Goal: Task Accomplishment & Management: Manage account settings

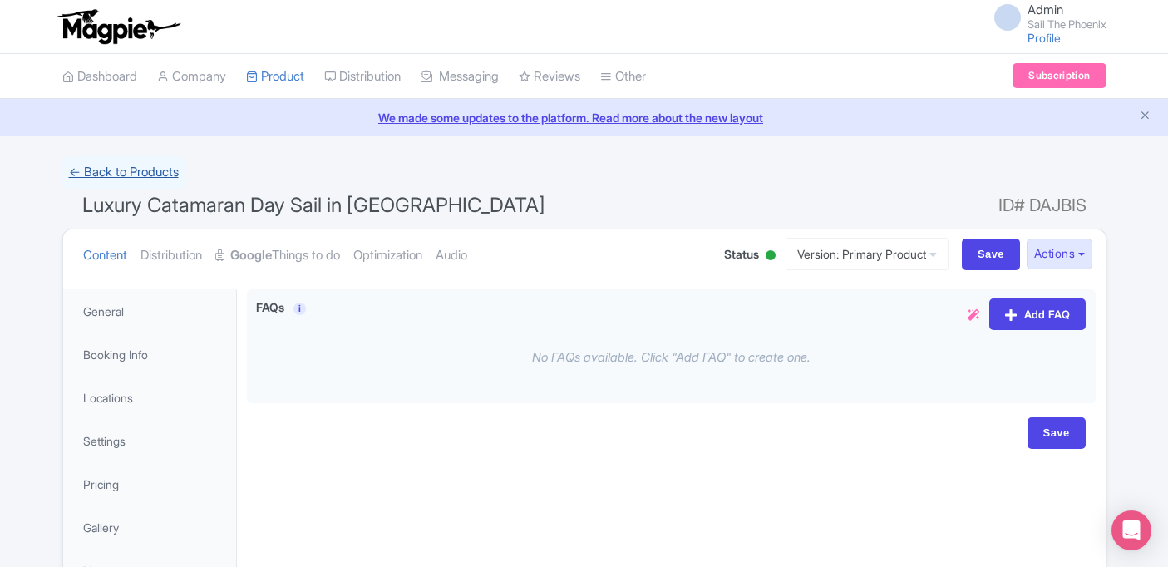
click at [160, 175] on link "← Back to Products" at bounding box center [123, 172] width 123 height 32
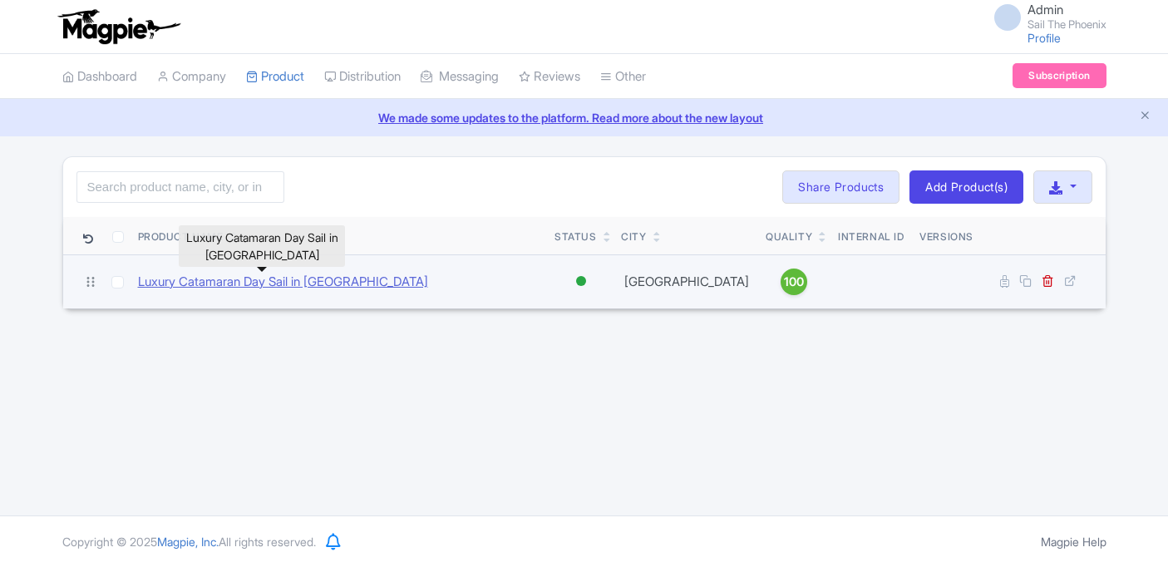
click at [340, 280] on link "Luxury Catamaran Day Sail in [GEOGRAPHIC_DATA]" at bounding box center [283, 282] width 290 height 19
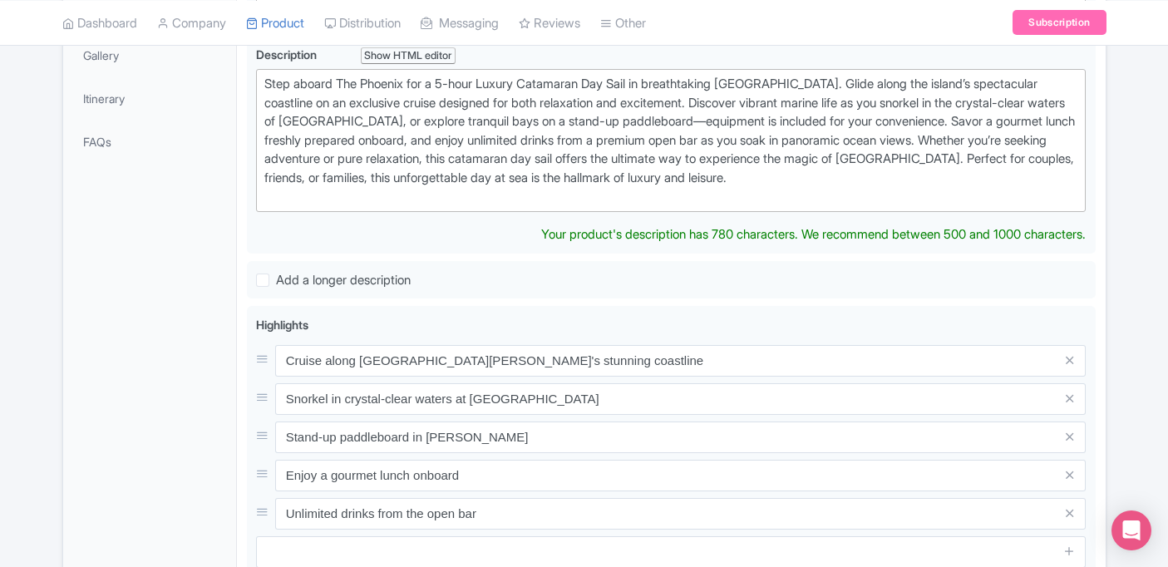
scroll to position [475, 0]
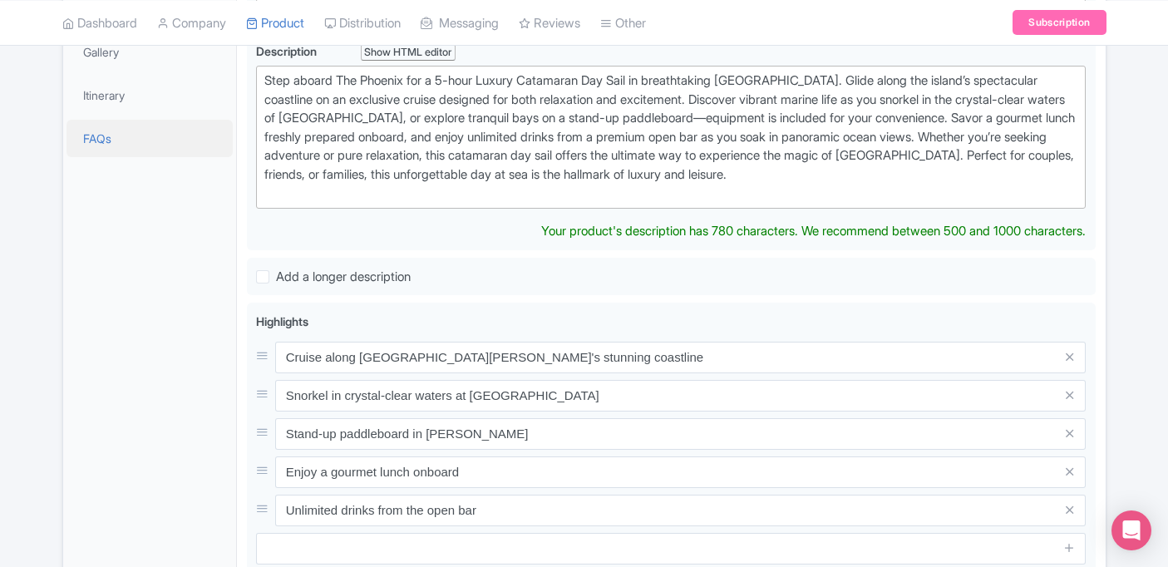
click at [131, 146] on link "FAQs" at bounding box center [149, 138] width 166 height 37
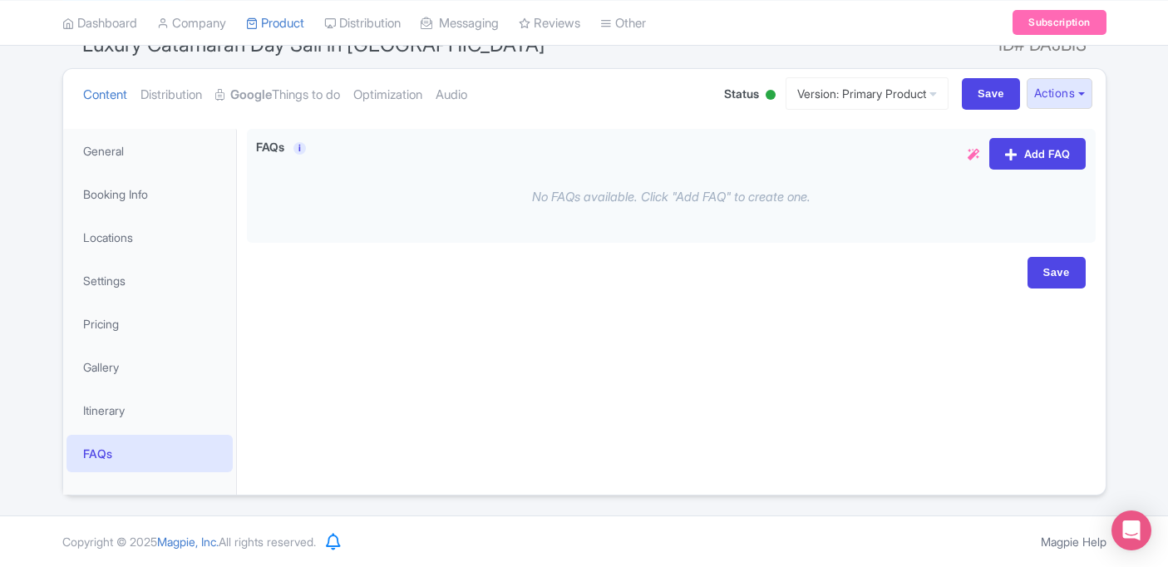
scroll to position [160, 0]
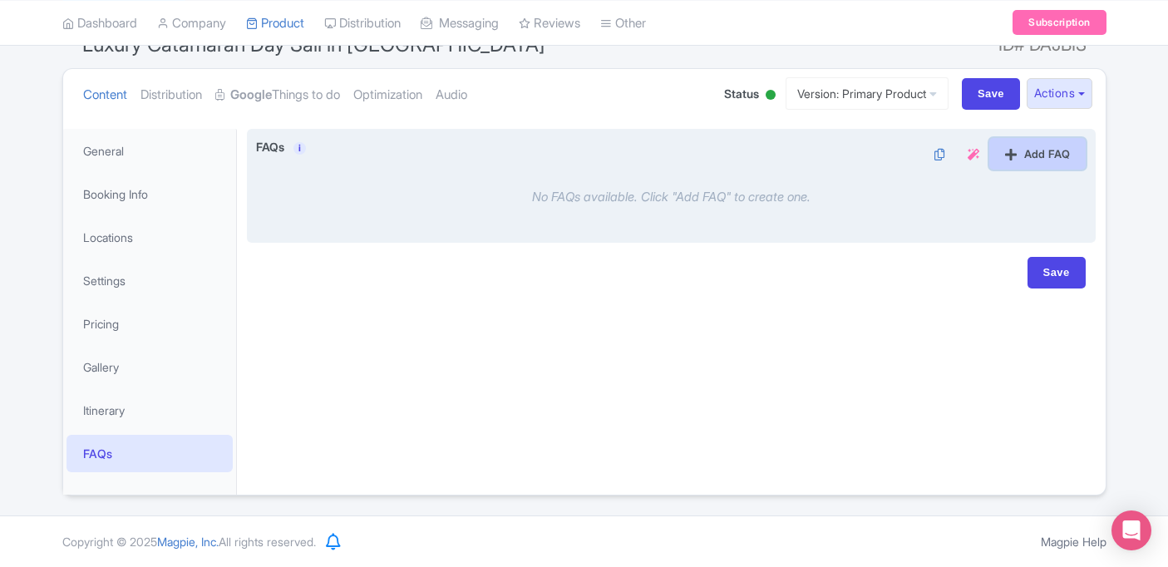
click at [995, 157] on link "Add FAQ" at bounding box center [1037, 154] width 96 height 32
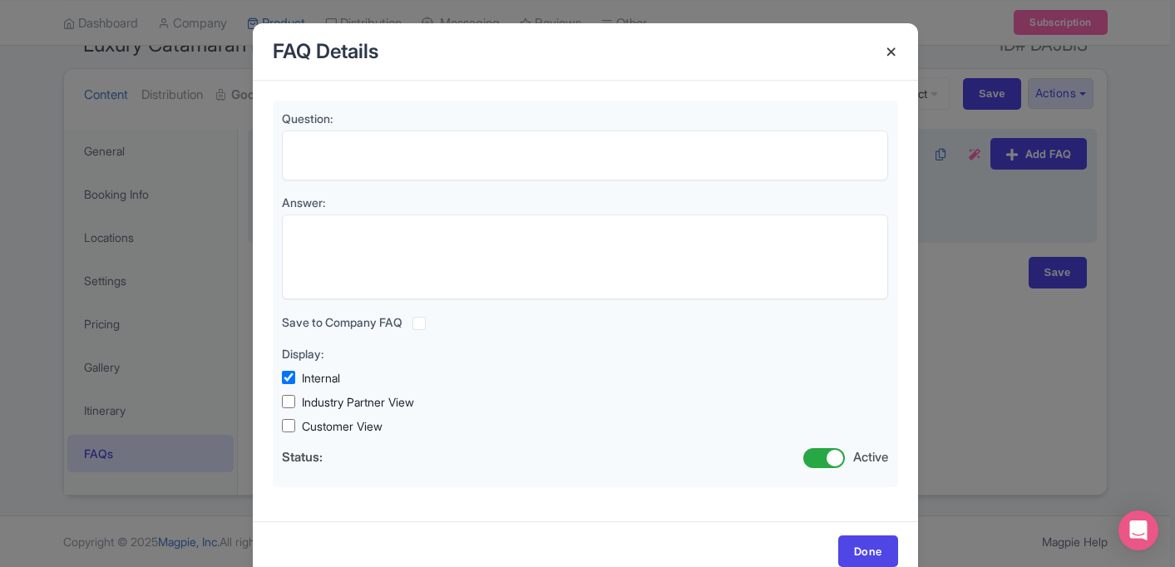
click at [889, 47] on h4 at bounding box center [891, 51] width 40 height 47
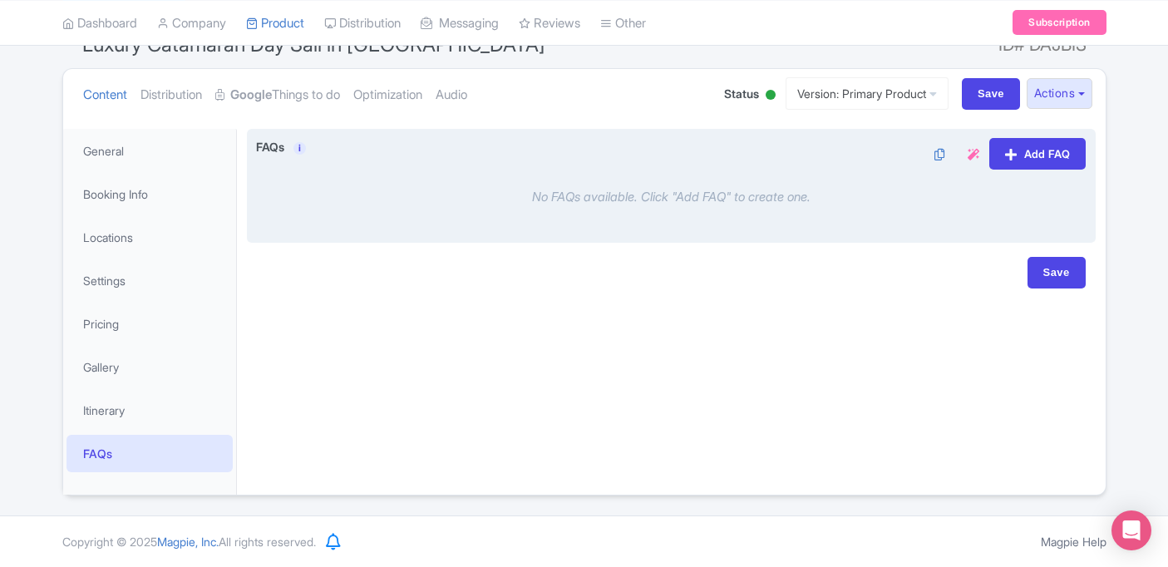
click at [968, 151] on icon at bounding box center [974, 155] width 12 height 12
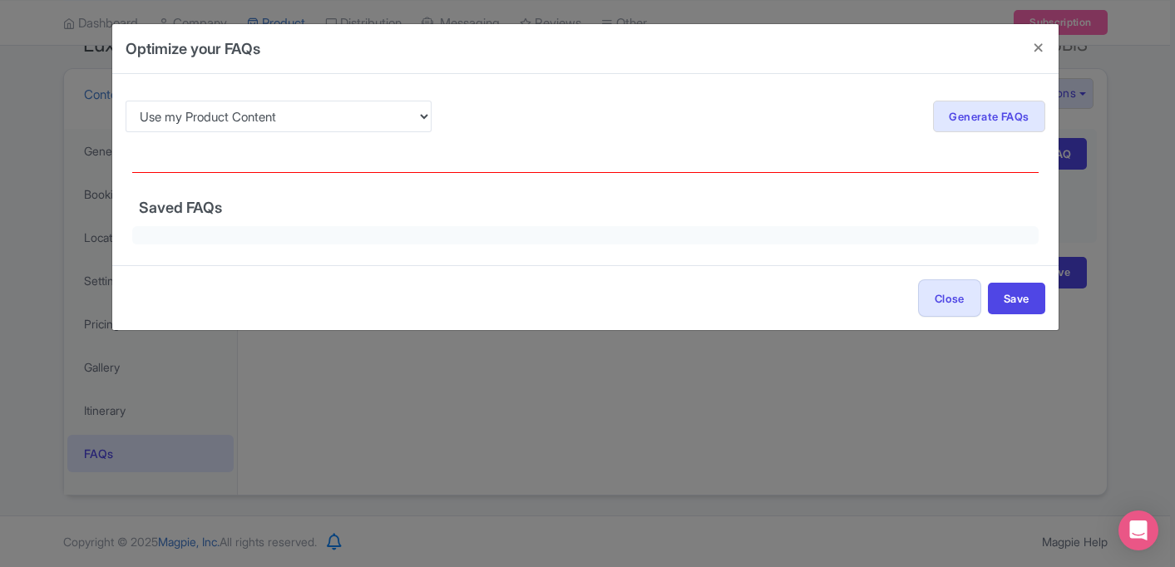
click at [625, 148] on div "Use my Product Content Use my Product Reviews Re-generate Generate FAQs Show FA…" at bounding box center [585, 169] width 946 height 191
click at [621, 159] on div "Use my Product Content Use my Product Reviews Re-generate Generate FAQs Show FA…" at bounding box center [585, 169] width 946 height 191
click at [620, 163] on div "Use my Product Content Use my Product Reviews Re-generate Generate FAQs Show FA…" at bounding box center [585, 169] width 946 height 191
click at [429, 128] on select "Use my Product Content Use my Product Reviews" at bounding box center [279, 117] width 307 height 32
click at [868, 241] on div at bounding box center [585, 235] width 906 height 19
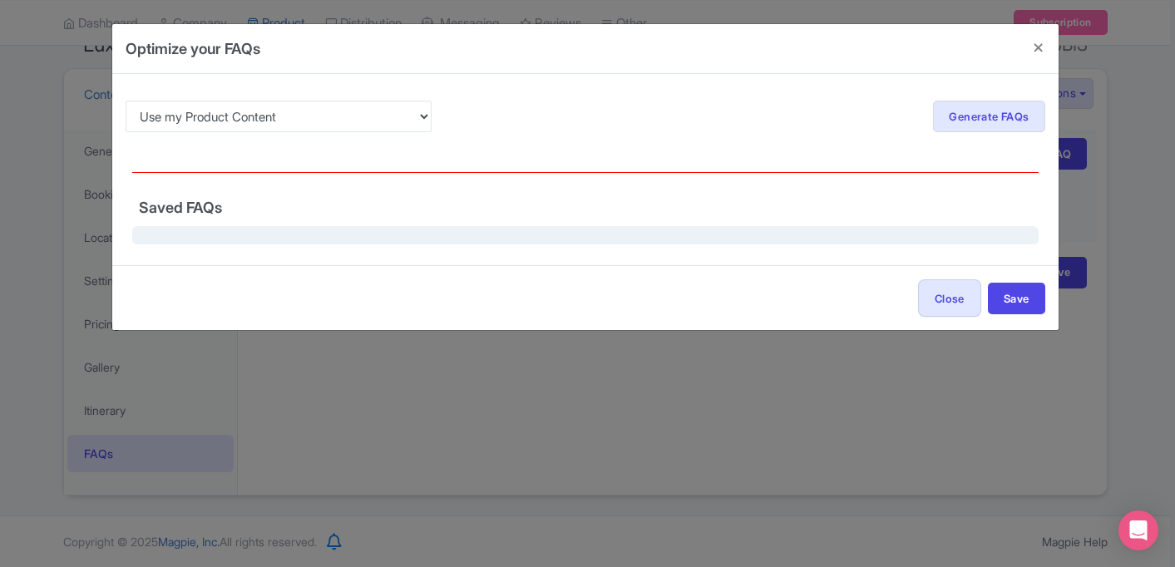
click at [866, 238] on div at bounding box center [585, 235] width 906 height 19
click at [1009, 298] on button "Save" at bounding box center [1016, 299] width 57 height 32
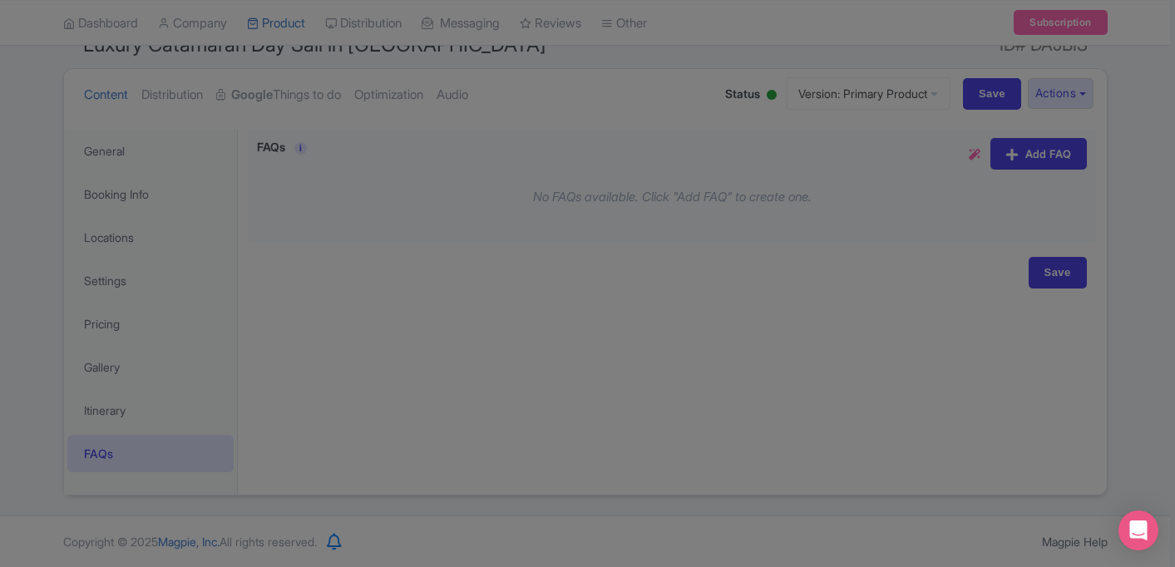
type input "Saving..."
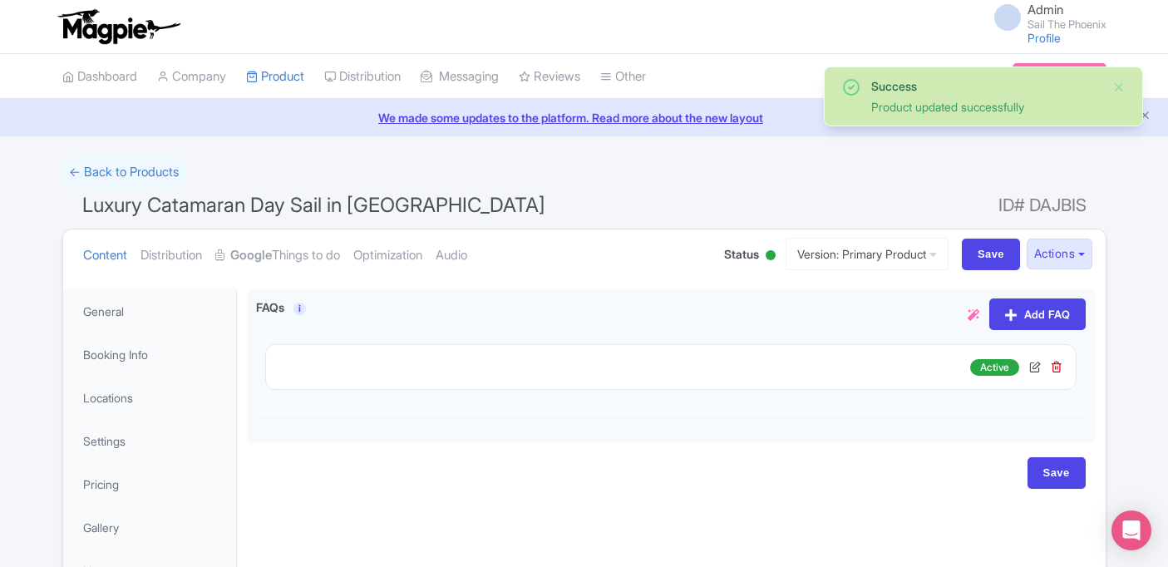
scroll to position [160, 0]
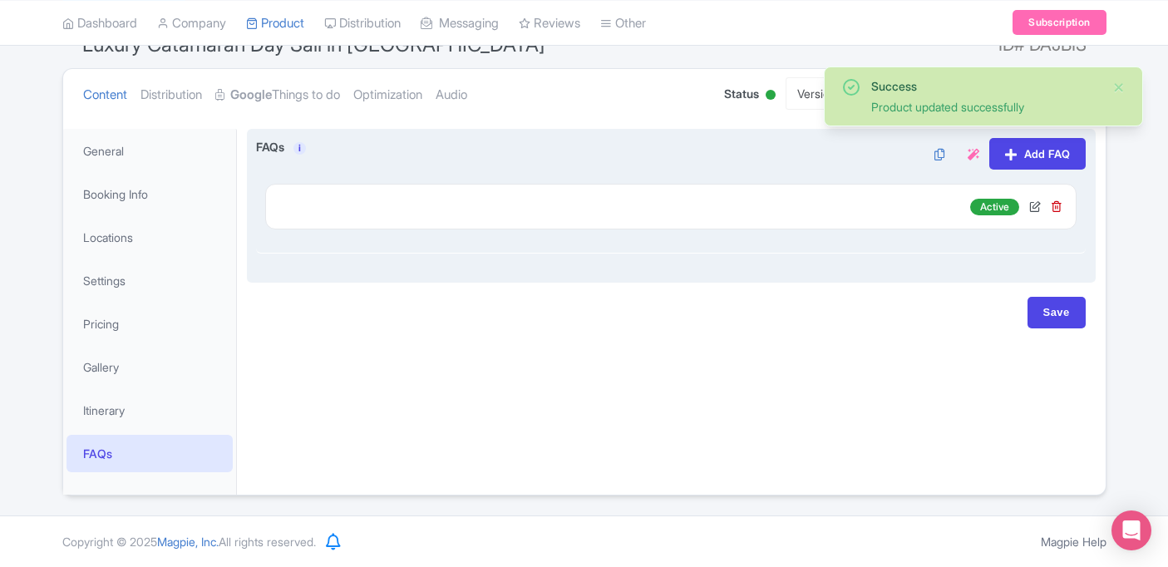
click at [874, 205] on div at bounding box center [624, 204] width 691 height 12
click at [1055, 203] on icon at bounding box center [1057, 206] width 12 height 12
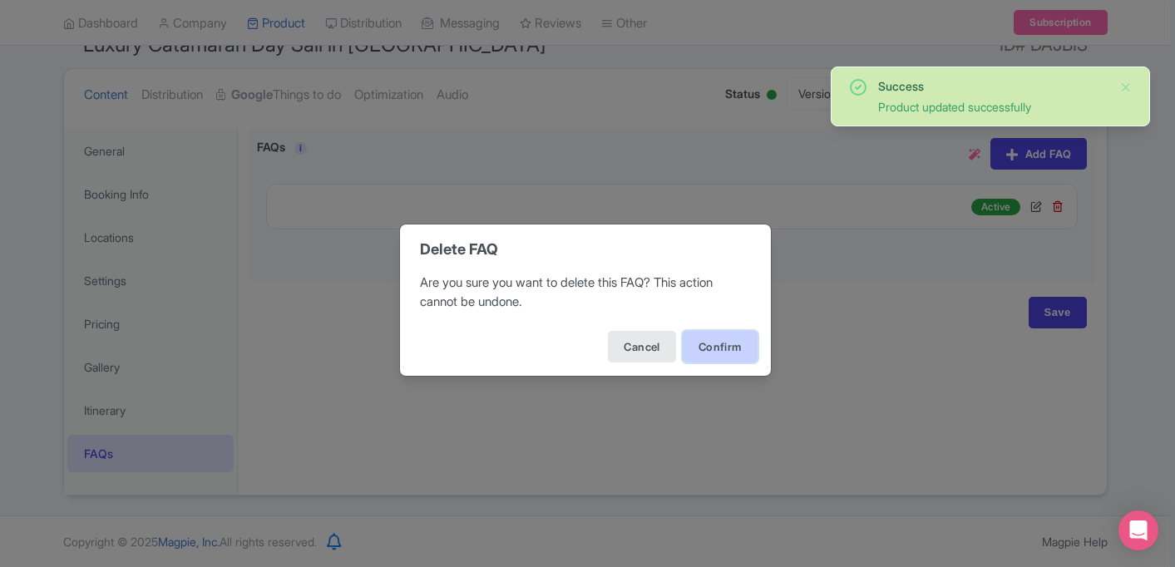
click at [729, 342] on button "Confirm" at bounding box center [719, 347] width 75 height 32
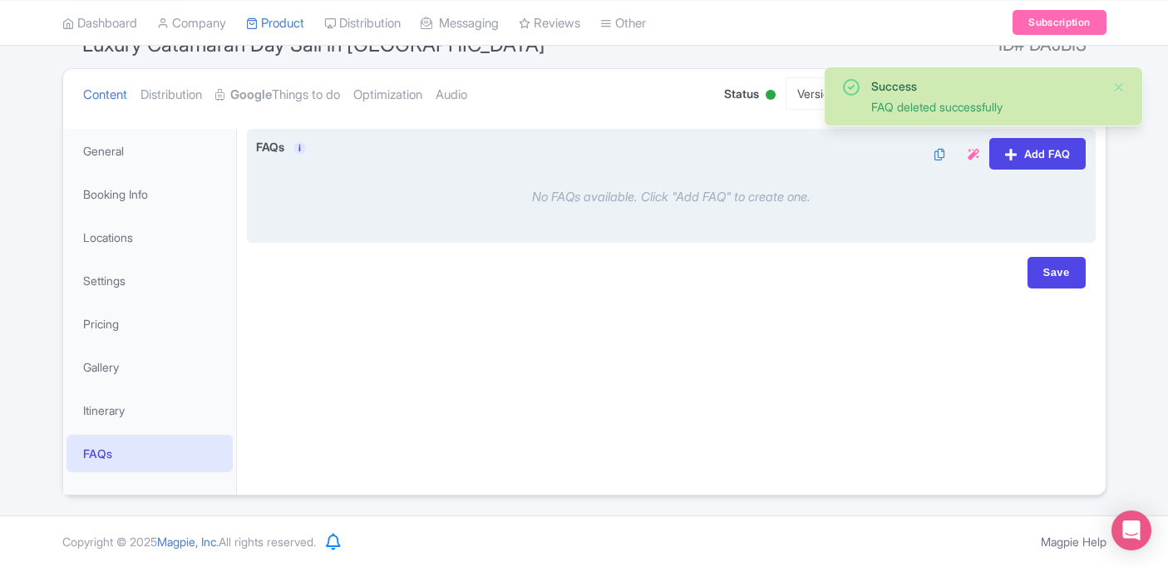
click at [963, 155] on link at bounding box center [970, 153] width 18 height 17
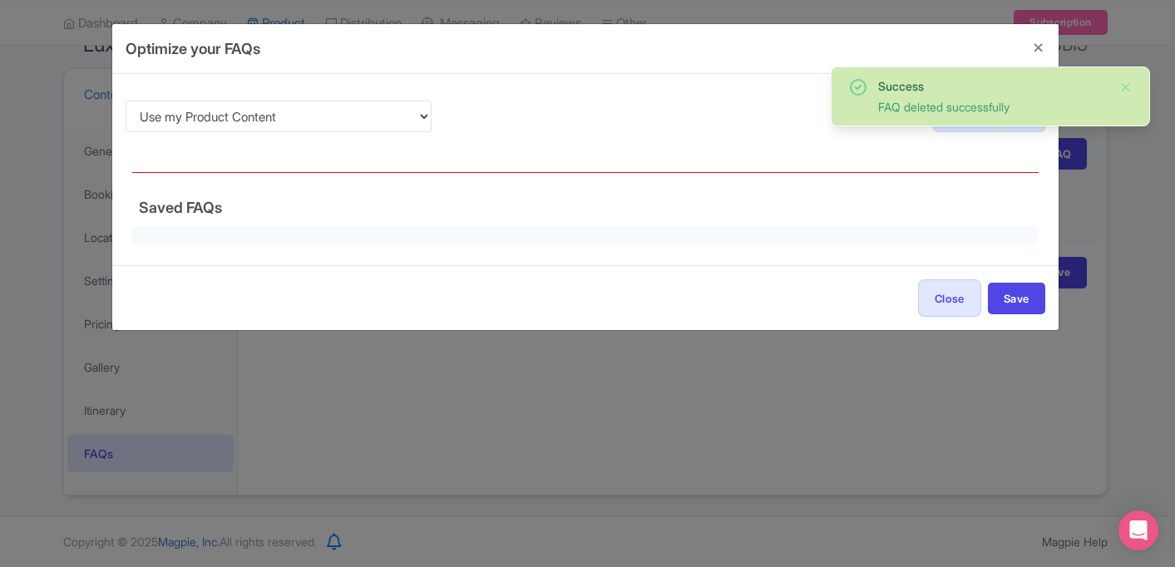
click at [1133, 90] on div "Success FAQ deleted successfully" at bounding box center [989, 96] width 319 height 60
click at [1122, 88] on button "Close" at bounding box center [1125, 87] width 13 height 20
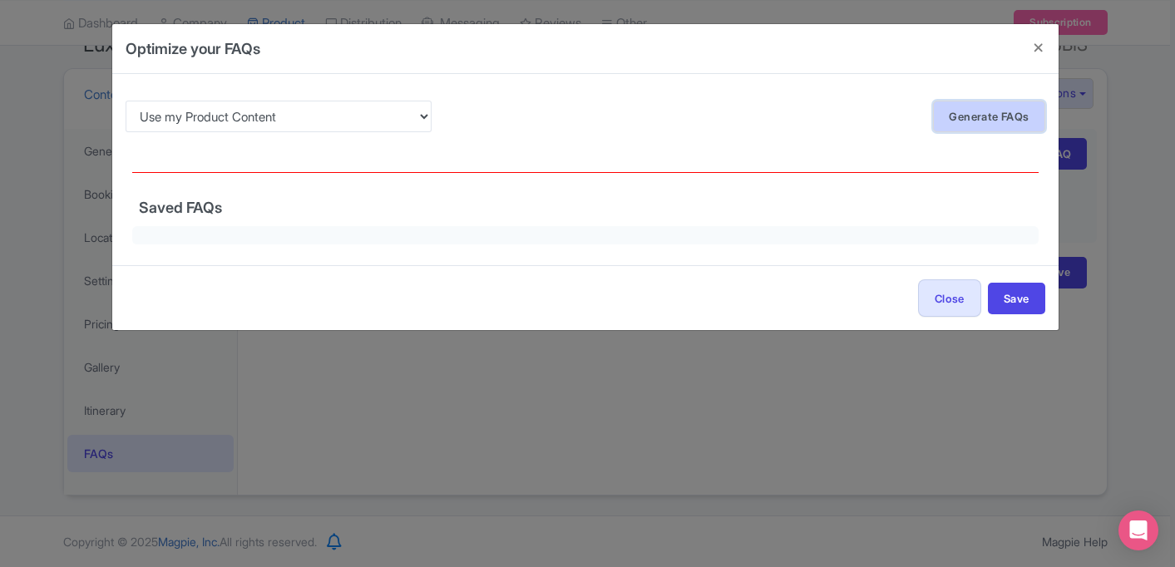
click at [996, 105] on link "Generate FAQs" at bounding box center [988, 117] width 111 height 32
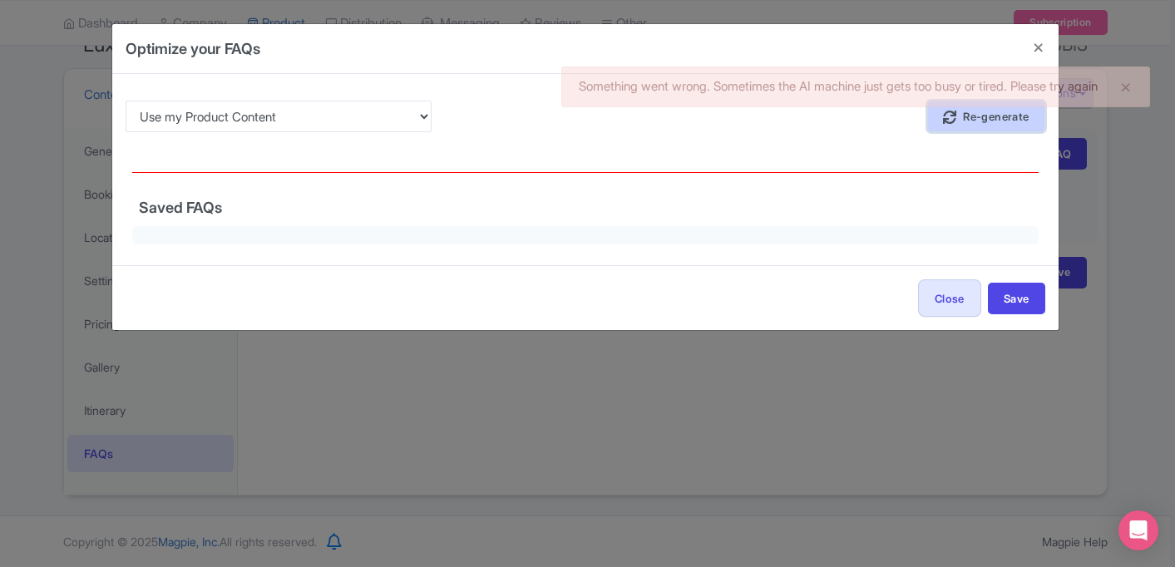
click at [954, 128] on link "Re-generate" at bounding box center [986, 117] width 118 height 32
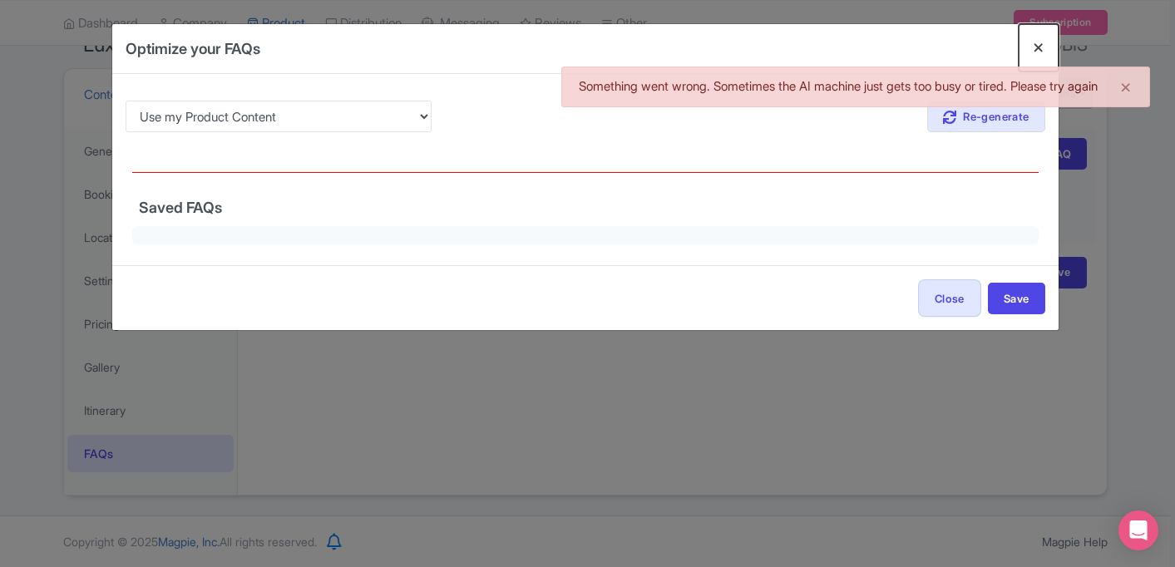
click at [1040, 49] on button "Close" at bounding box center [1038, 47] width 40 height 47
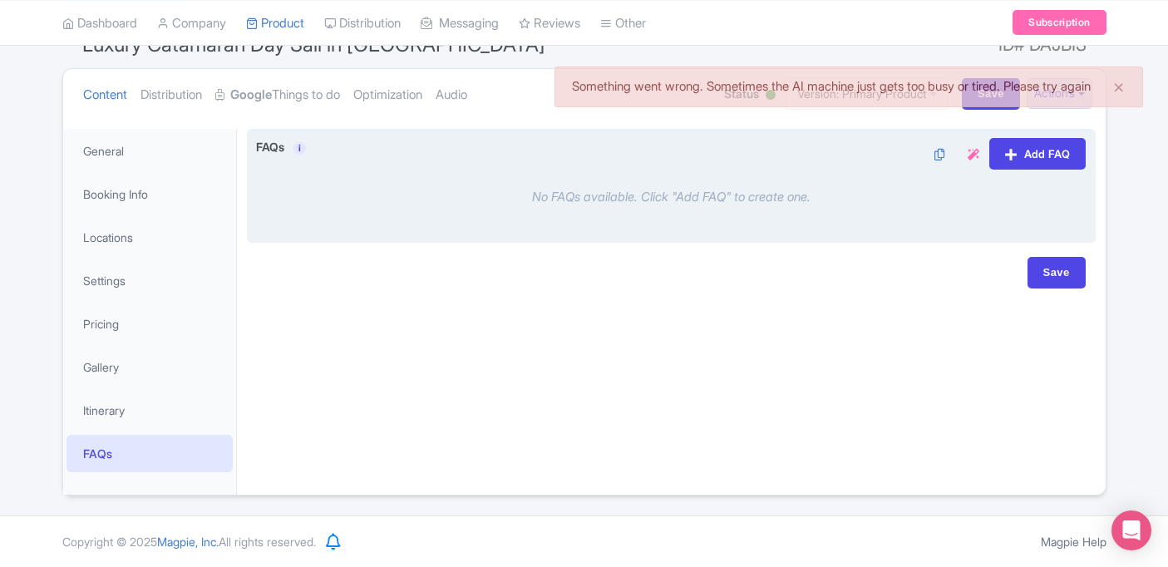
click at [676, 139] on div "Add FAQ" at bounding box center [878, 154] width 415 height 32
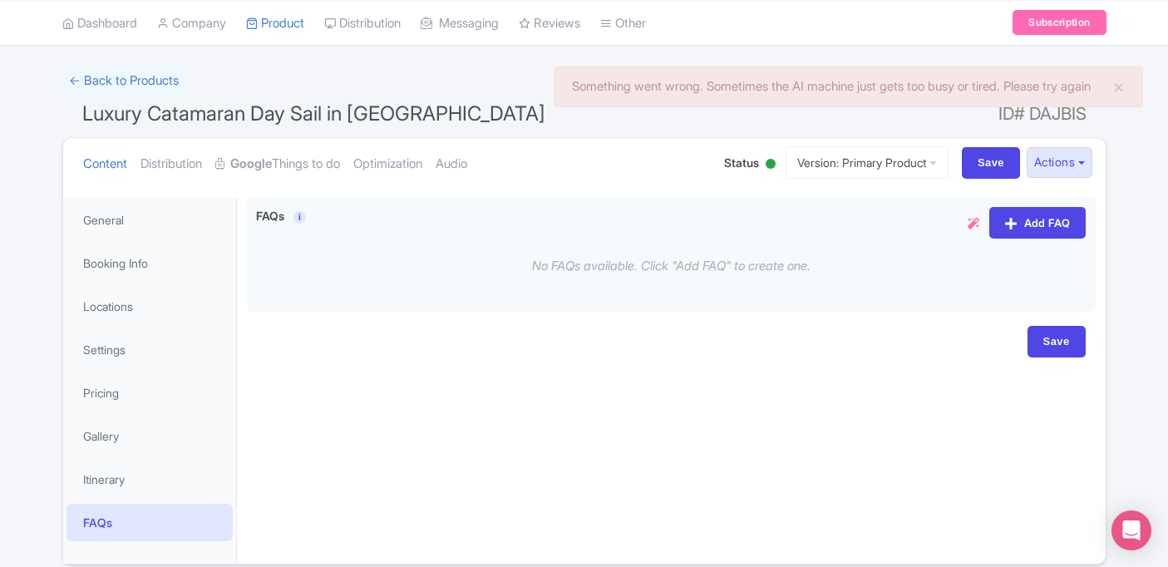
scroll to position [0, 0]
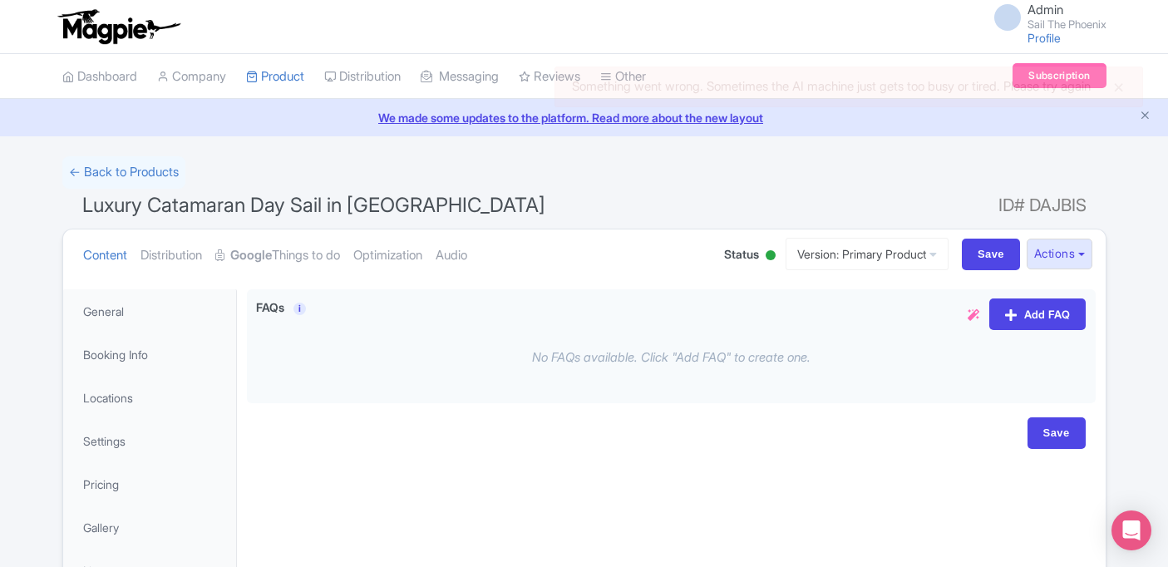
click at [112, 24] on img at bounding box center [118, 26] width 129 height 37
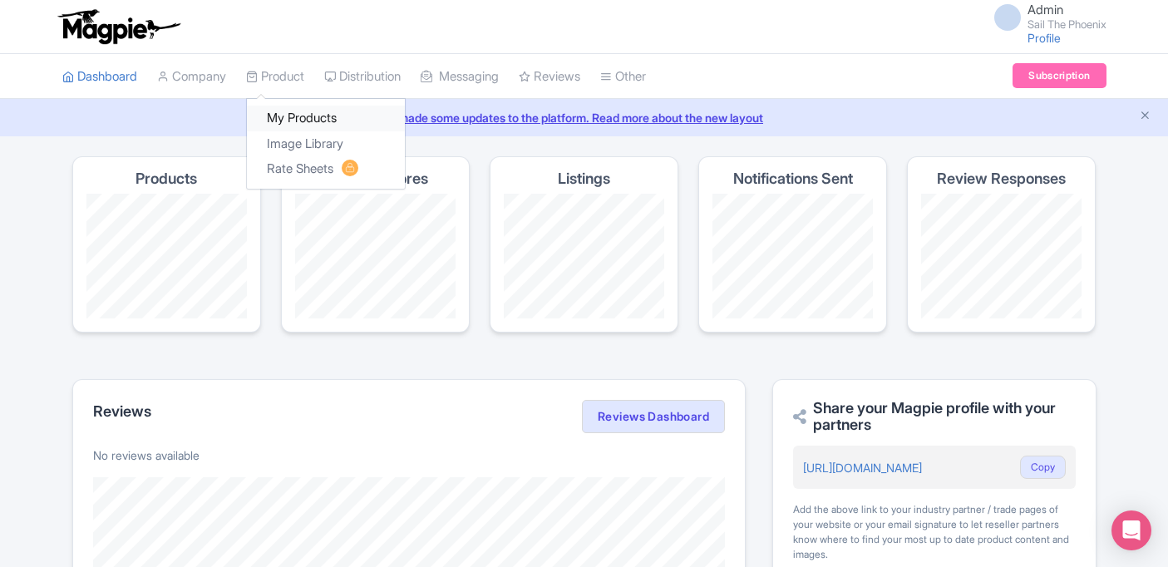
click at [277, 118] on link "My Products" at bounding box center [326, 119] width 158 height 26
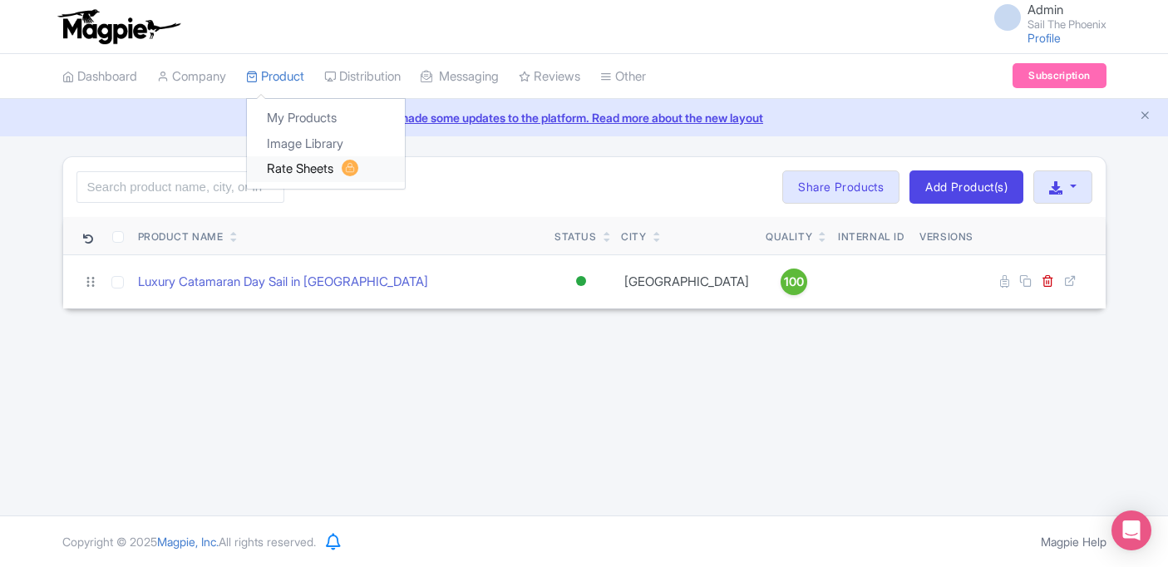
click at [293, 162] on link "Rate Sheets" at bounding box center [326, 169] width 158 height 26
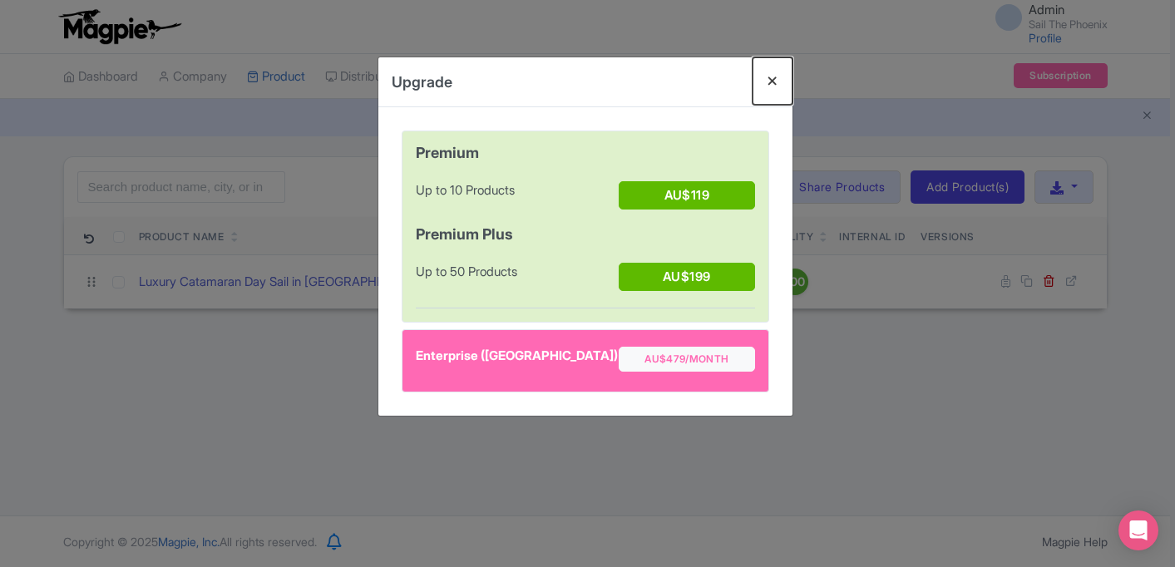
click at [771, 77] on button "Close" at bounding box center [772, 80] width 40 height 47
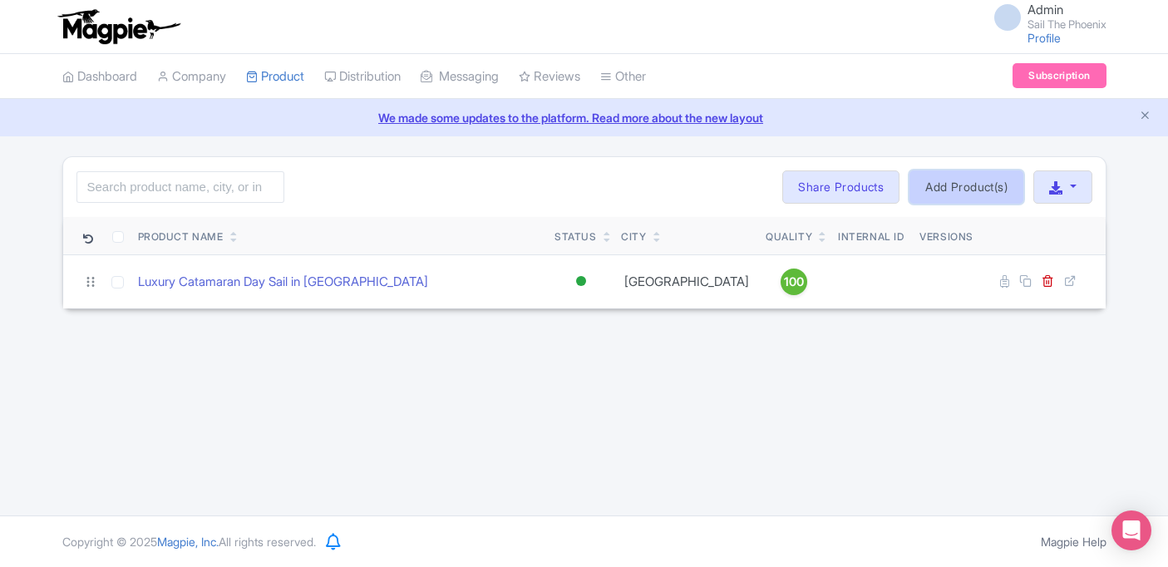
click at [919, 189] on link "Add Product(s)" at bounding box center [966, 186] width 114 height 33
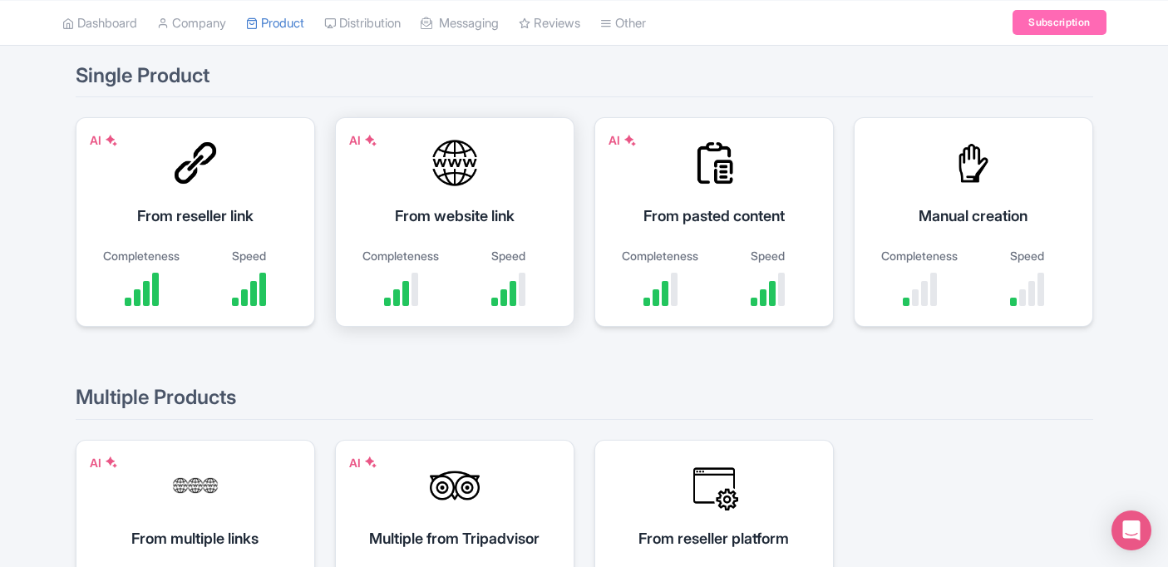
scroll to position [170, 0]
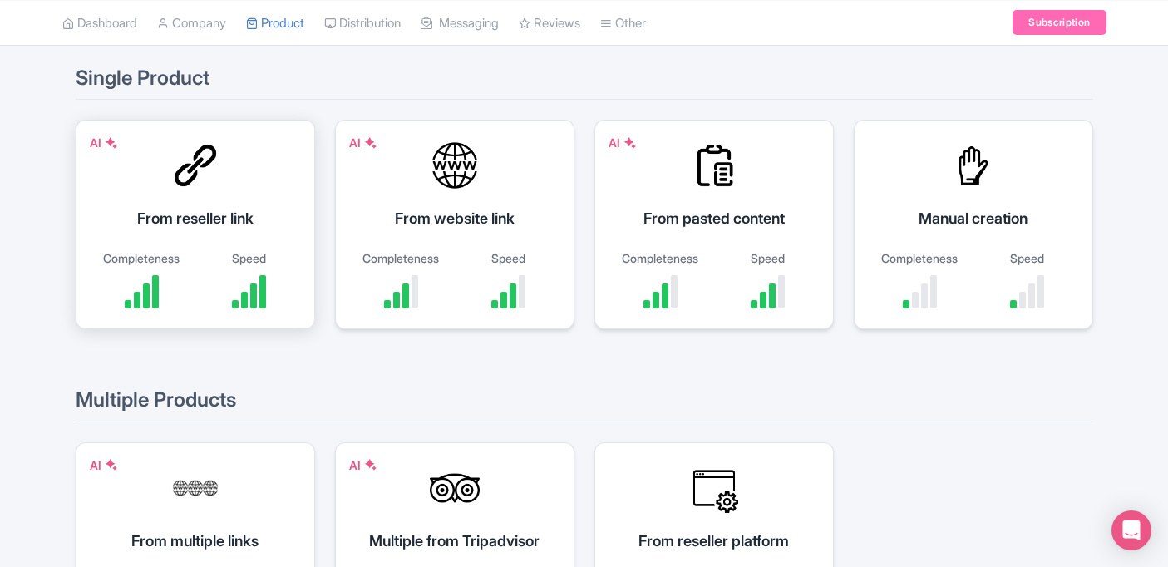
click at [243, 182] on div "AI From reseller link Completeness Speed" at bounding box center [195, 224] width 239 height 209
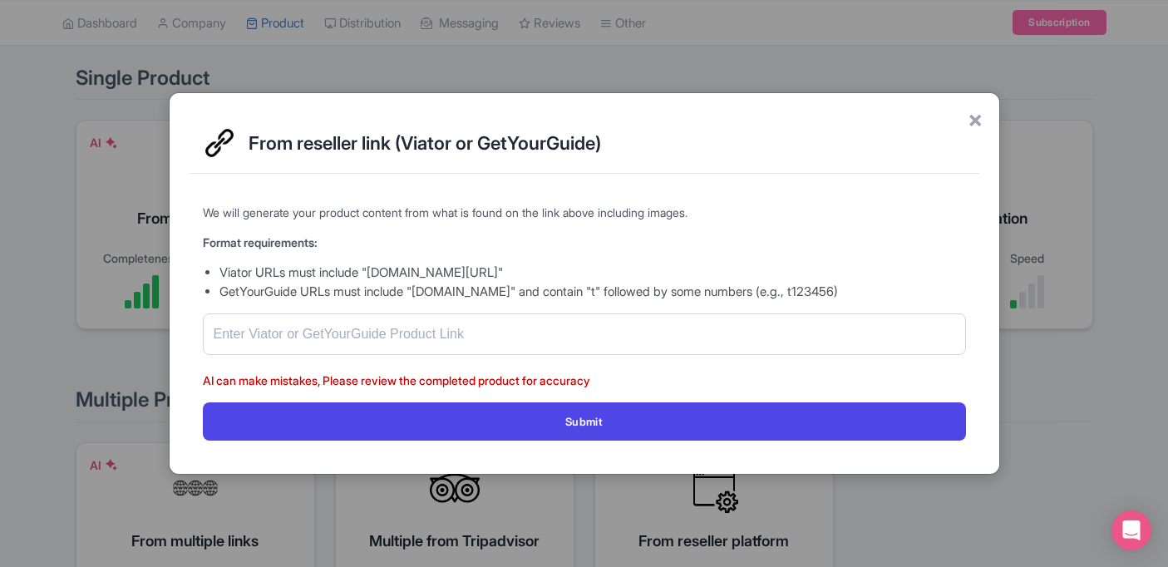
click at [963, 125] on div "From reseller link (Viator or GetYourGuide)" at bounding box center [585, 143] width 790 height 61
click at [969, 124] on span "×" at bounding box center [975, 118] width 15 height 35
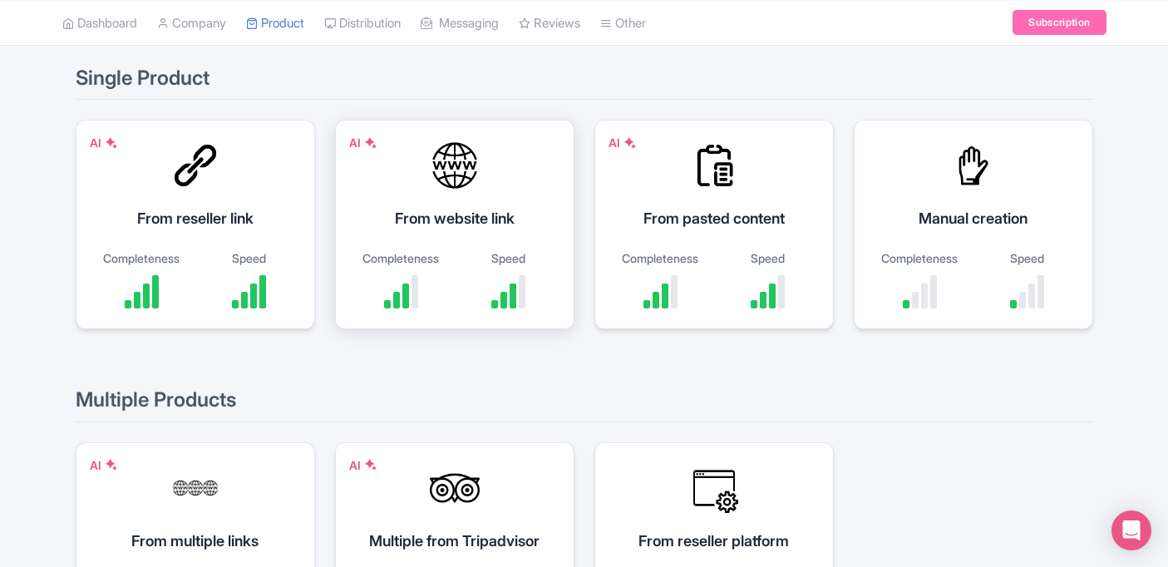
click at [450, 188] on div at bounding box center [455, 165] width 50 height 50
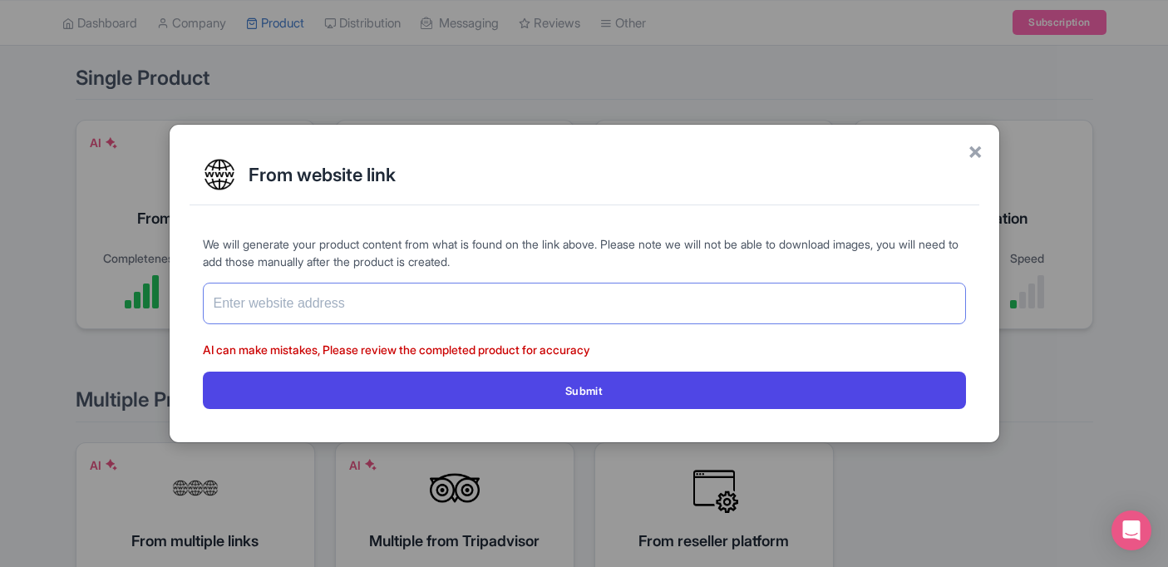
click at [326, 314] on input "text" at bounding box center [584, 304] width 763 height 42
click at [470, 294] on input "sailthephoenix.com" at bounding box center [584, 304] width 763 height 42
paste input "[URL][DOMAIN_NAME]"
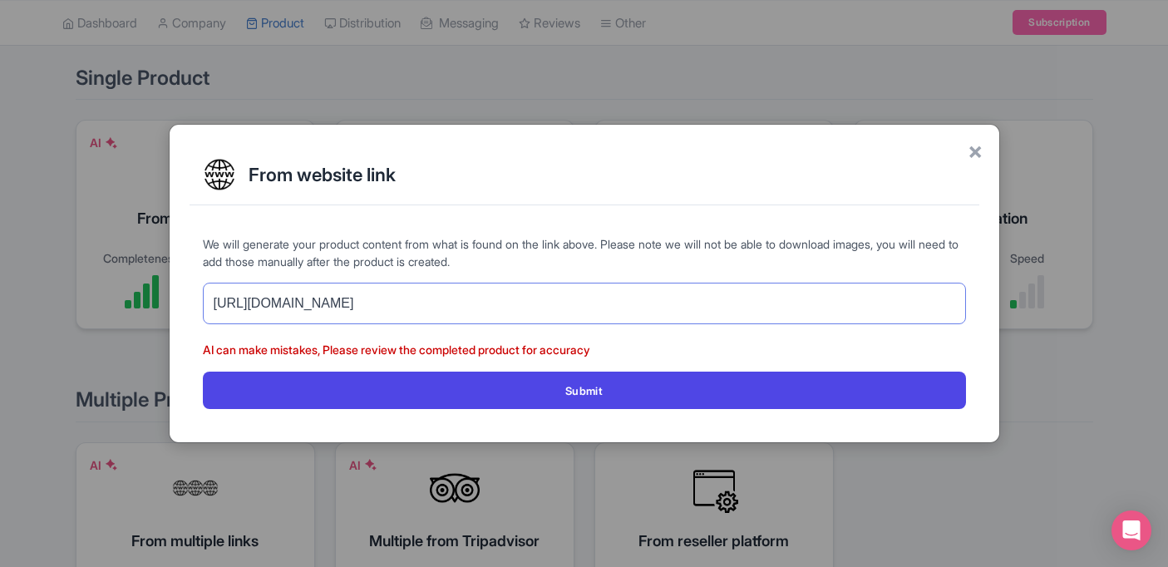
type input "[URL][DOMAIN_NAME]"
click at [203, 372] on button "Submit" at bounding box center [584, 390] width 763 height 37
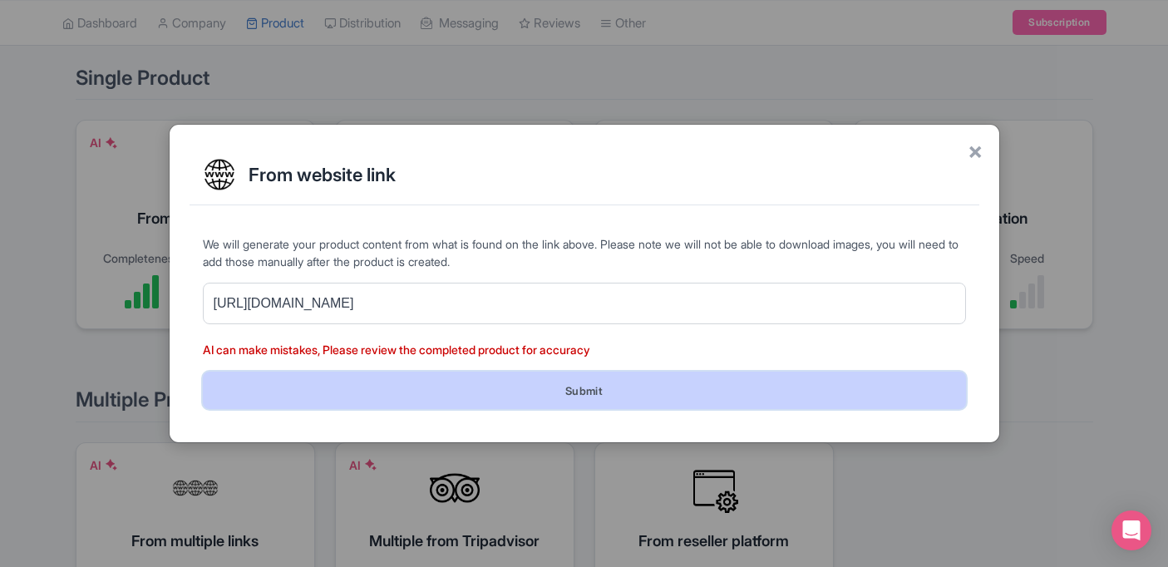
click at [480, 382] on button "Submit" at bounding box center [584, 390] width 763 height 37
click at [510, 393] on button "Submit" at bounding box center [584, 390] width 763 height 37
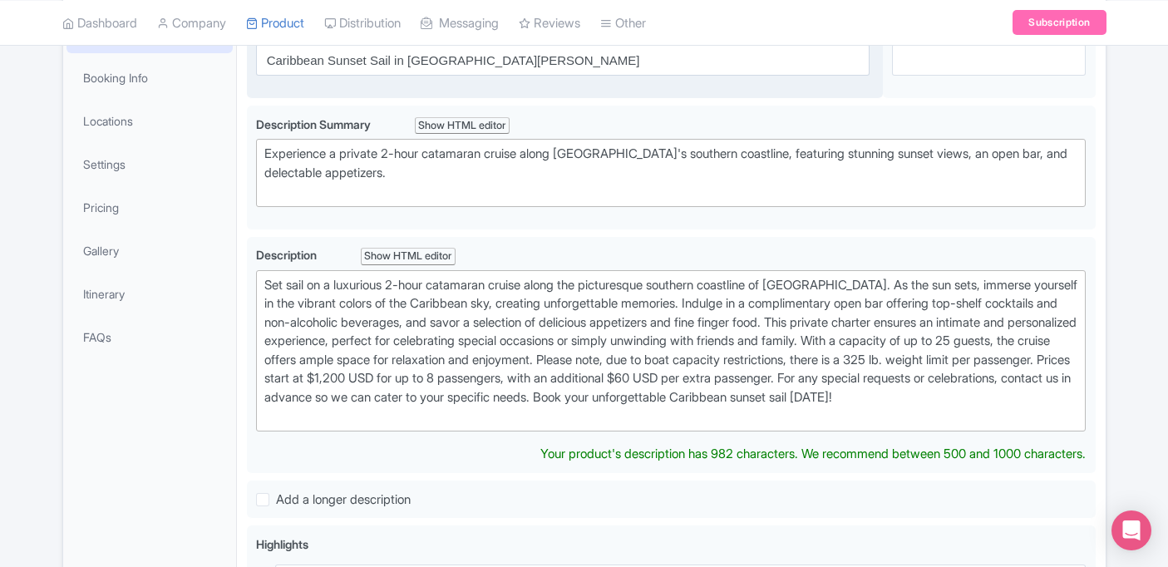
scroll to position [278, 0]
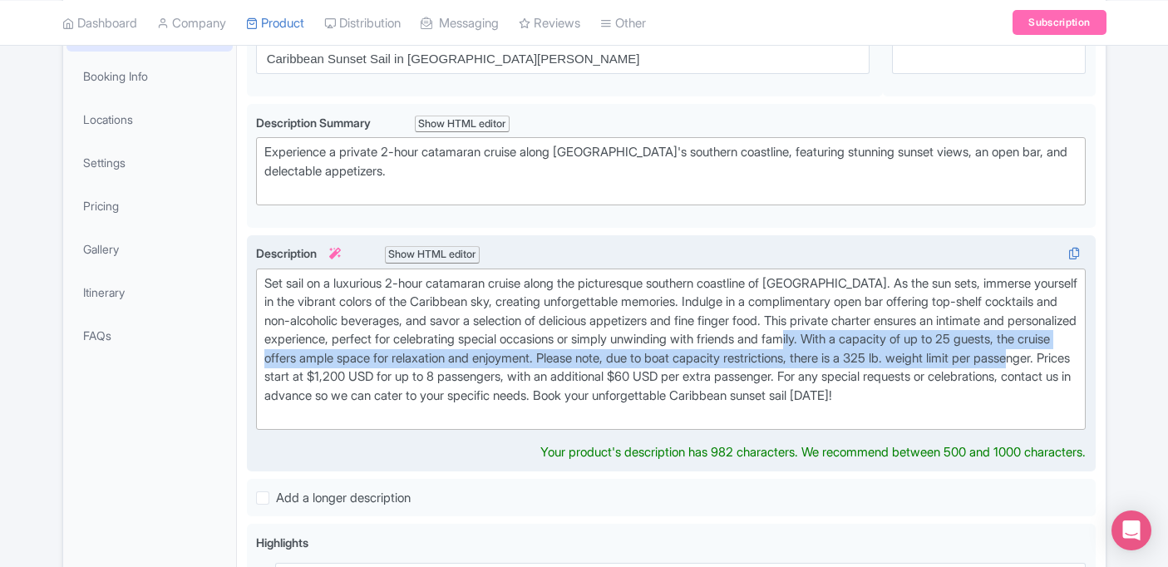
drag, startPoint x: 597, startPoint y: 378, endPoint x: 269, endPoint y: 360, distance: 328.0
click at [269, 360] on div "Set sail on a luxurious 2-hour catamaran cruise along the picturesque southern …" at bounding box center [671, 349] width 814 height 150
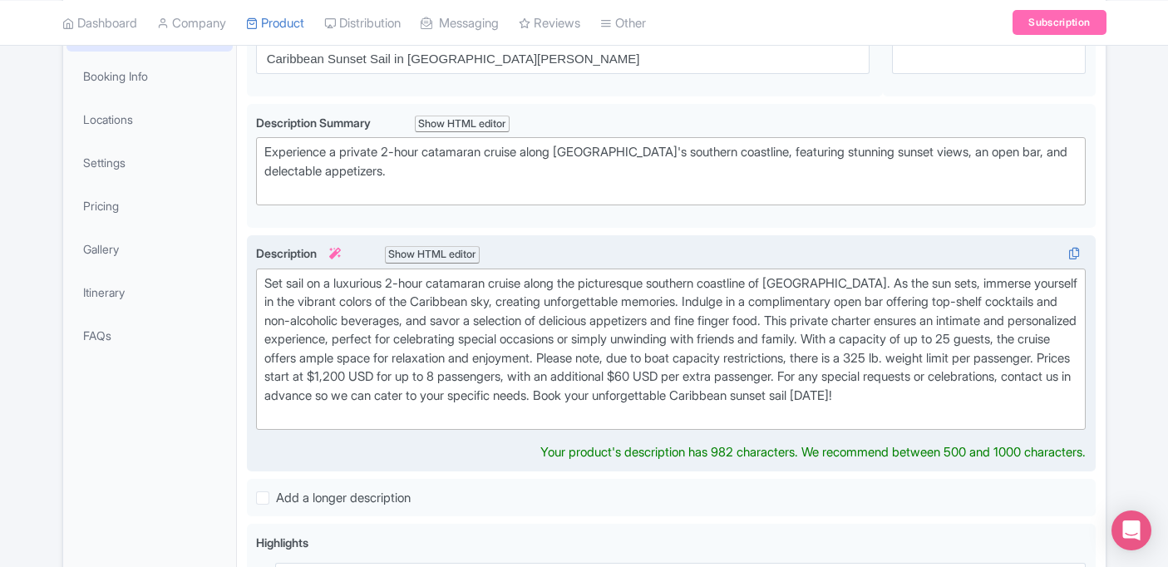
type trix-editor "<div>Set sail on a luxurious 2-hour catamaran cruise along the picturesque sout…"
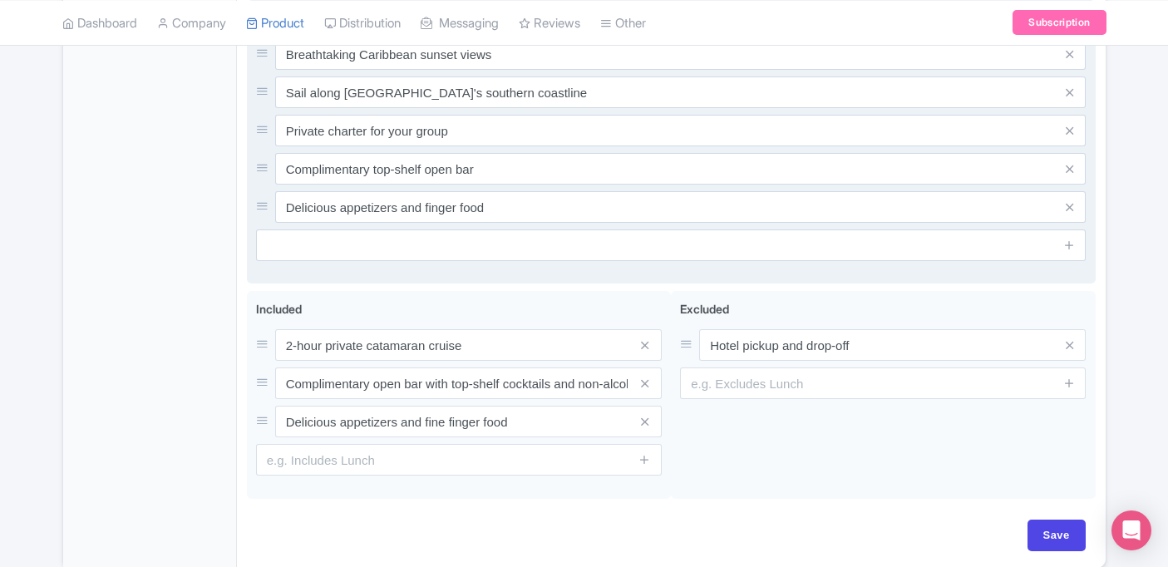
scroll to position [813, 0]
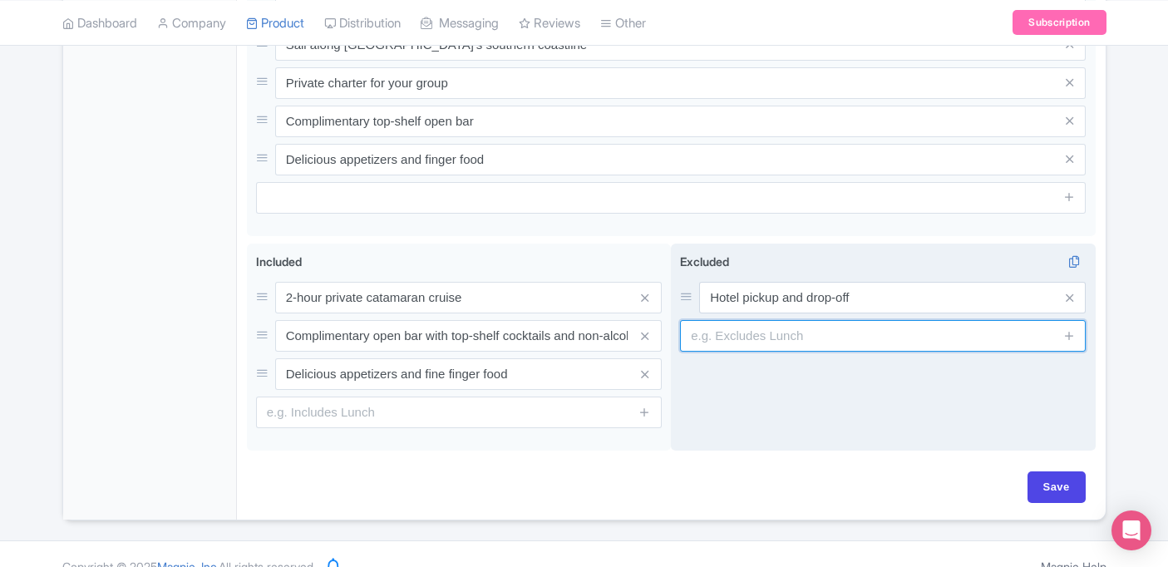
click at [726, 352] on div "Excluded i Hotel pickup and drop-off" at bounding box center [883, 348] width 425 height 208
click at [723, 337] on input "text" at bounding box center [883, 336] width 406 height 32
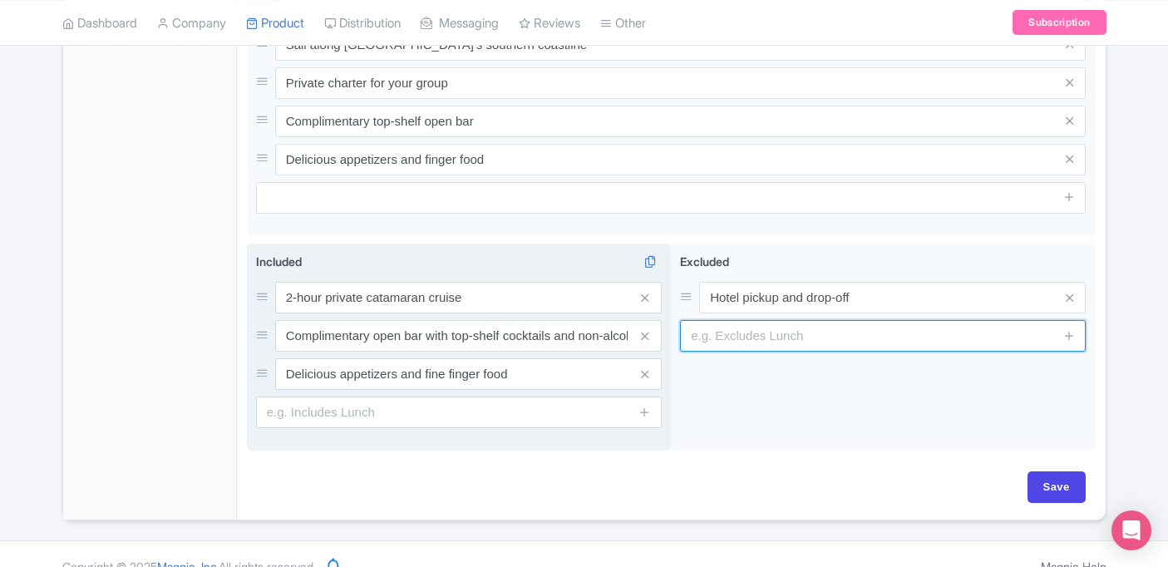
scroll to position [838, 0]
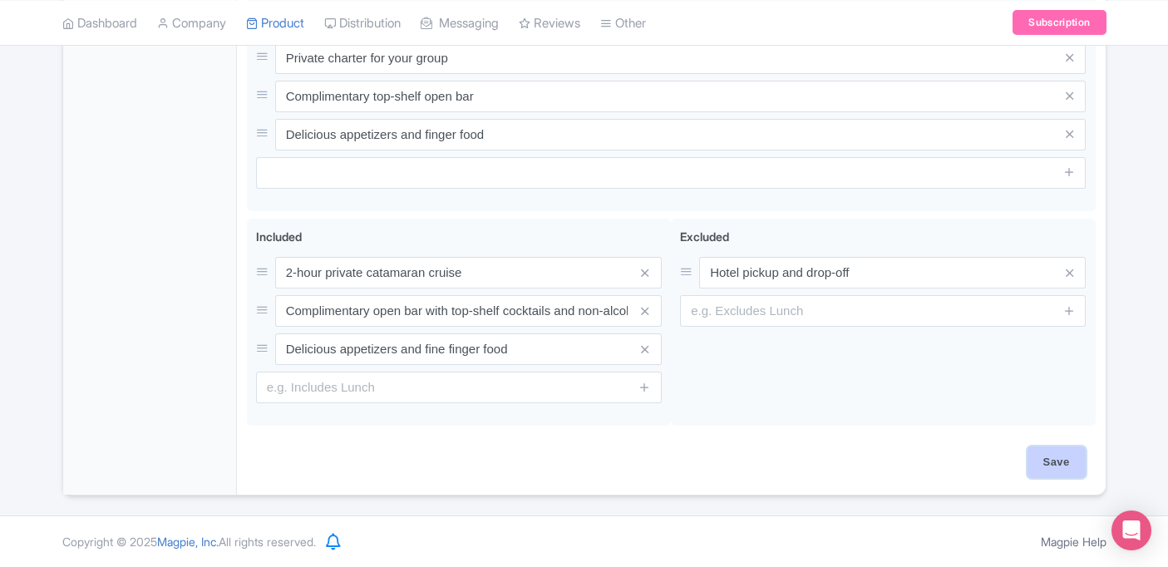
click at [1052, 461] on input "Save" at bounding box center [1056, 462] width 58 height 32
type input "Saving..."
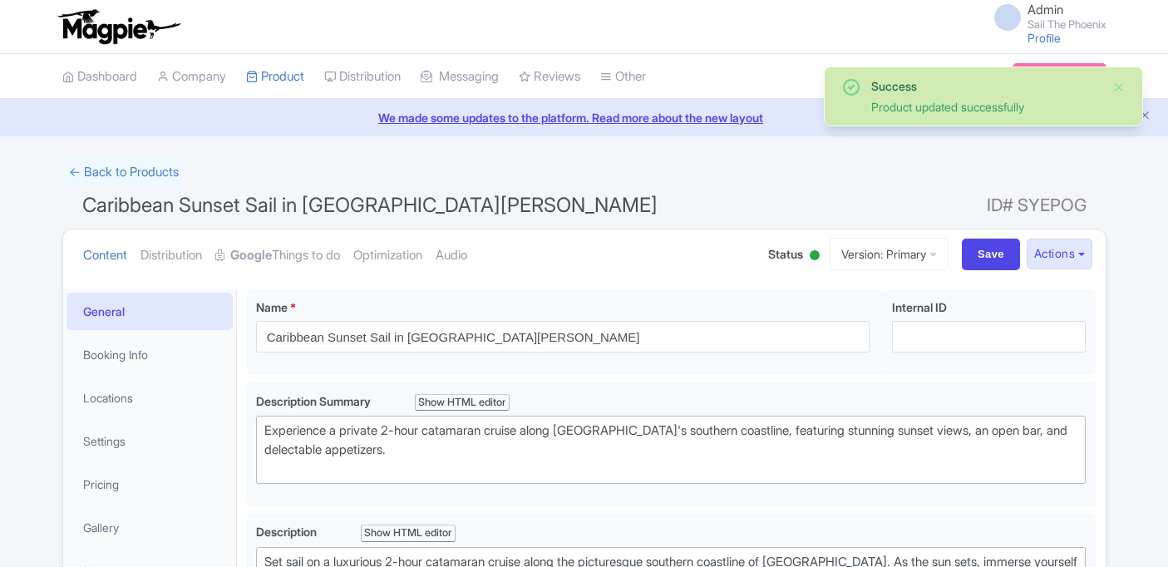
scroll to position [289, 0]
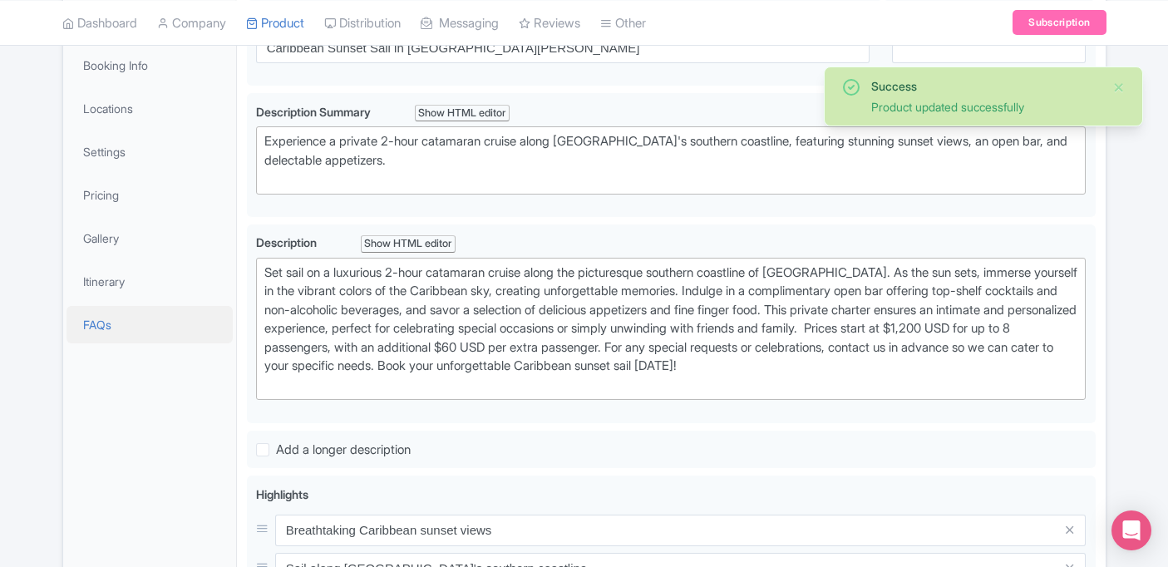
click at [139, 321] on link "FAQs" at bounding box center [149, 324] width 166 height 37
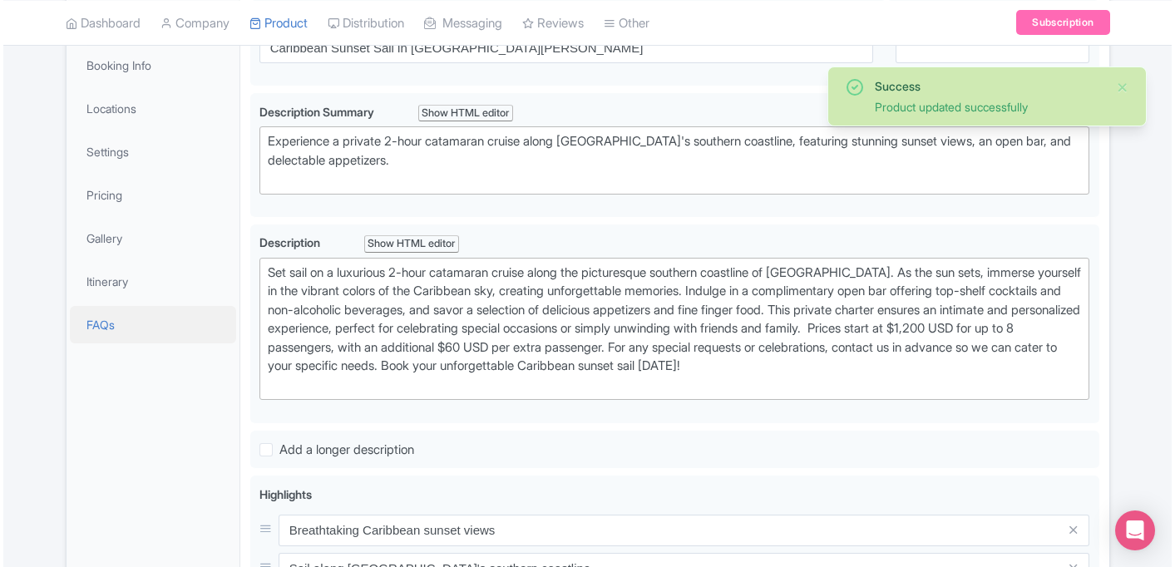
scroll to position [160, 0]
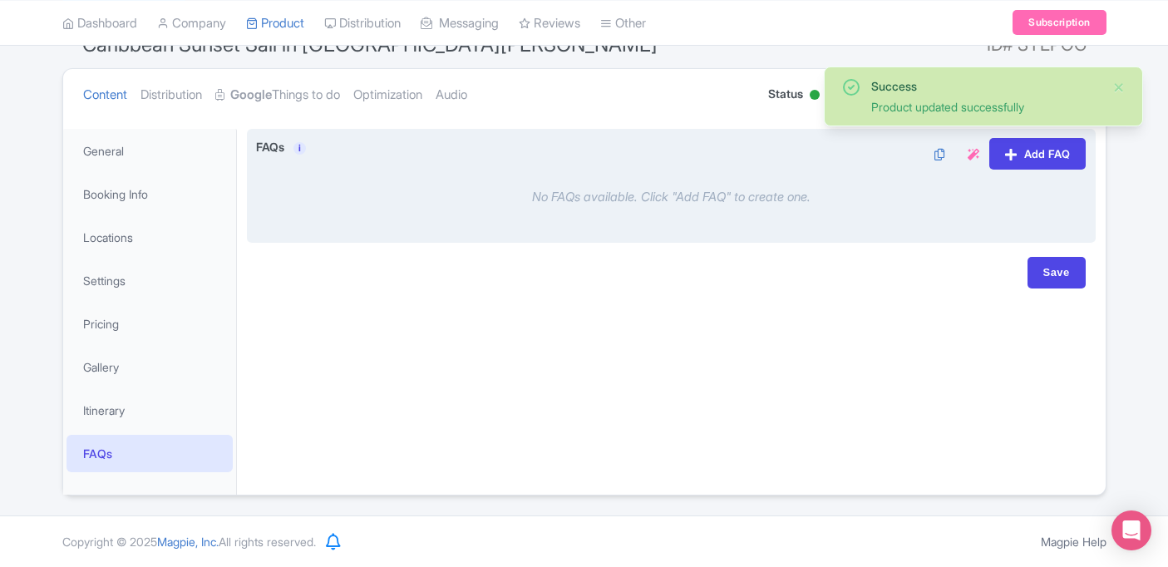
click at [963, 153] on link at bounding box center [970, 153] width 18 height 17
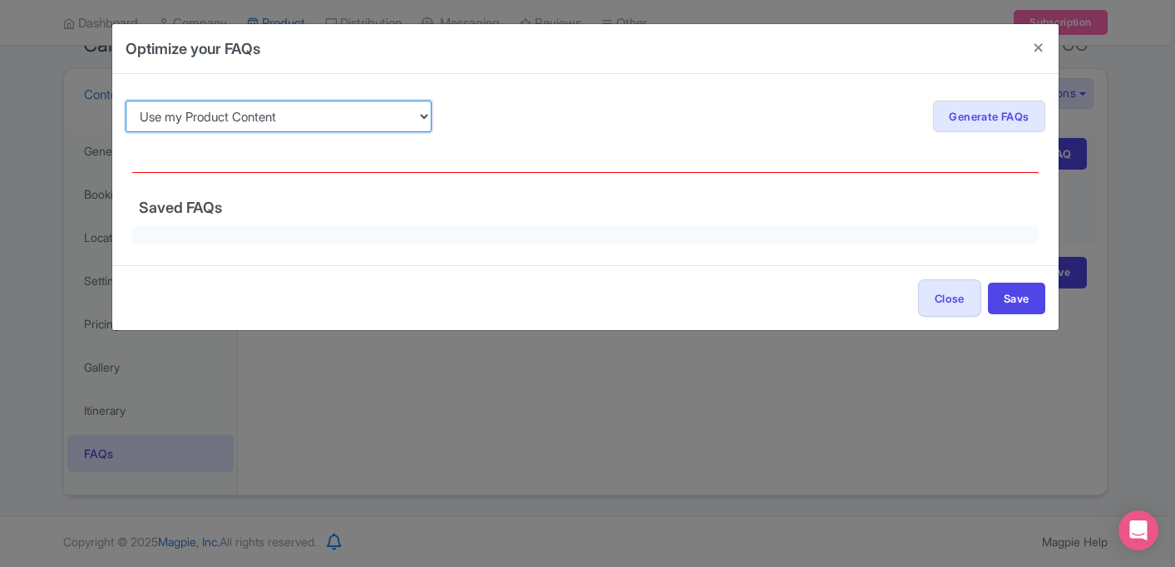
click at [423, 117] on select "Use my Product Content Use my Product Reviews" at bounding box center [279, 117] width 307 height 32
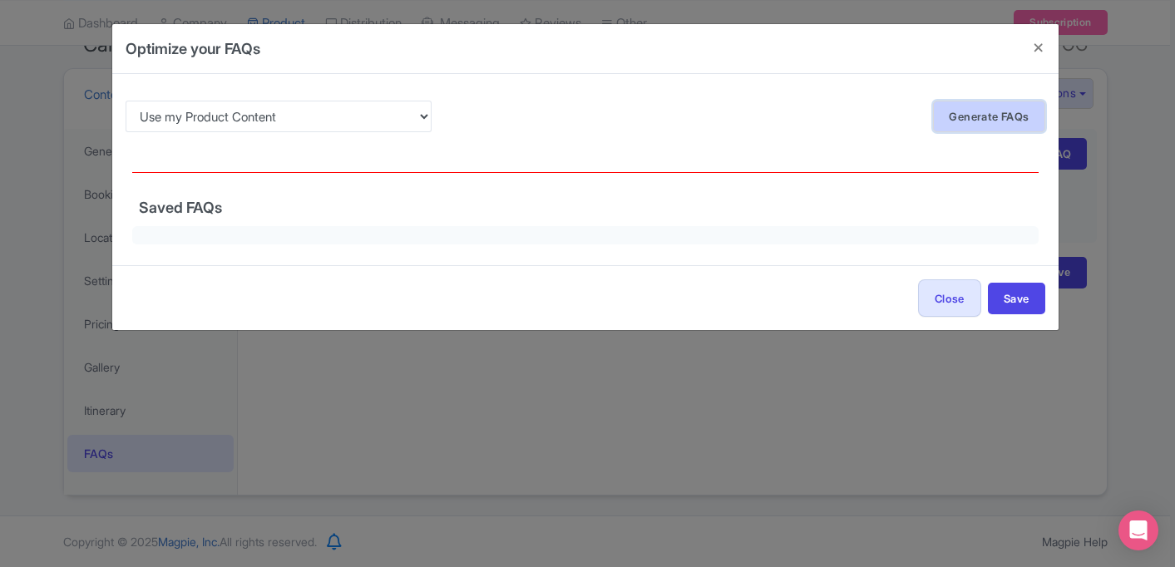
click at [1001, 117] on link "Generate FAQs" at bounding box center [988, 117] width 111 height 32
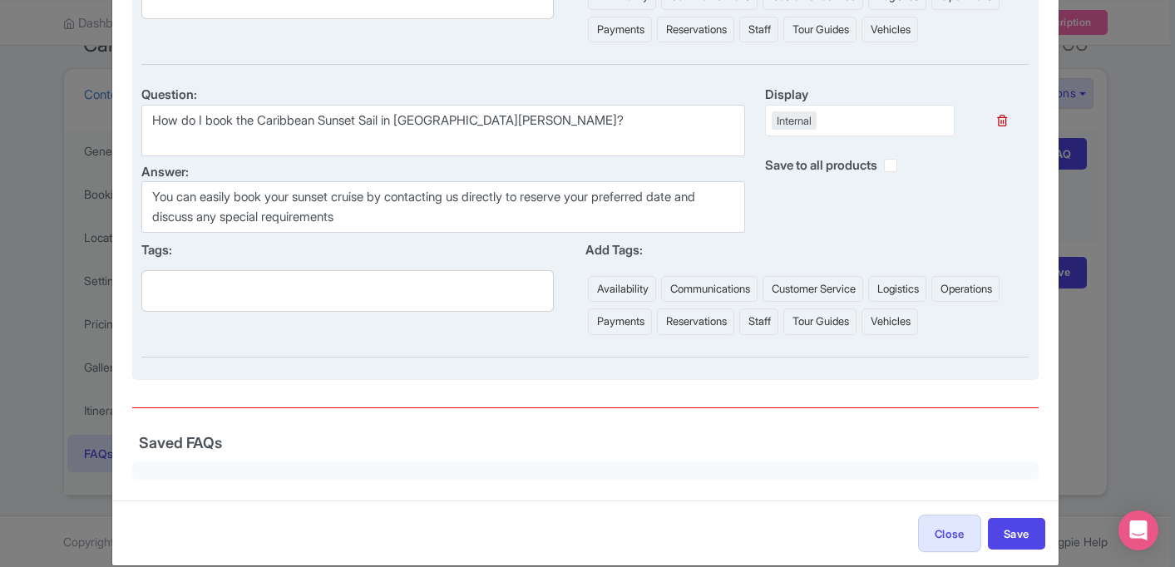
scroll to position [2818, 0]
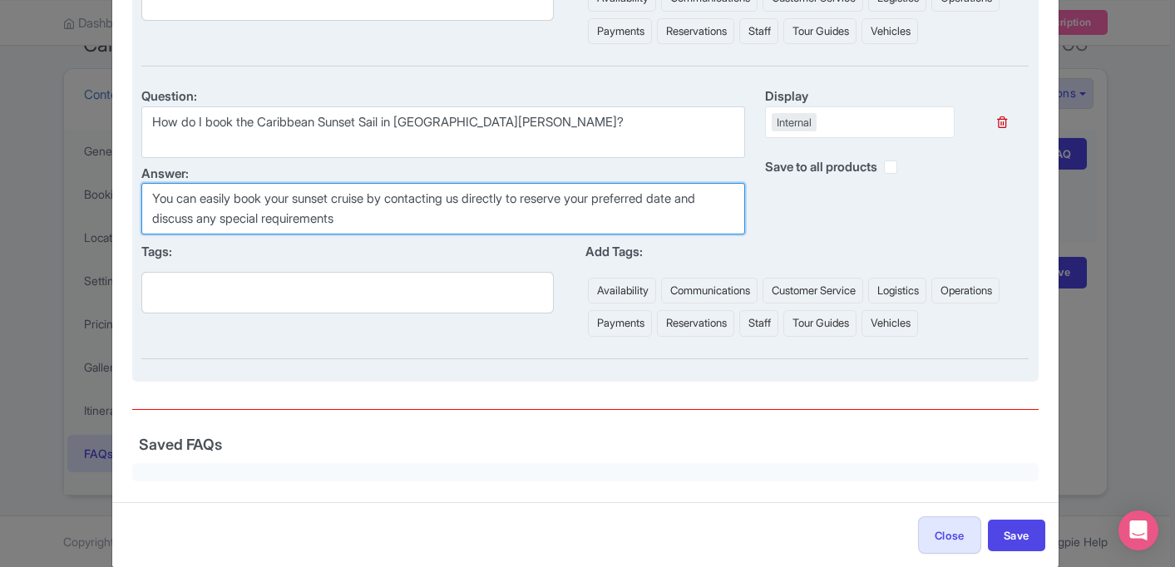
click at [458, 223] on textarea "You can easily book your sunset cruise by contacting us directly to reserve you…" at bounding box center [442, 209] width 603 height 52
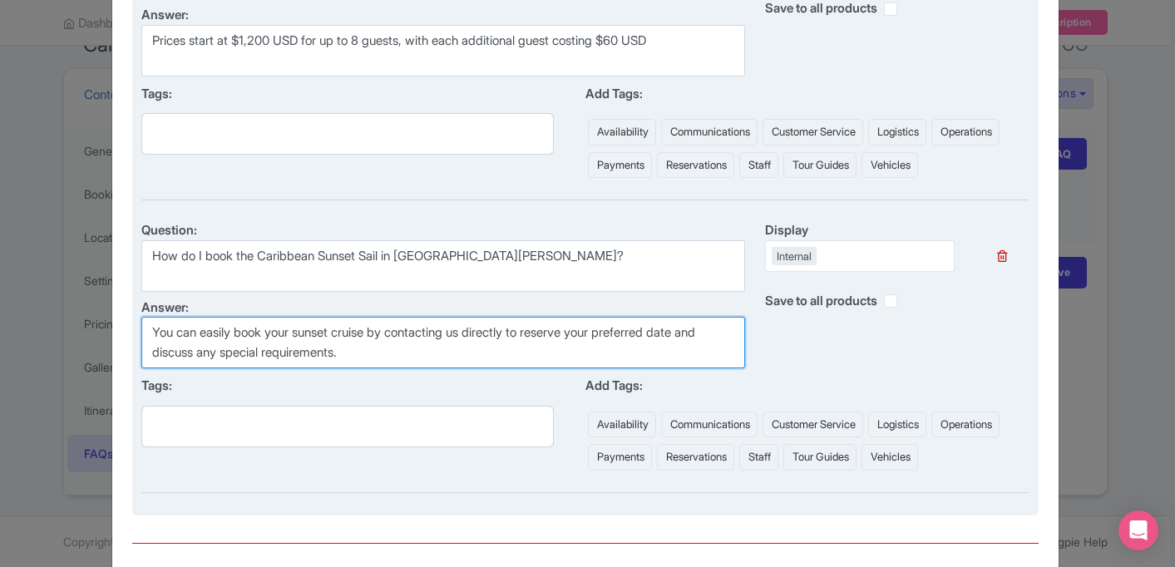
scroll to position [2680, 0]
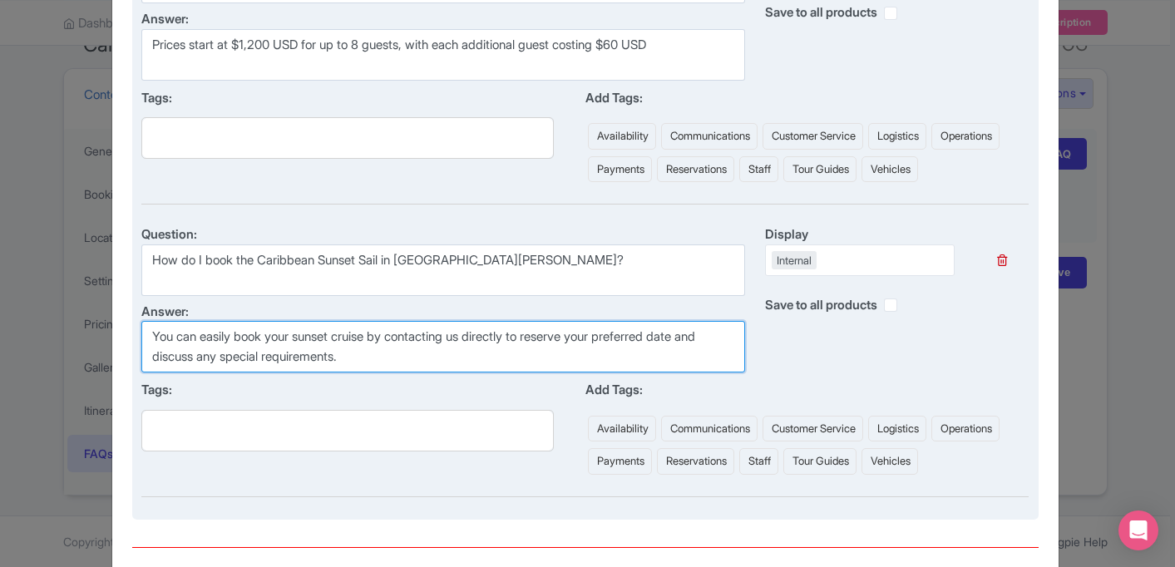
type textarea "You can easily book your sunset cruise by contacting us directly to reserve you…"
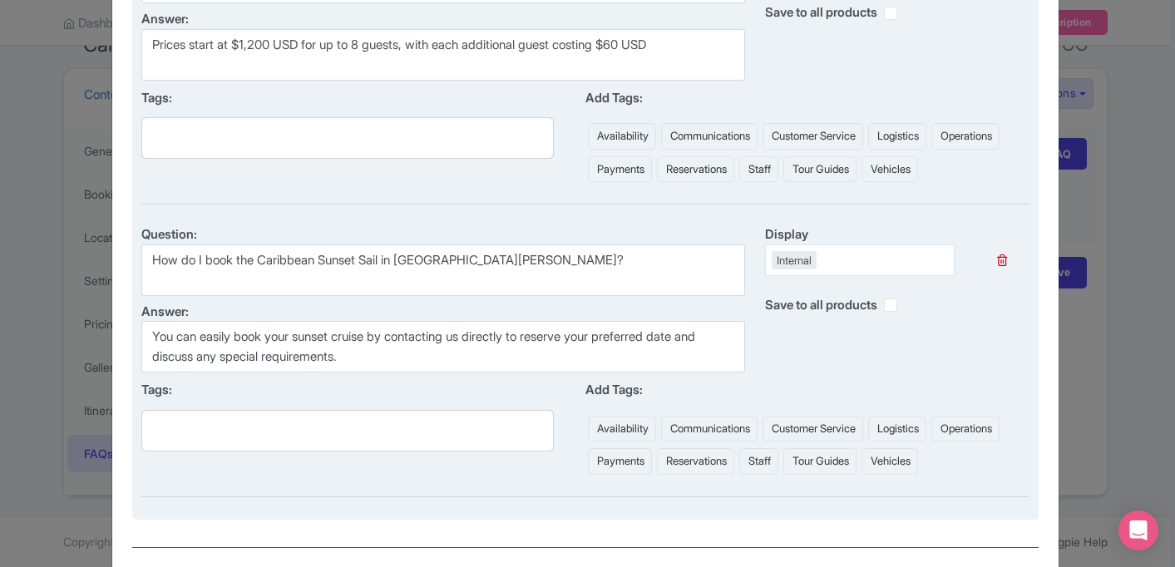
click at [796, 266] on div "Internal" at bounding box center [793, 260] width 45 height 18
click at [801, 263] on div "Internal" at bounding box center [793, 260] width 45 height 18
click at [830, 258] on div "Internal" at bounding box center [860, 260] width 190 height 32
click at [830, 238] on div "Display" at bounding box center [860, 234] width 190 height 19
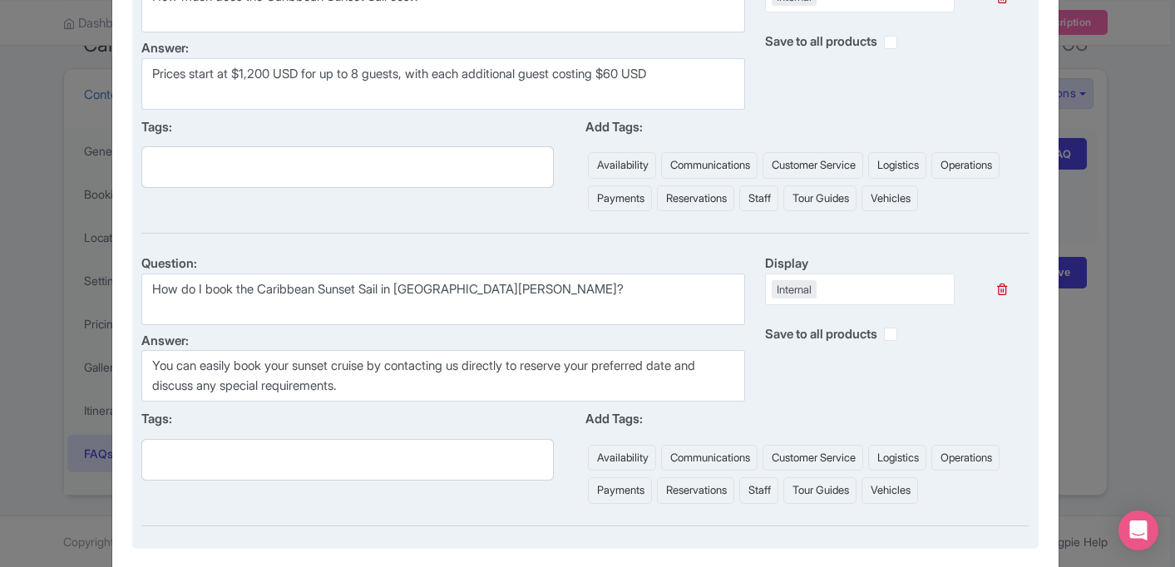
scroll to position [2656, 0]
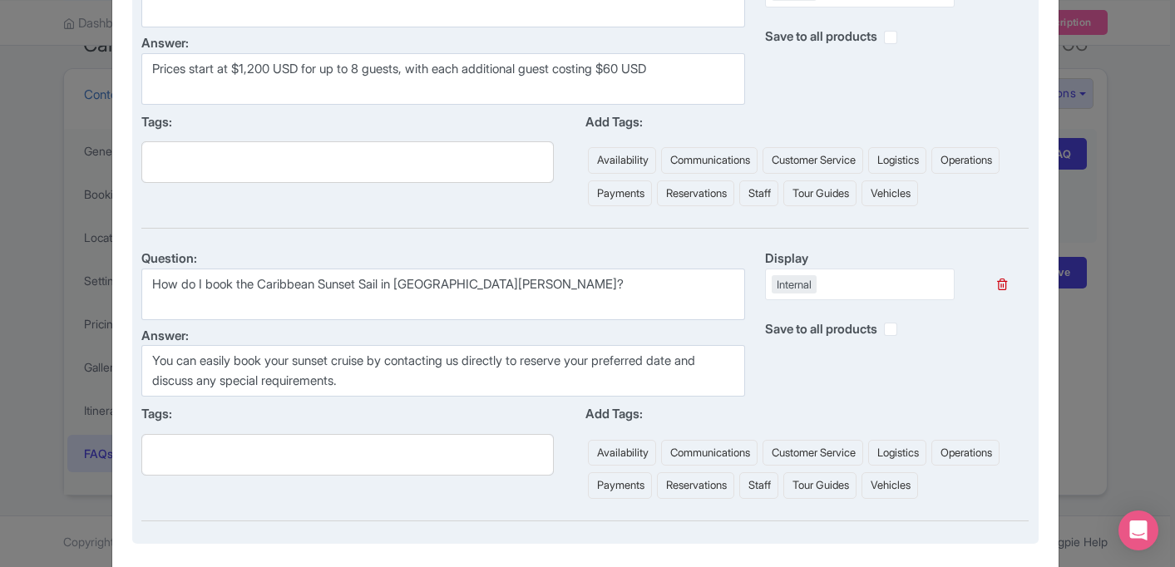
click at [734, 485] on li "Reservations" at bounding box center [695, 485] width 77 height 27
click at [734, 490] on li "Reservations" at bounding box center [695, 485] width 77 height 27
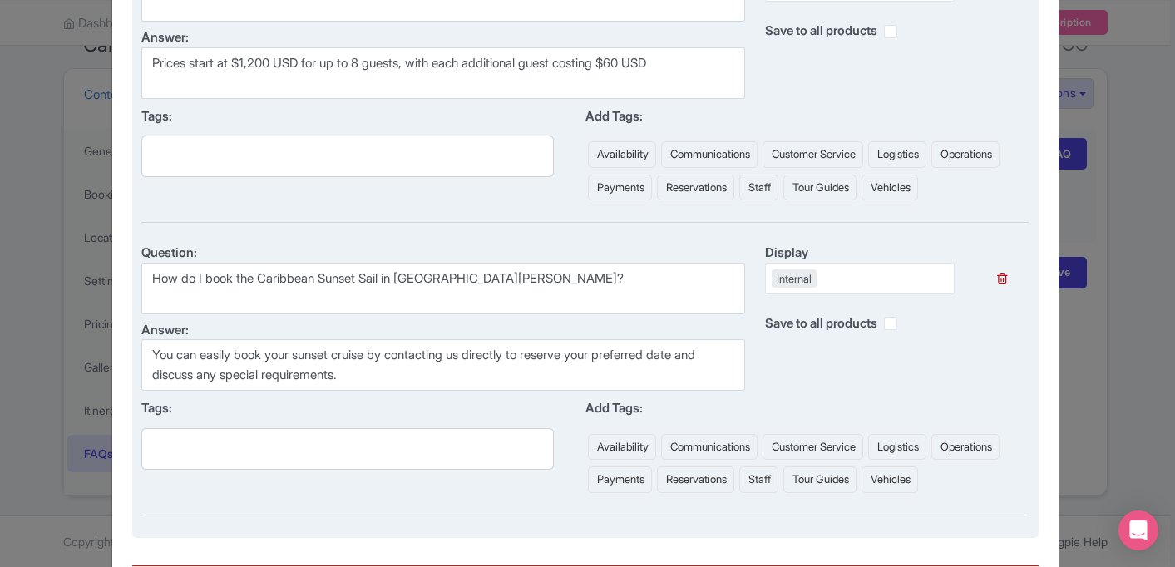
scroll to position [2667, 0]
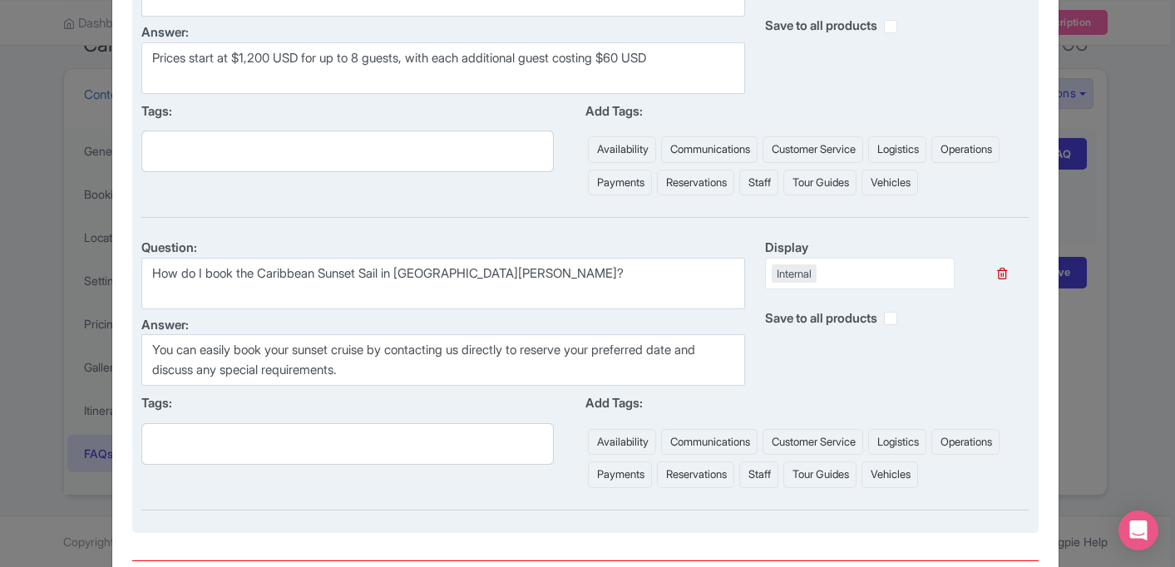
click at [734, 465] on li "Reservations" at bounding box center [695, 474] width 77 height 27
click at [478, 446] on input "text" at bounding box center [347, 445] width 399 height 28
click at [734, 475] on li "Reservations" at bounding box center [695, 475] width 77 height 27
click at [387, 436] on input "text" at bounding box center [347, 445] width 399 height 28
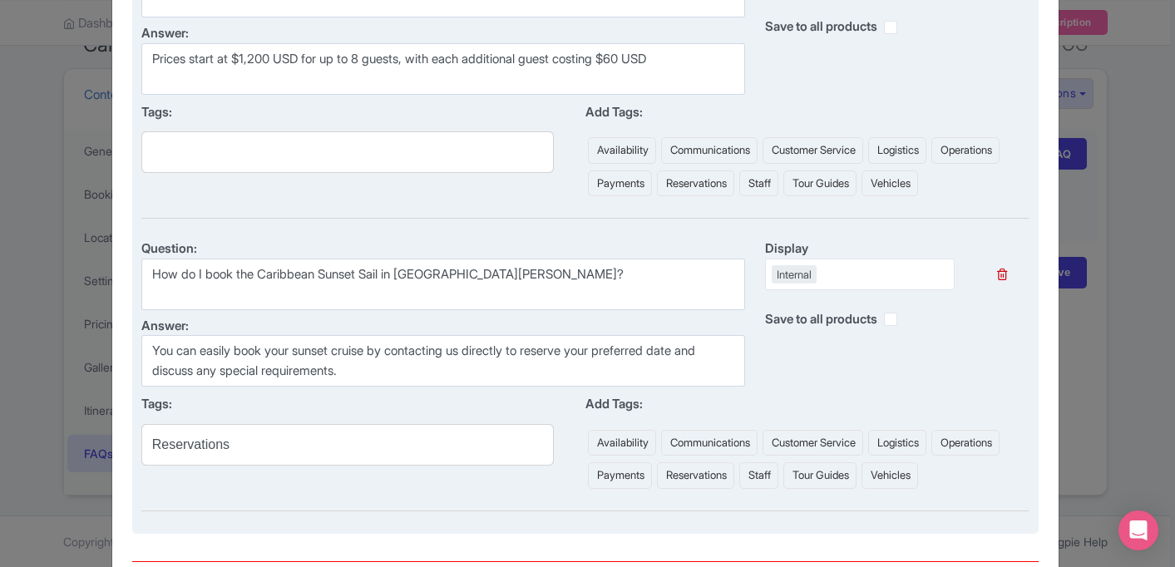
click at [360, 437] on input "Reservations" at bounding box center [347, 445] width 399 height 28
type input "Reservations"
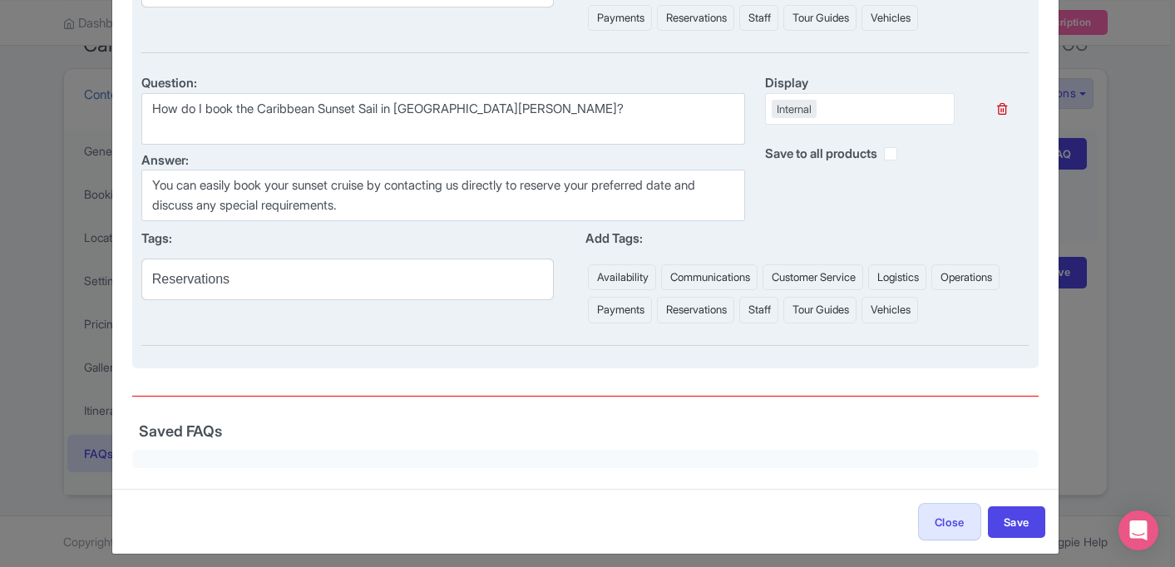
scroll to position [2781, 0]
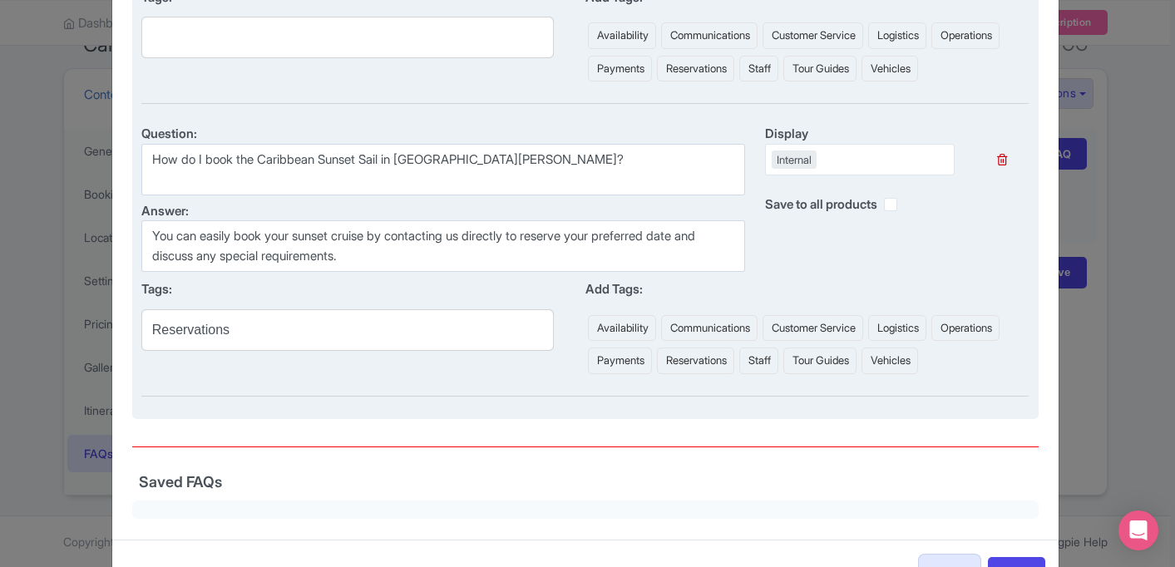
click at [734, 362] on li "Reservations" at bounding box center [695, 360] width 77 height 27
click at [359, 313] on ul "Reservations" at bounding box center [347, 330] width 412 height 42
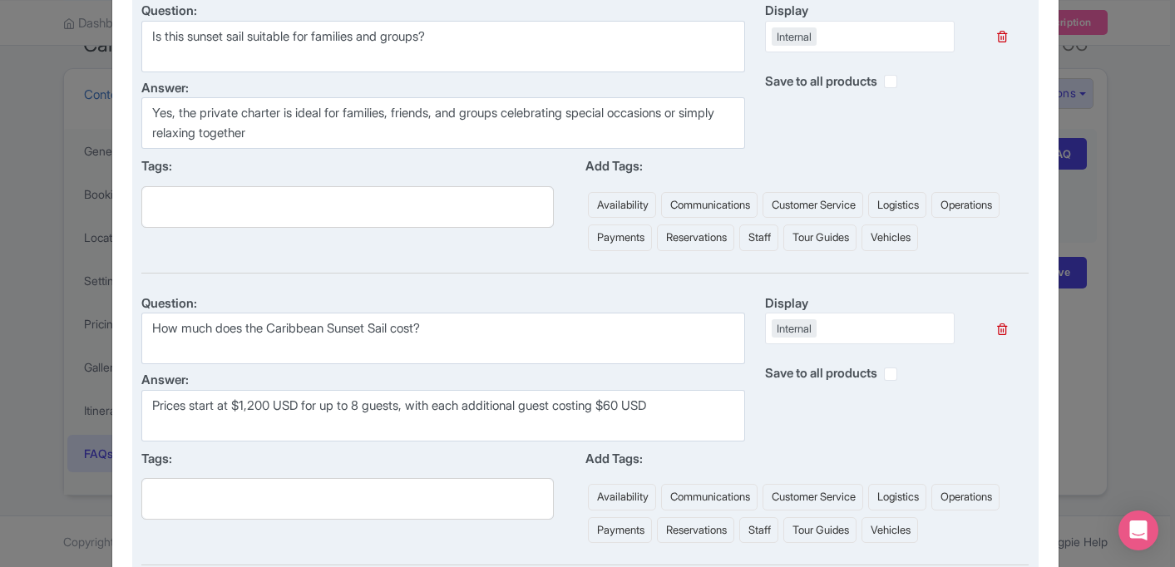
scroll to position [2278, 0]
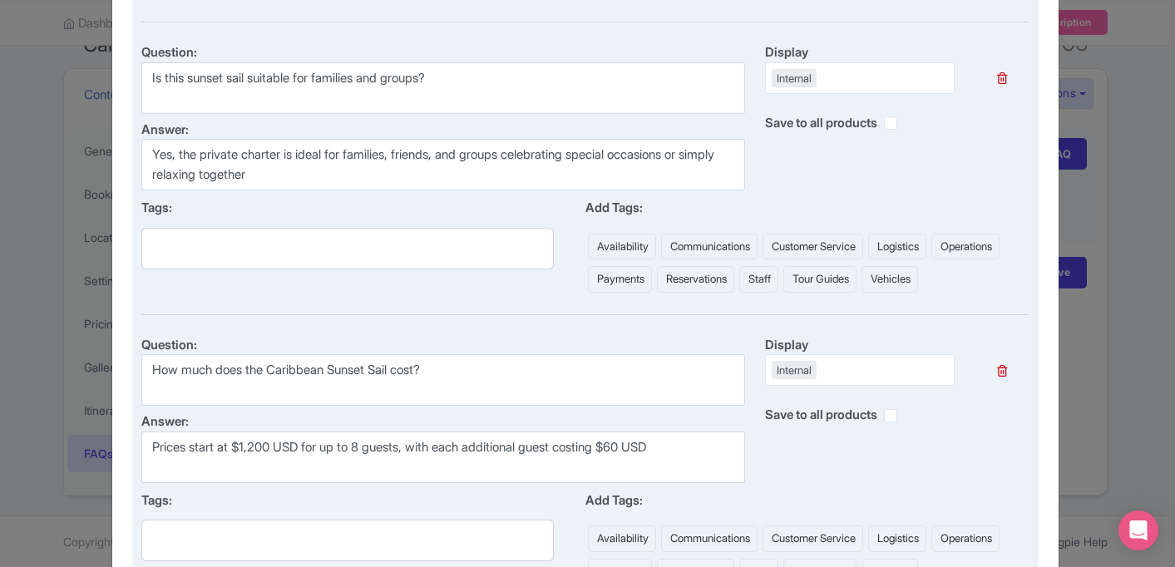
click at [644, 246] on li "Availability" at bounding box center [622, 247] width 68 height 27
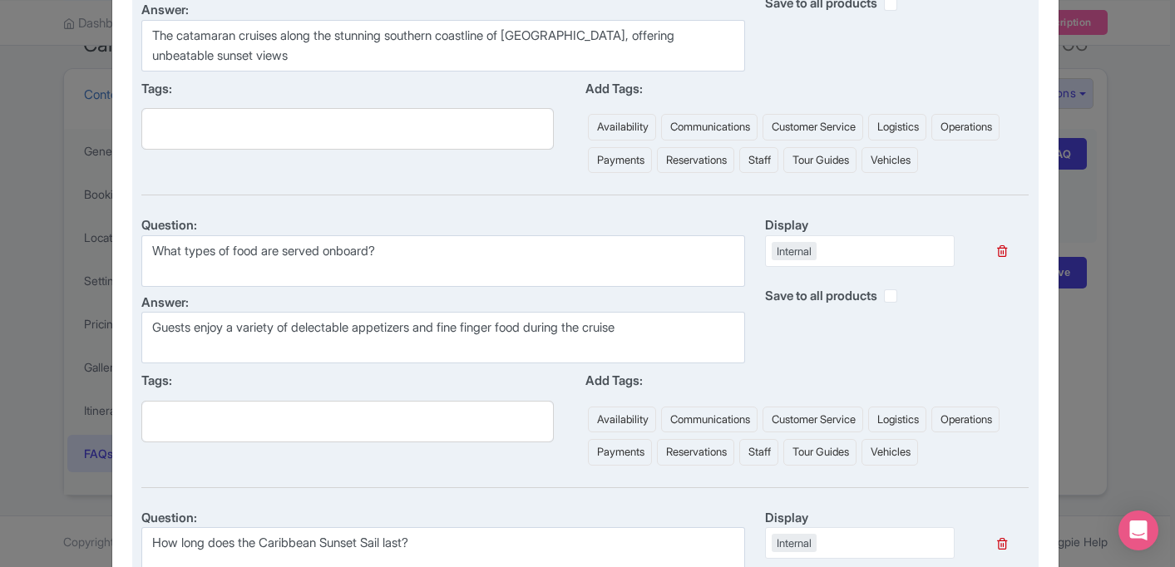
scroll to position [1524, 0]
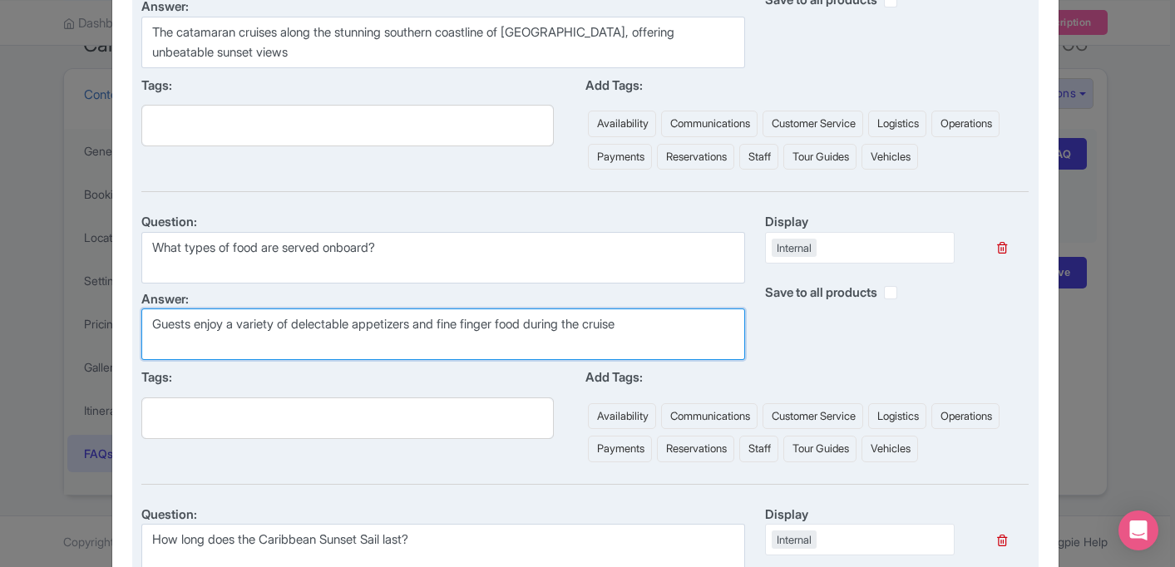
drag, startPoint x: 550, startPoint y: 323, endPoint x: 304, endPoint y: 328, distance: 246.1
click at [304, 328] on textarea "Guests enjoy a variety of delectable appetizers and fine finger food during the…" at bounding box center [442, 334] width 603 height 52
click at [332, 328] on textarea "Guests enjoy a variety of delectable appetizers and fine finger food during the…" at bounding box center [442, 334] width 603 height 52
drag, startPoint x: 453, startPoint y: 326, endPoint x: 303, endPoint y: 326, distance: 149.6
click at [303, 326] on textarea "Guests enjoy a variety of delectable appetizers and fine finger food during the…" at bounding box center [442, 334] width 603 height 52
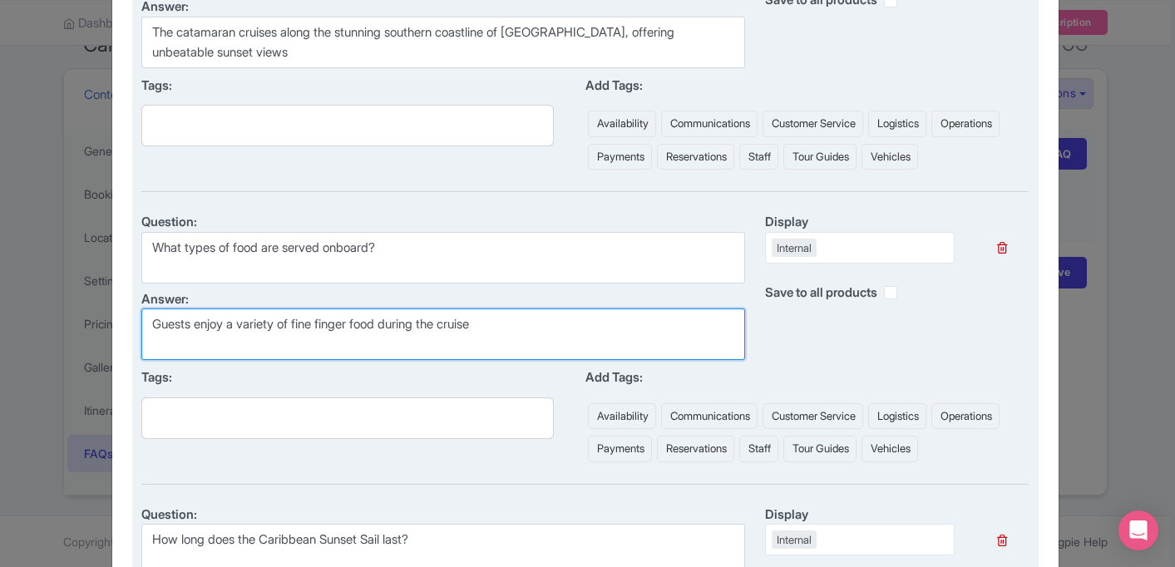
drag, startPoint x: 391, startPoint y: 328, endPoint x: 301, endPoint y: 325, distance: 89.8
click at [301, 325] on textarea "Guests enjoy a variety of delectable appetizers and fine finger food during the…" at bounding box center [442, 334] width 603 height 52
click at [437, 332] on textarea "Guests enjoy a variety of delectable appetizers and fine finger food during the…" at bounding box center [442, 334] width 603 height 52
click at [505, 328] on textarea "Guests enjoy a variety of delectable appetizers and fine finger food during the…" at bounding box center [442, 334] width 603 height 52
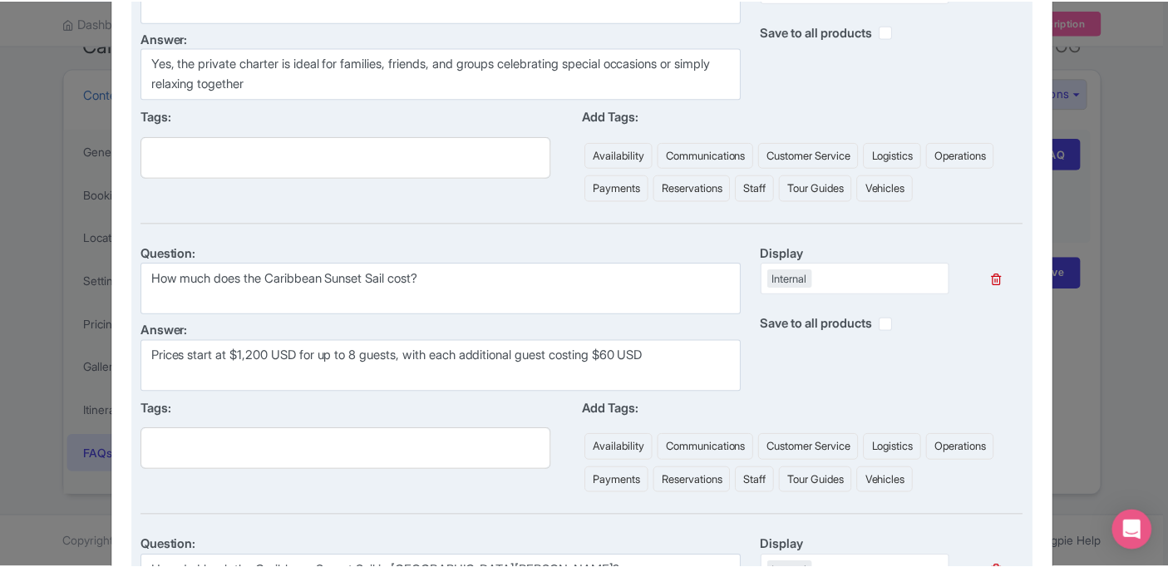
scroll to position [2842, 0]
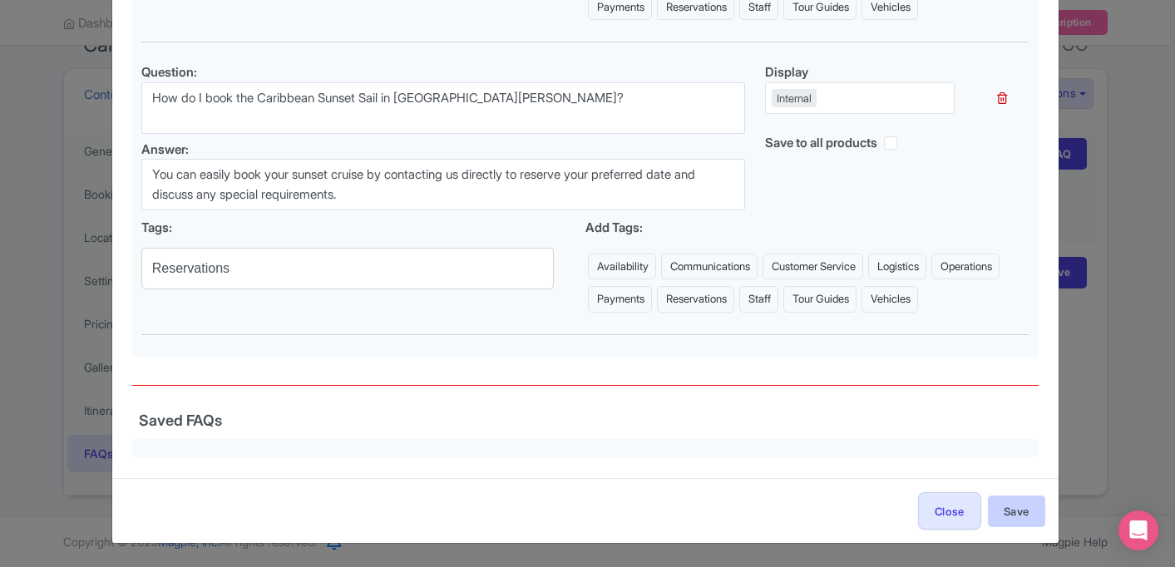
type textarea "Guests enjoy a variety of fine finger food during the cruise"
click at [1030, 514] on button "Save" at bounding box center [1016, 511] width 57 height 32
type input "Saving..."
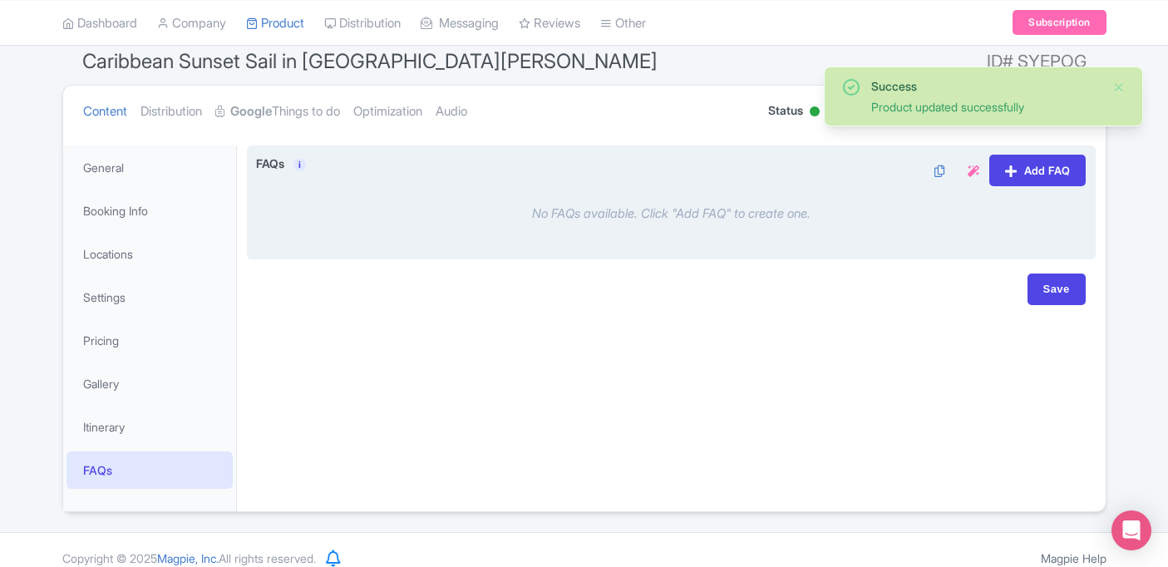
scroll to position [160, 0]
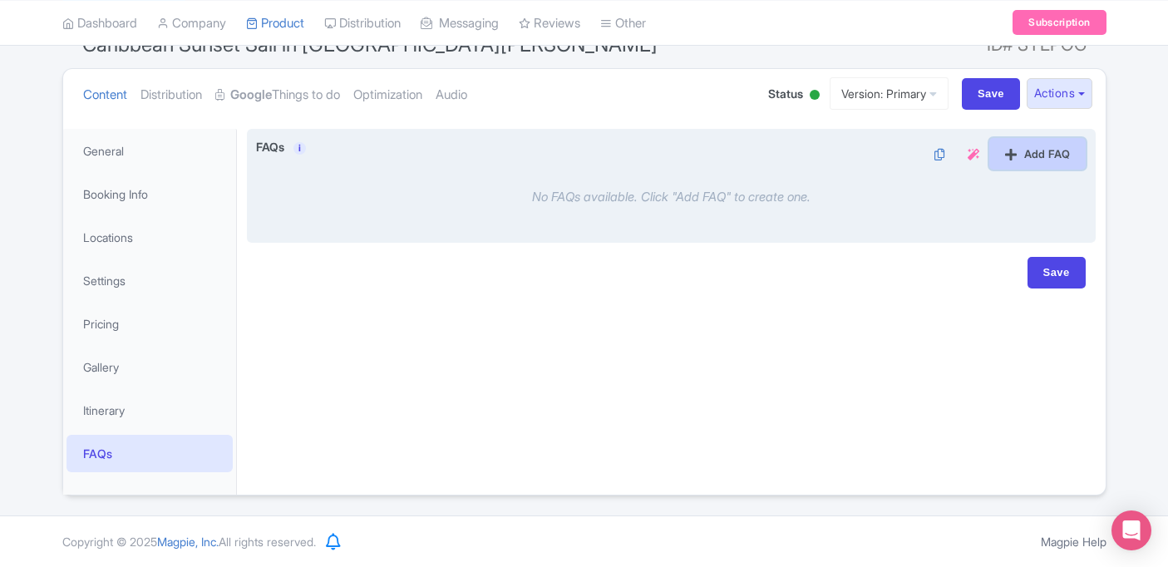
click at [1033, 162] on link "Add FAQ" at bounding box center [1037, 154] width 96 height 32
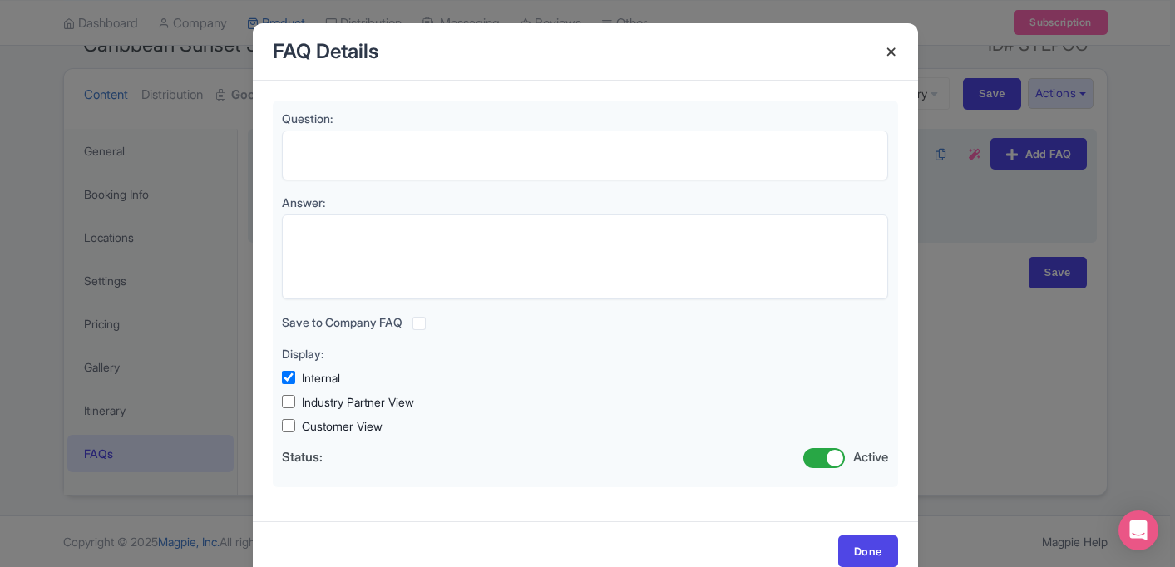
click at [883, 58] on h4 at bounding box center [891, 51] width 40 height 47
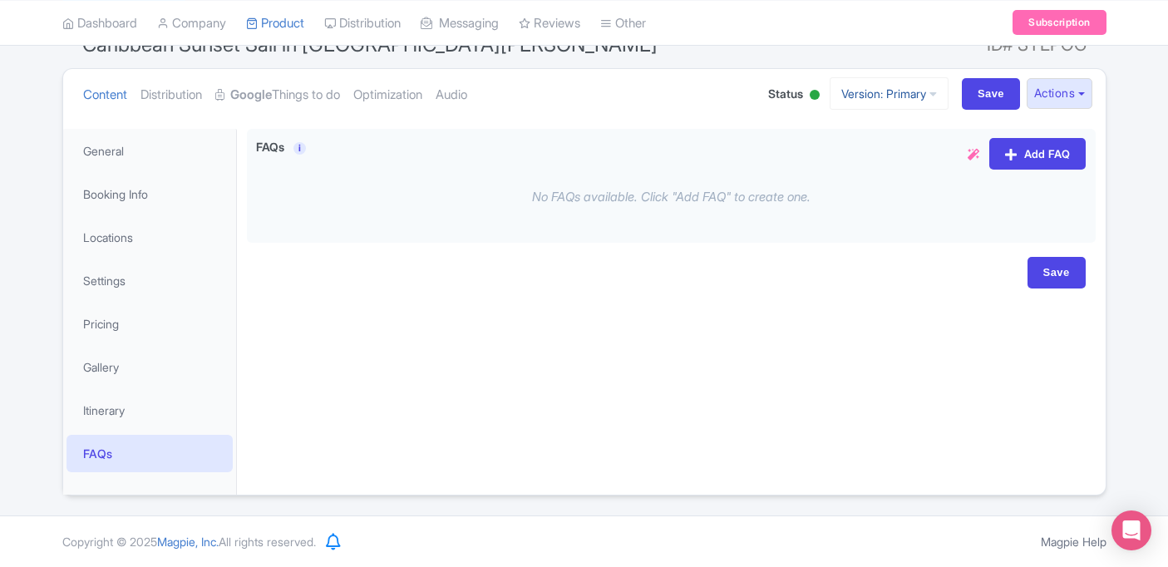
click at [896, 107] on link "Version: Primary" at bounding box center [889, 93] width 119 height 32
click at [874, 101] on link "Version: Primary" at bounding box center [889, 93] width 119 height 32
click at [140, 438] on link "FAQs" at bounding box center [149, 453] width 166 height 37
click at [1057, 90] on button "Actions" at bounding box center [1060, 93] width 66 height 31
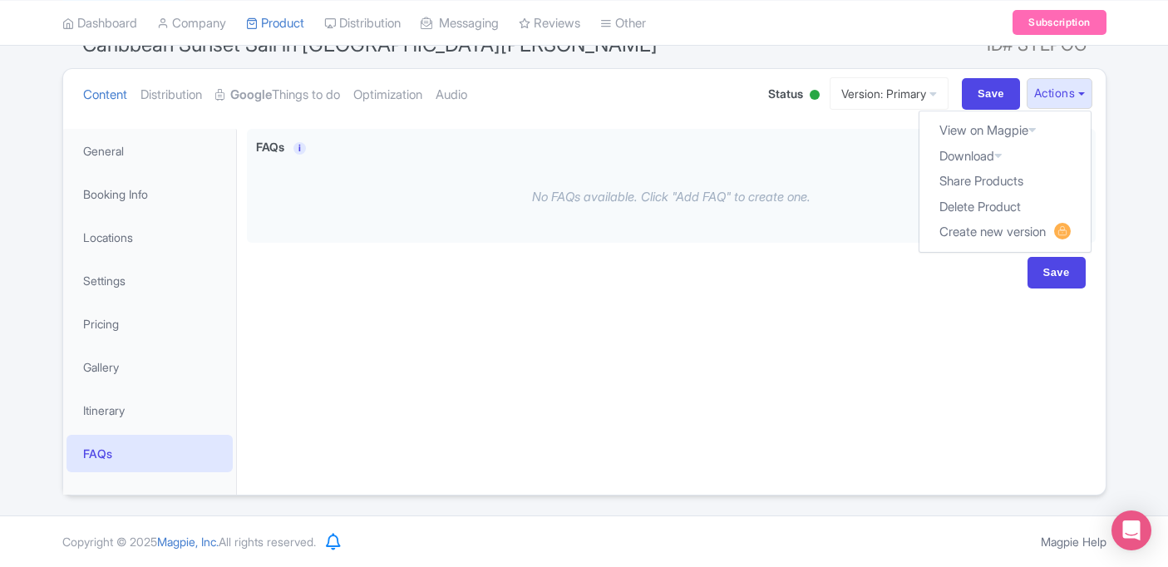
click at [756, 299] on div "Save" at bounding box center [671, 281] width 849 height 48
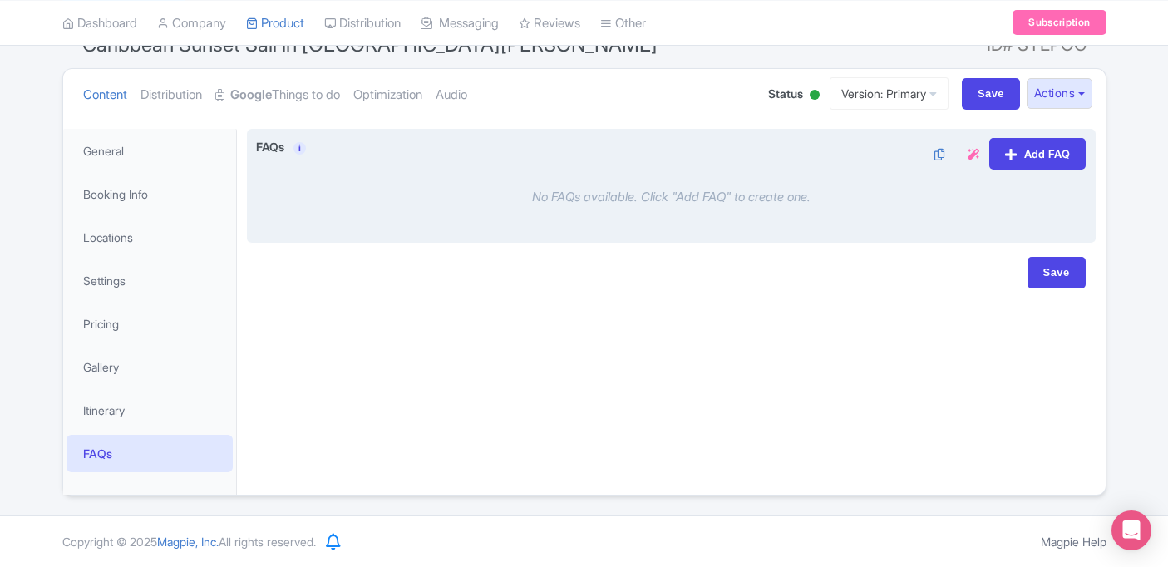
click at [411, 166] on div "FAQs i" at bounding box center [463, 154] width 415 height 32
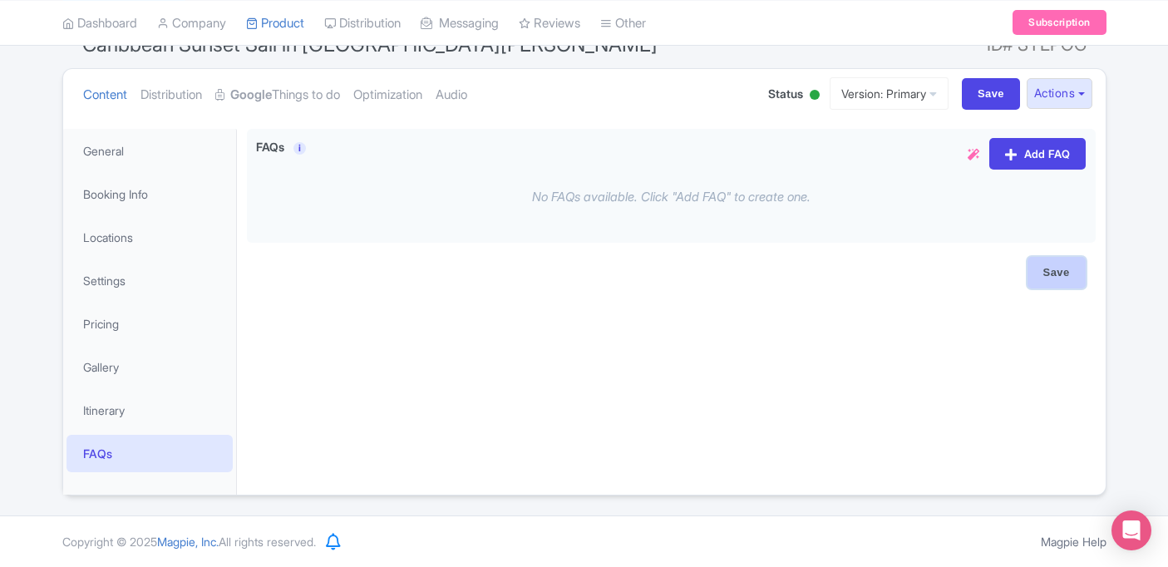
click at [1059, 283] on input "Save" at bounding box center [1056, 273] width 58 height 32
type input "Saving..."
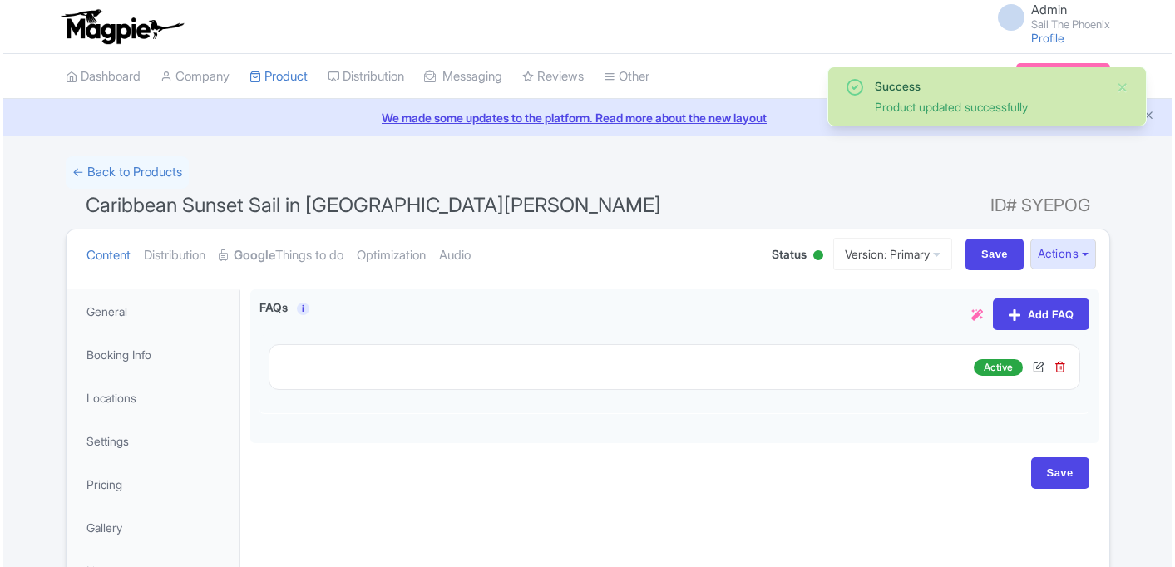
scroll to position [160, 0]
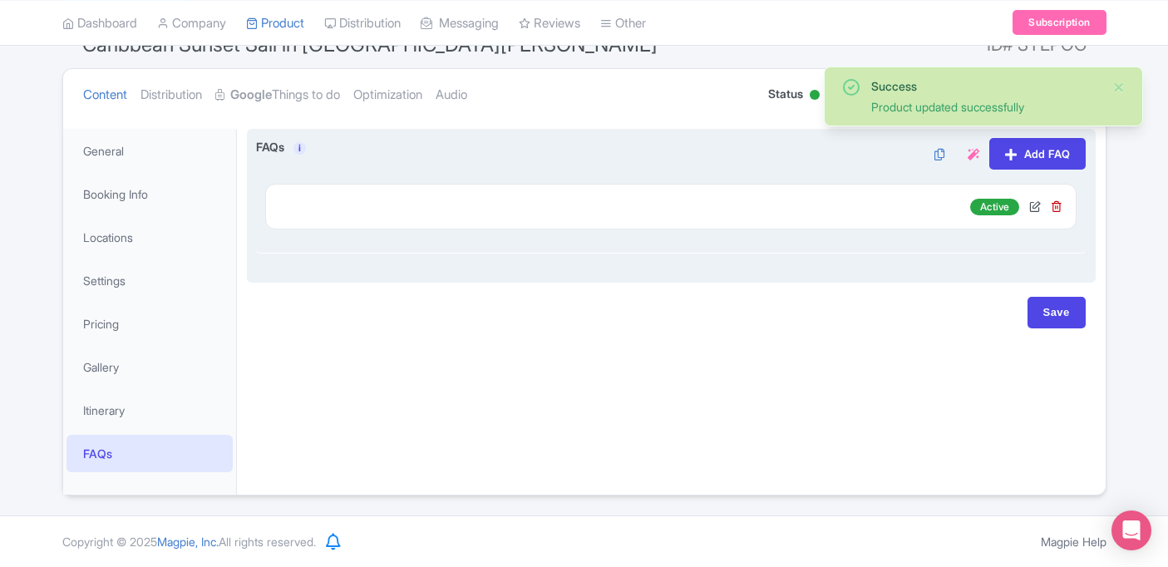
click at [611, 216] on div "FAQ Details Question: Answer: Save to Company FAQ Display: Internal Industry Pa…" at bounding box center [670, 207] width 811 height 46
click at [1035, 204] on icon at bounding box center [1035, 206] width 12 height 12
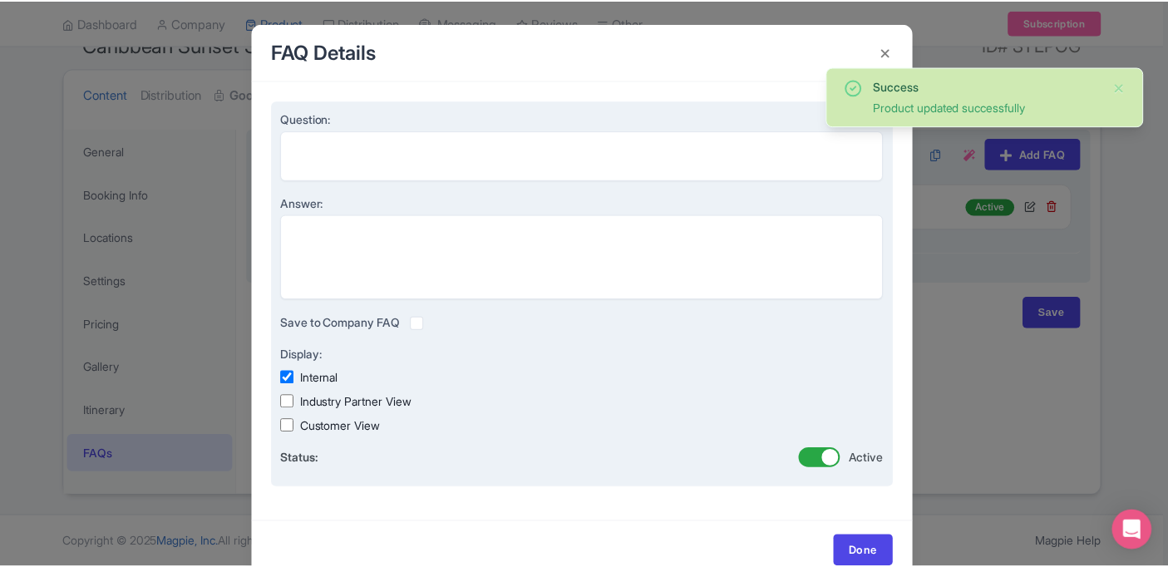
scroll to position [37, 0]
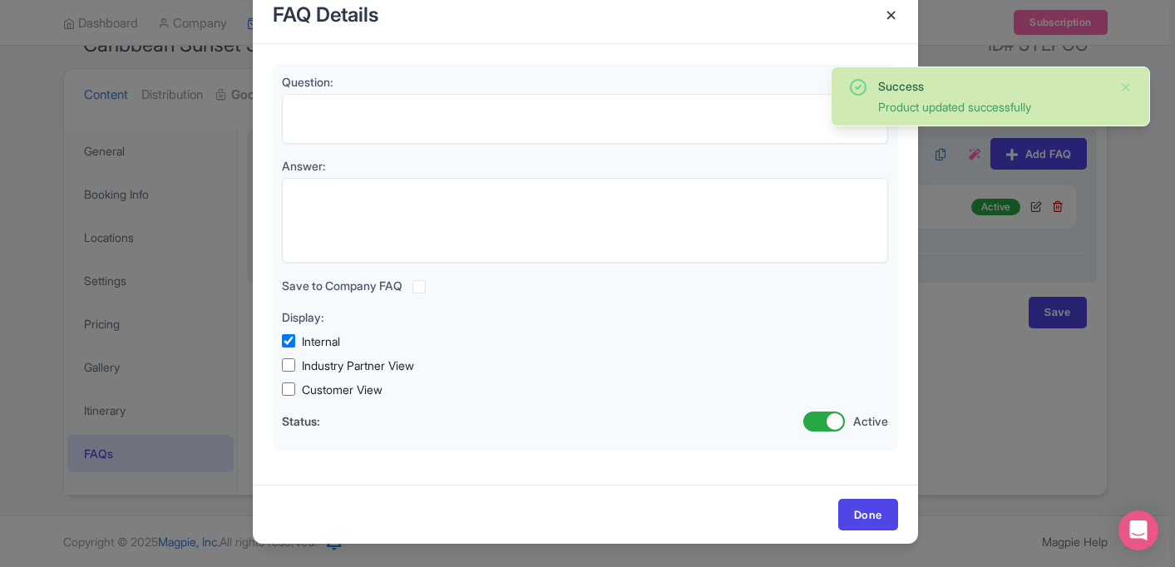
click at [881, 15] on h4 at bounding box center [891, 15] width 40 height 47
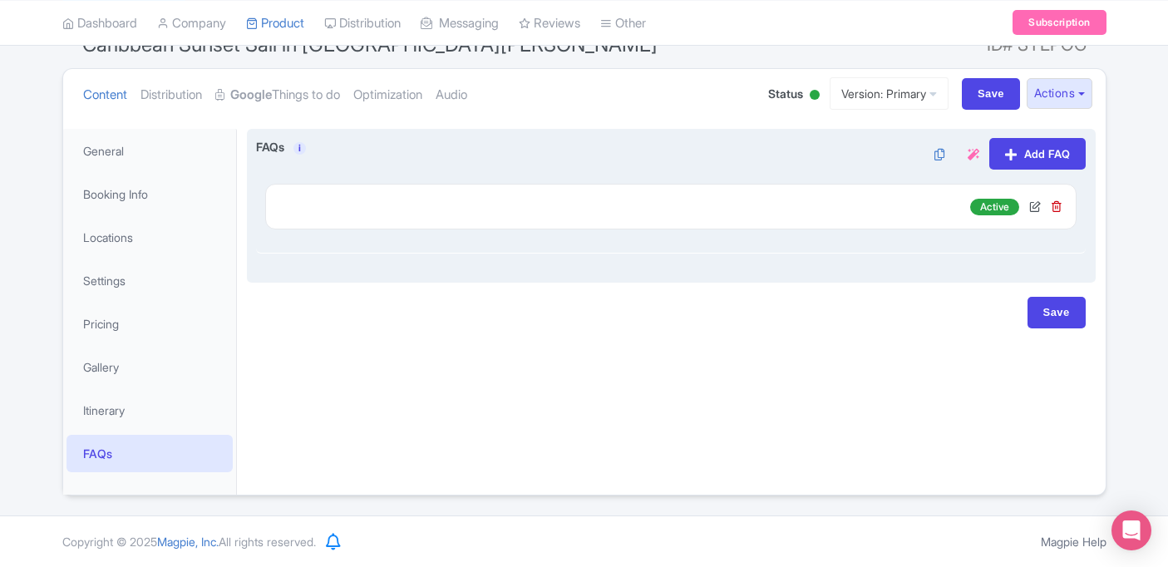
click at [510, 190] on div "FAQ Details Question: Answer: Save to Company FAQ Display: Internal Industry Pa…" at bounding box center [670, 207] width 811 height 46
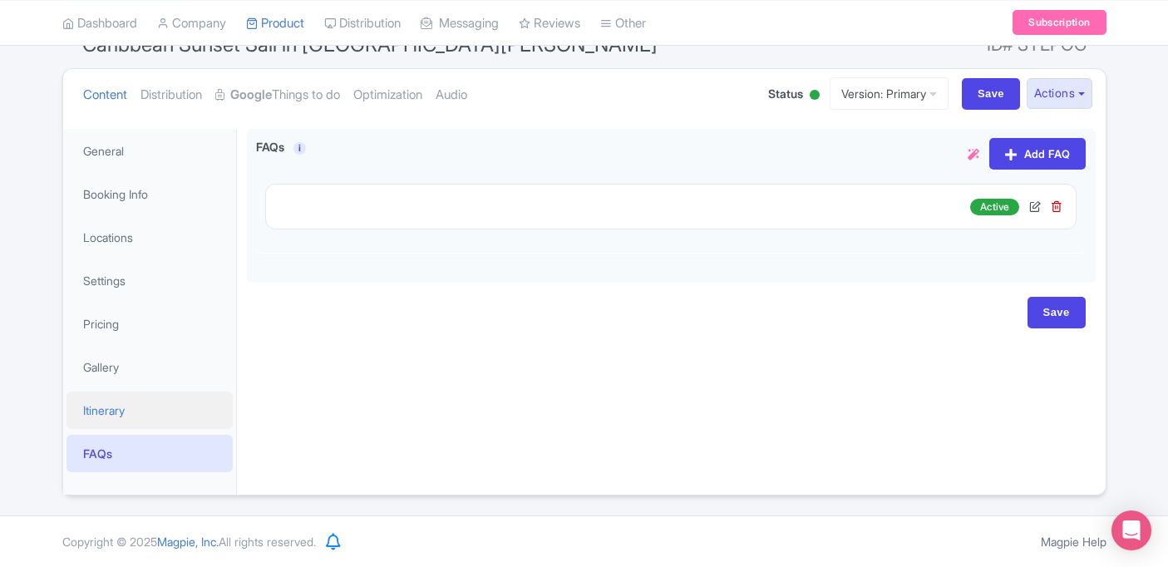
click at [140, 402] on link "Itinerary" at bounding box center [149, 410] width 166 height 37
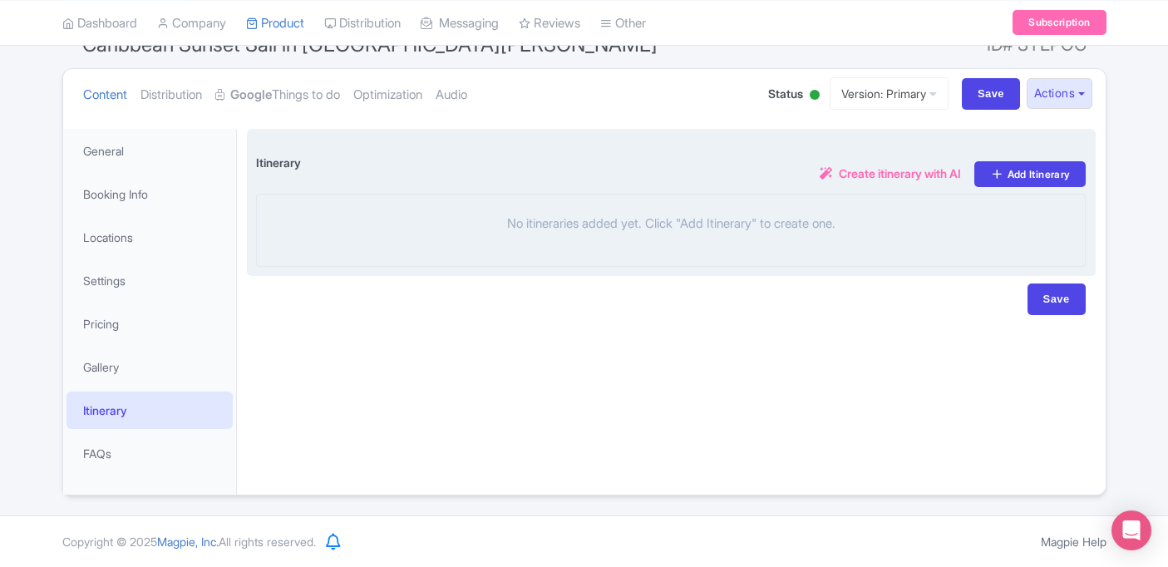
click at [395, 258] on div "No itineraries added yet. Click "Add Itinerary" to create one." at bounding box center [671, 230] width 830 height 73
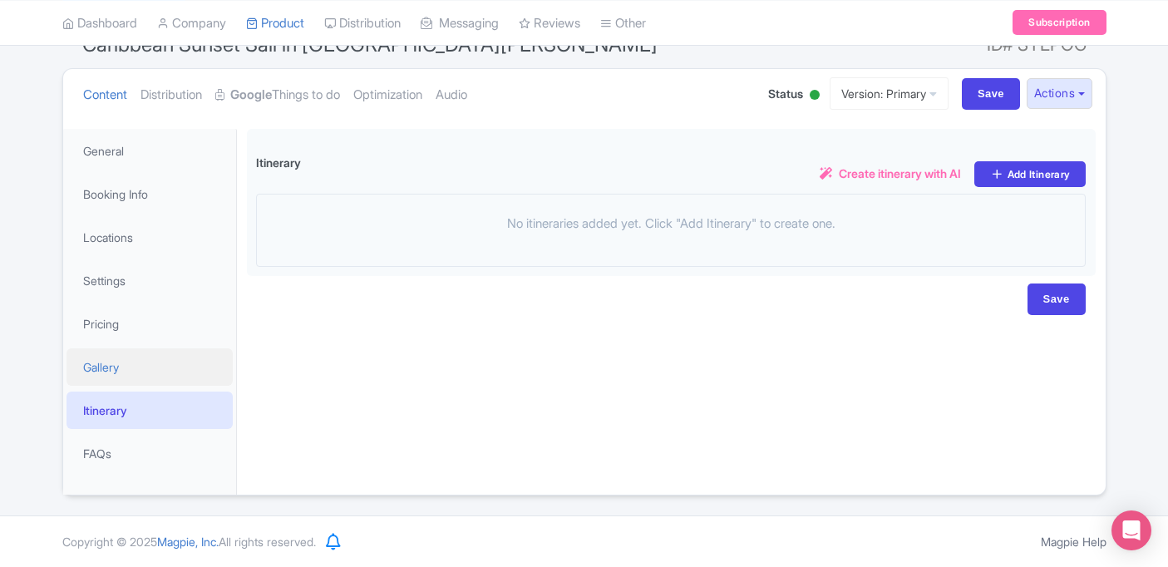
click at [131, 367] on link "Gallery" at bounding box center [149, 366] width 166 height 37
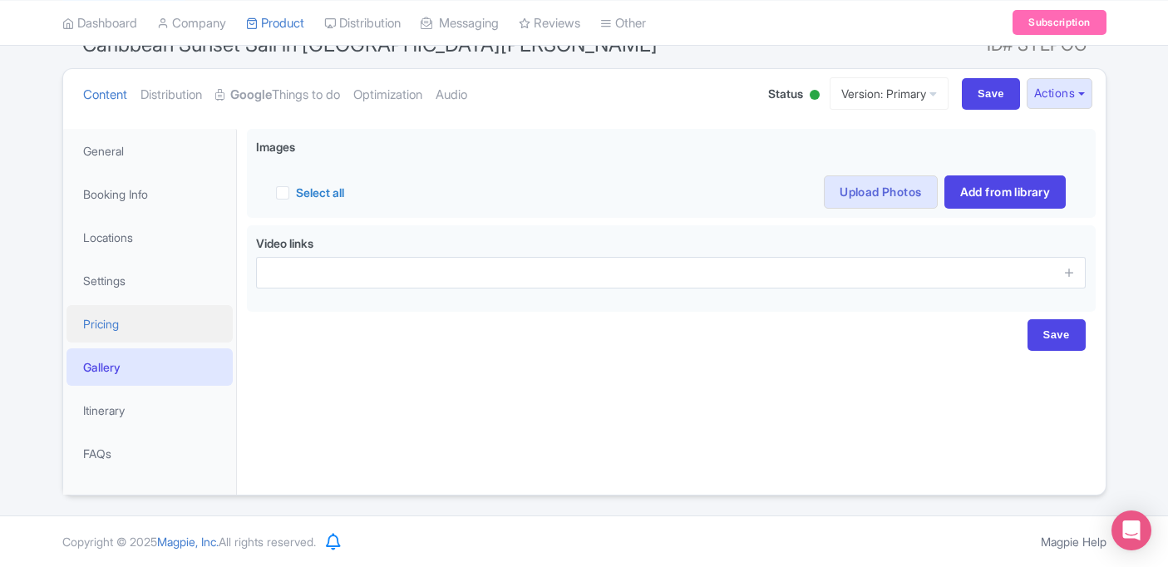
click at [131, 324] on link "Pricing" at bounding box center [149, 323] width 166 height 37
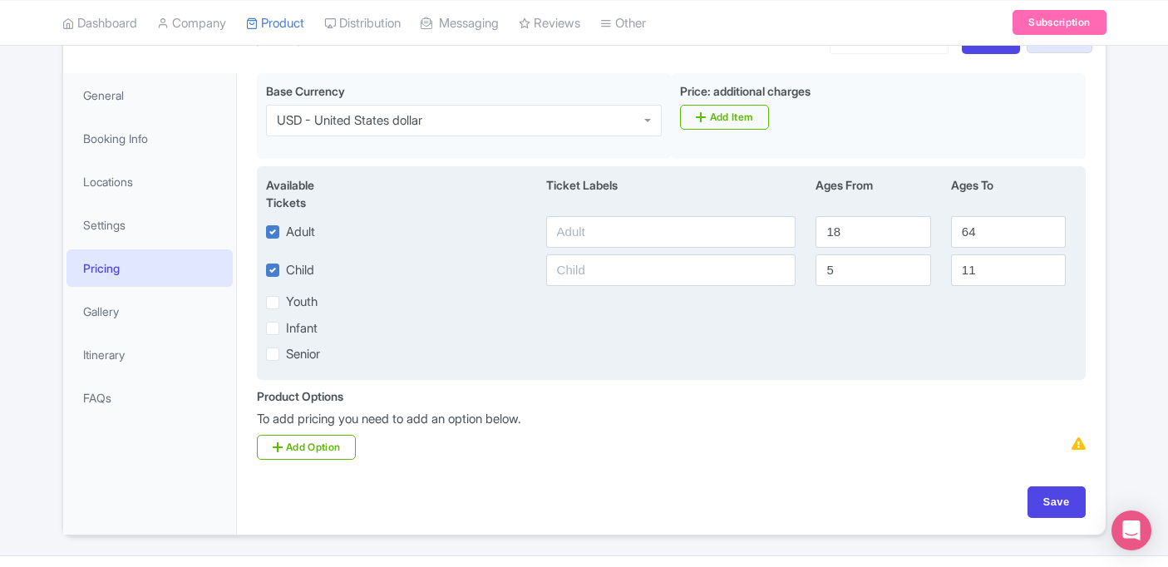
scroll to position [259, 0]
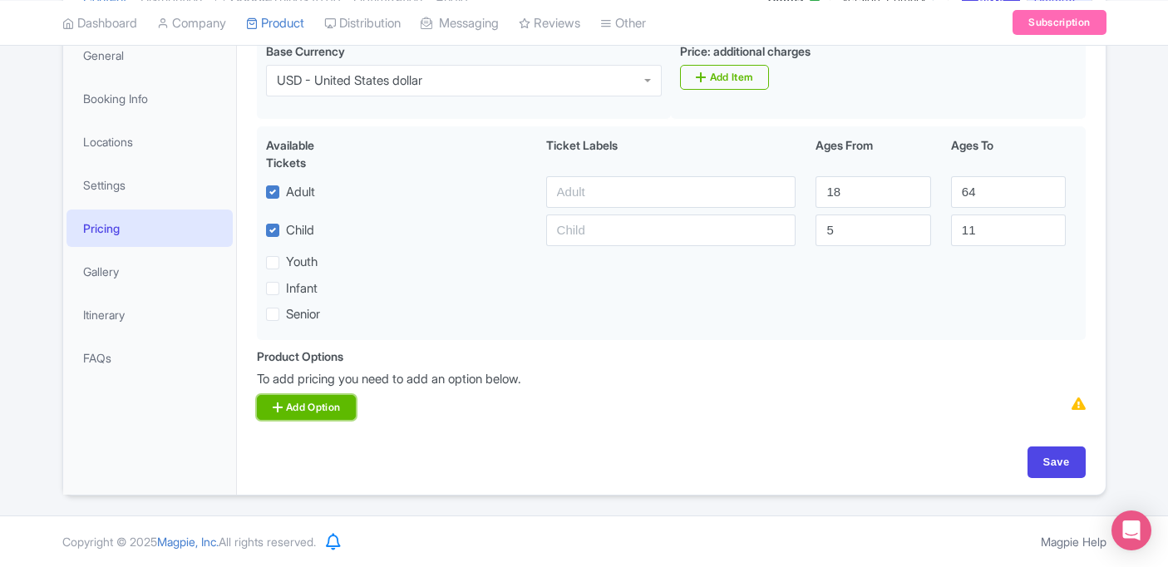
click at [351, 397] on link "Add Option" at bounding box center [307, 407] width 100 height 25
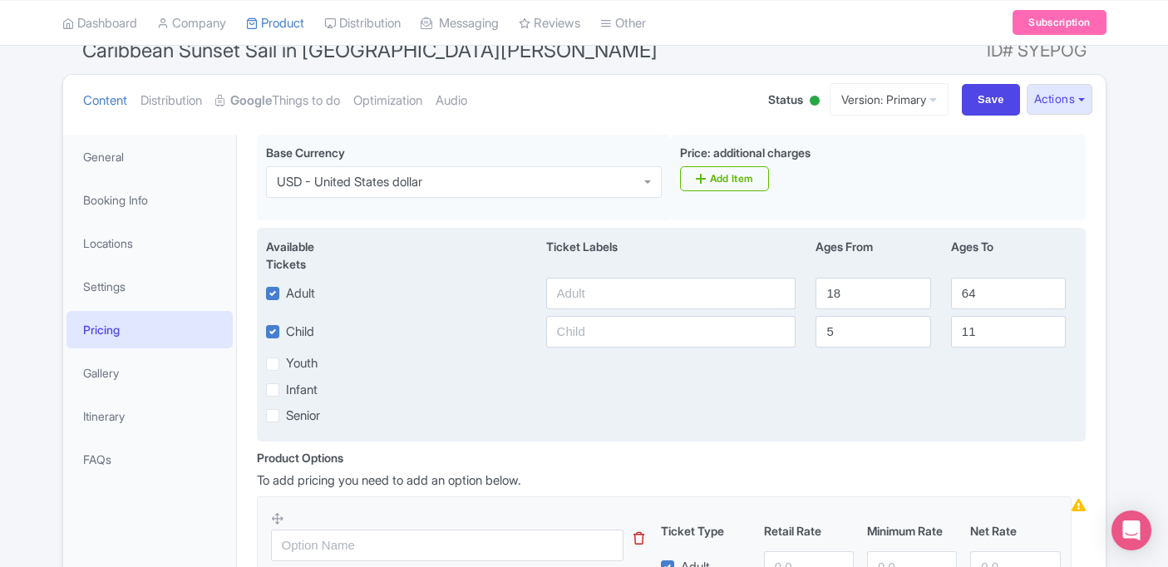
scroll to position [148, 0]
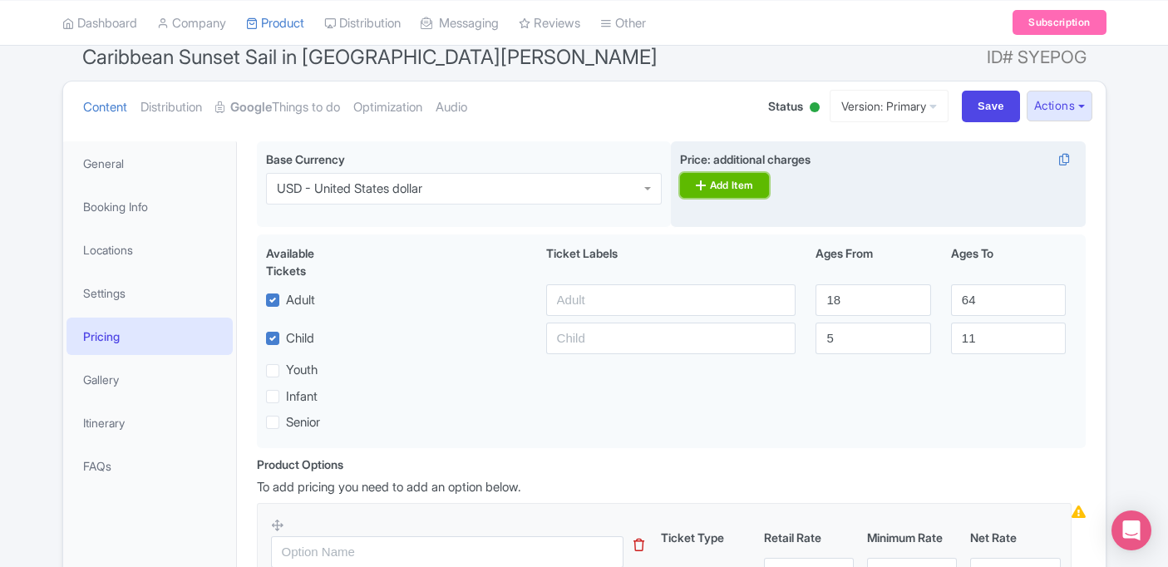
click at [749, 192] on link "Add Item" at bounding box center [724, 185] width 89 height 25
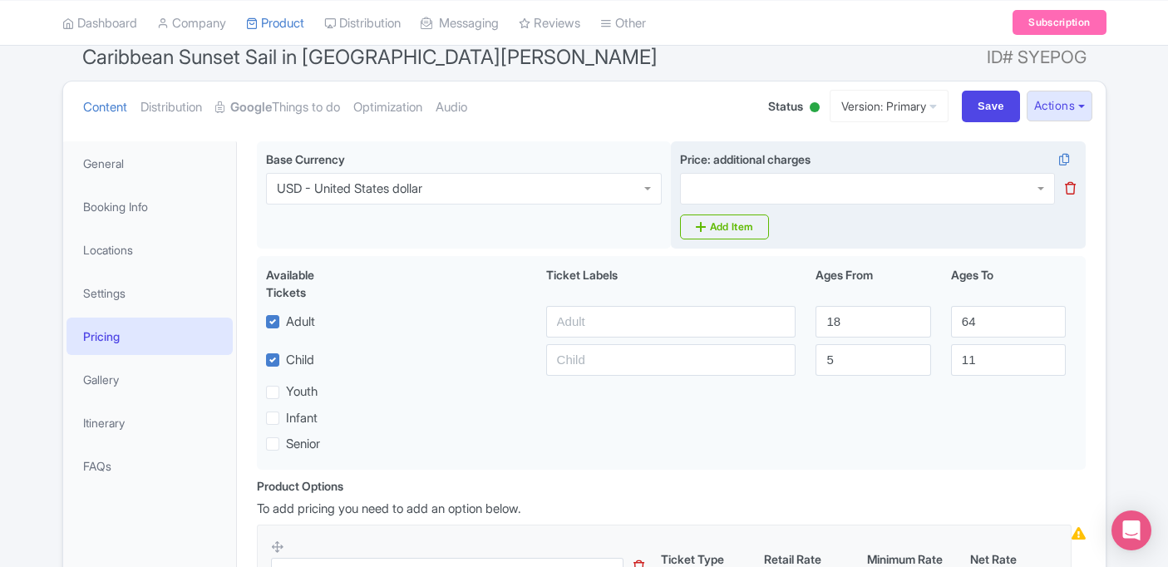
click at [747, 188] on div at bounding box center [867, 189] width 375 height 32
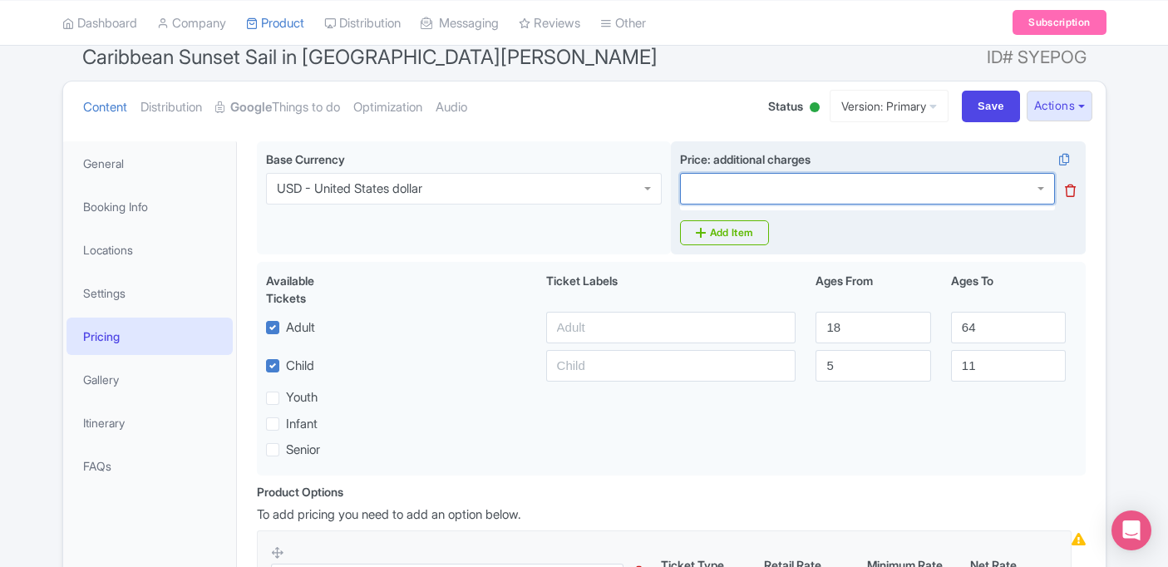
click at [734, 185] on div at bounding box center [867, 189] width 375 height 32
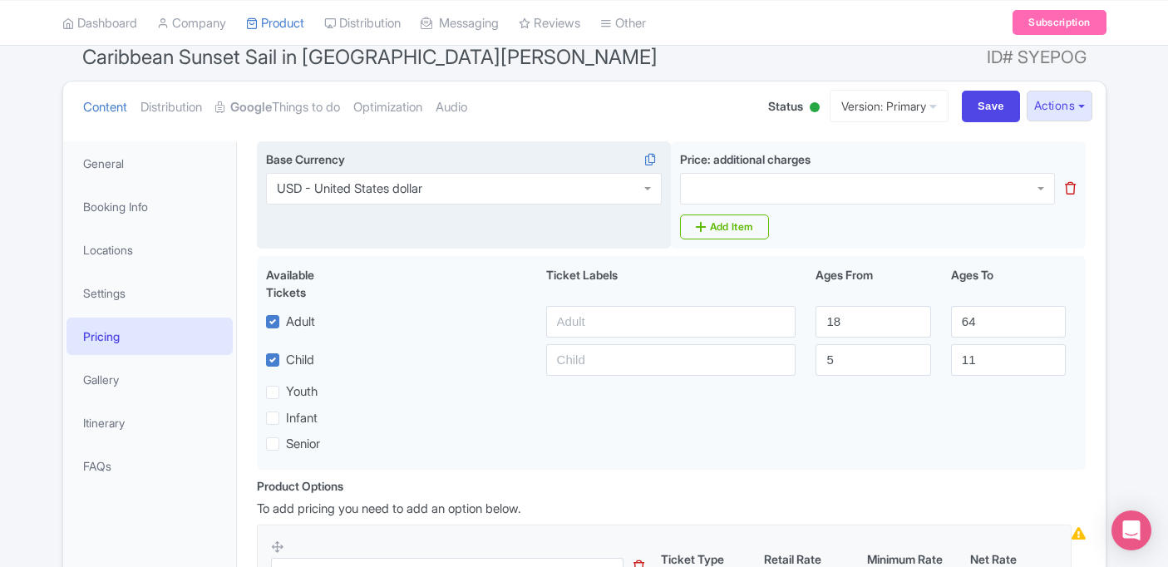
click at [619, 237] on div "Base Currency USD - United States dollar USD - United States dollar" at bounding box center [464, 195] width 415 height 108
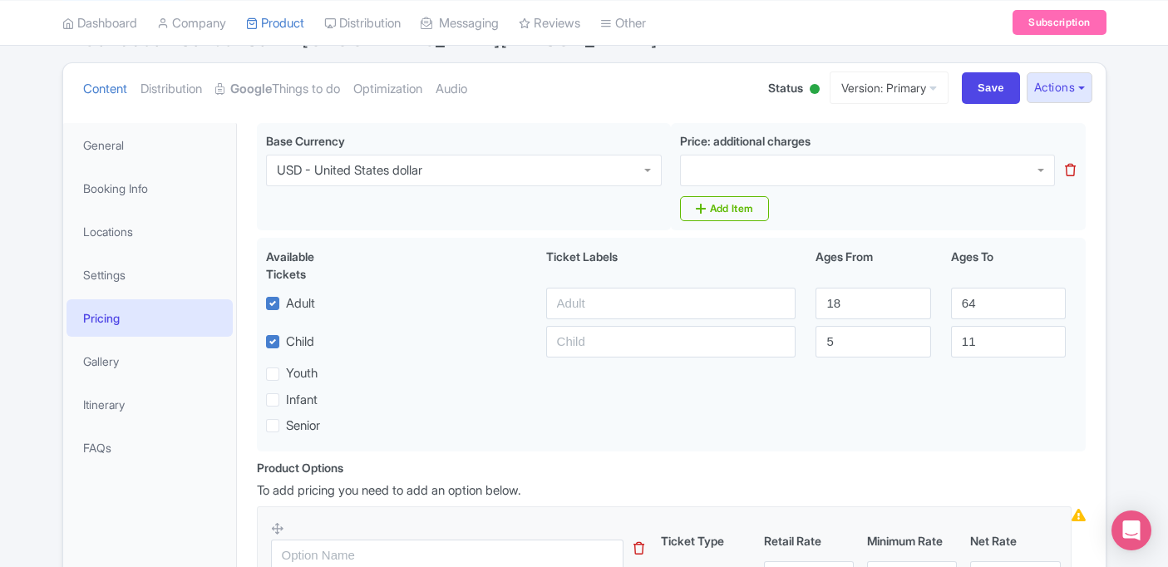
scroll to position [216, 0]
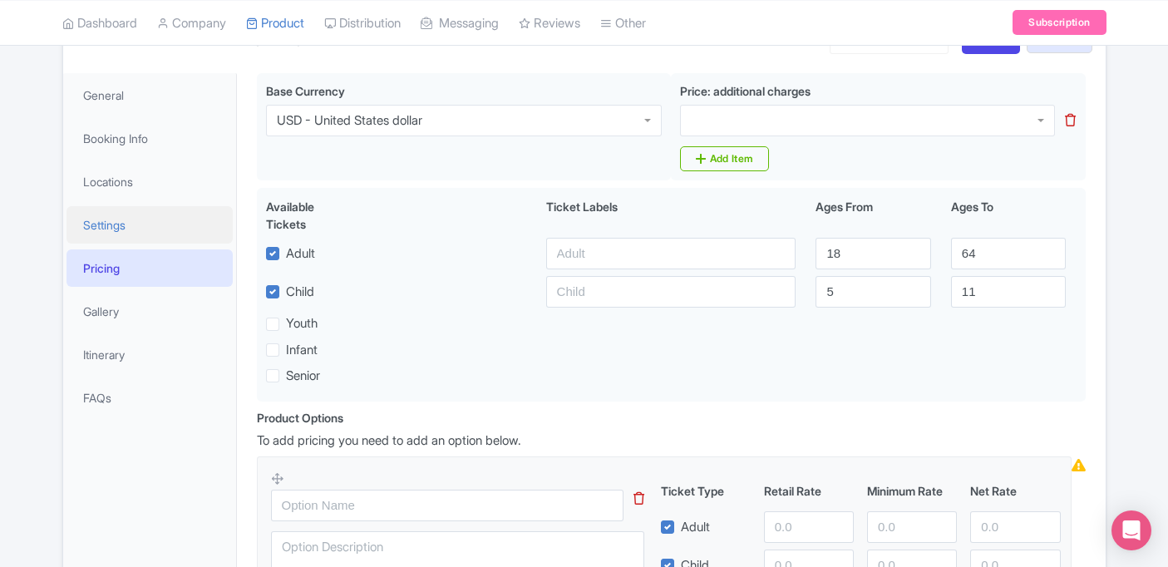
click at [163, 235] on link "Settings" at bounding box center [149, 224] width 166 height 37
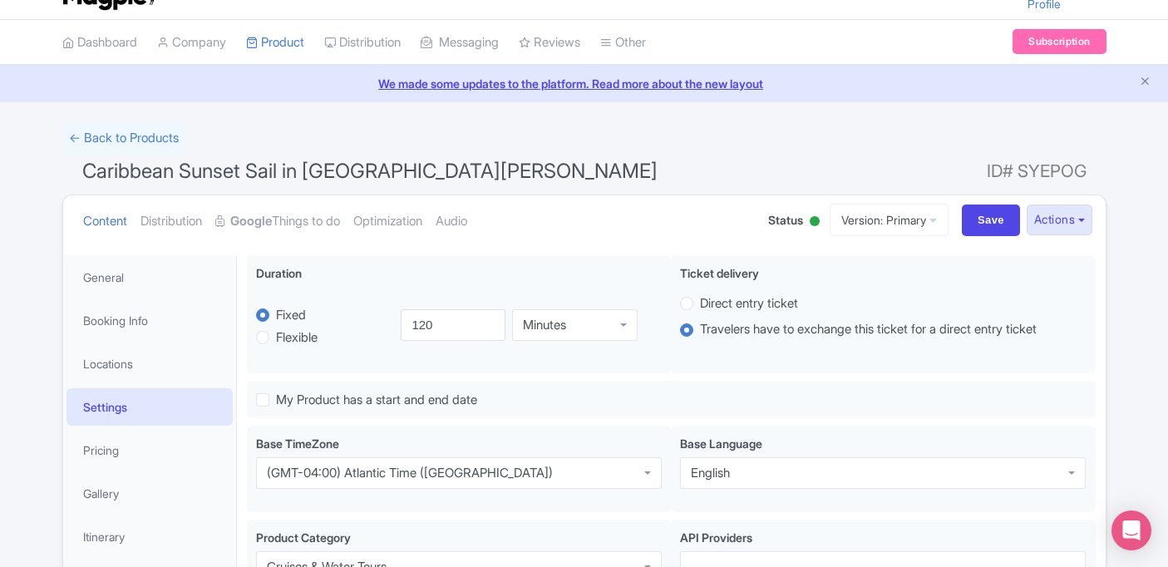
scroll to position [26, 0]
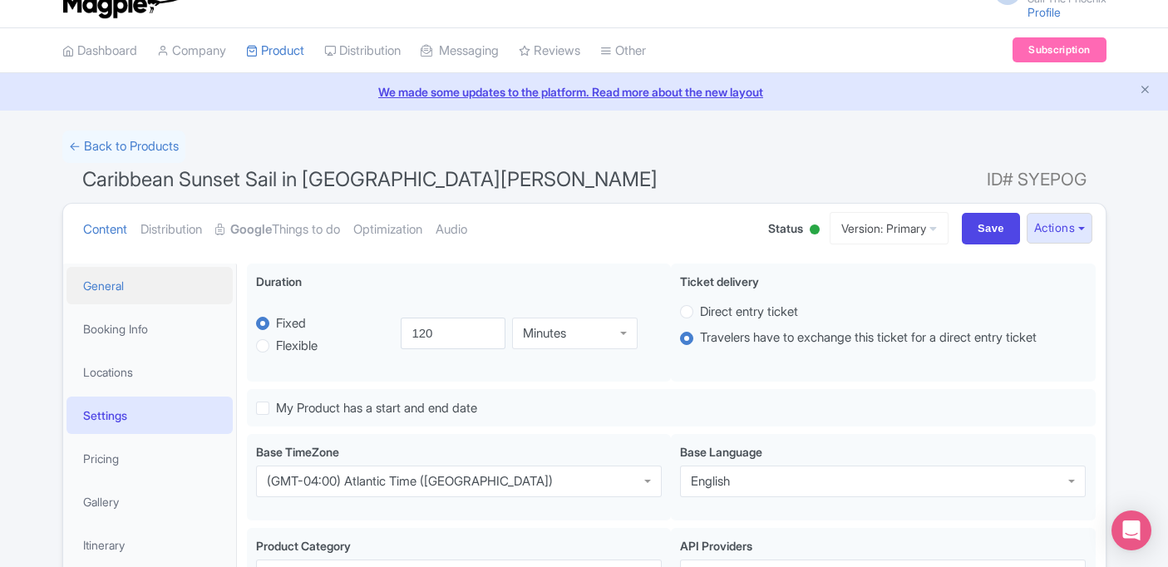
click at [119, 303] on link "General" at bounding box center [149, 285] width 166 height 37
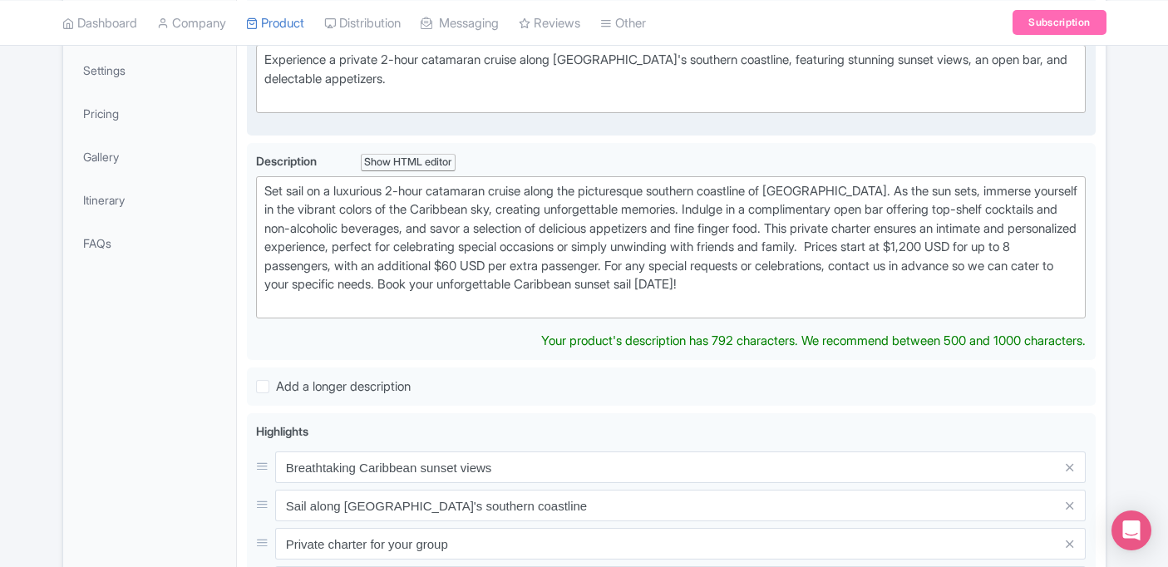
scroll to position [172, 0]
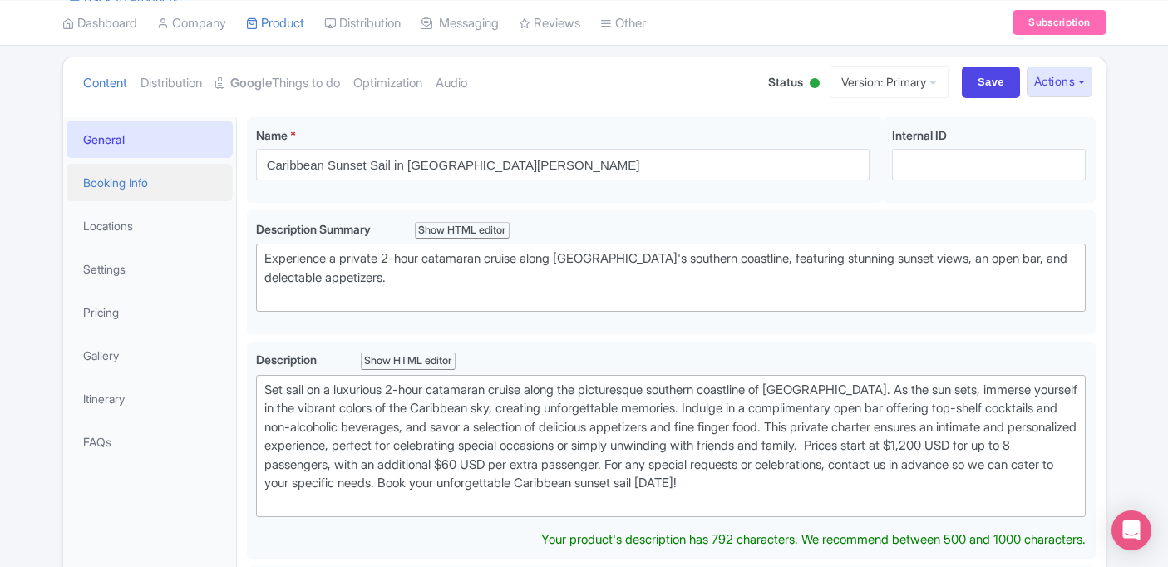
click at [156, 180] on link "Booking Info" at bounding box center [149, 182] width 166 height 37
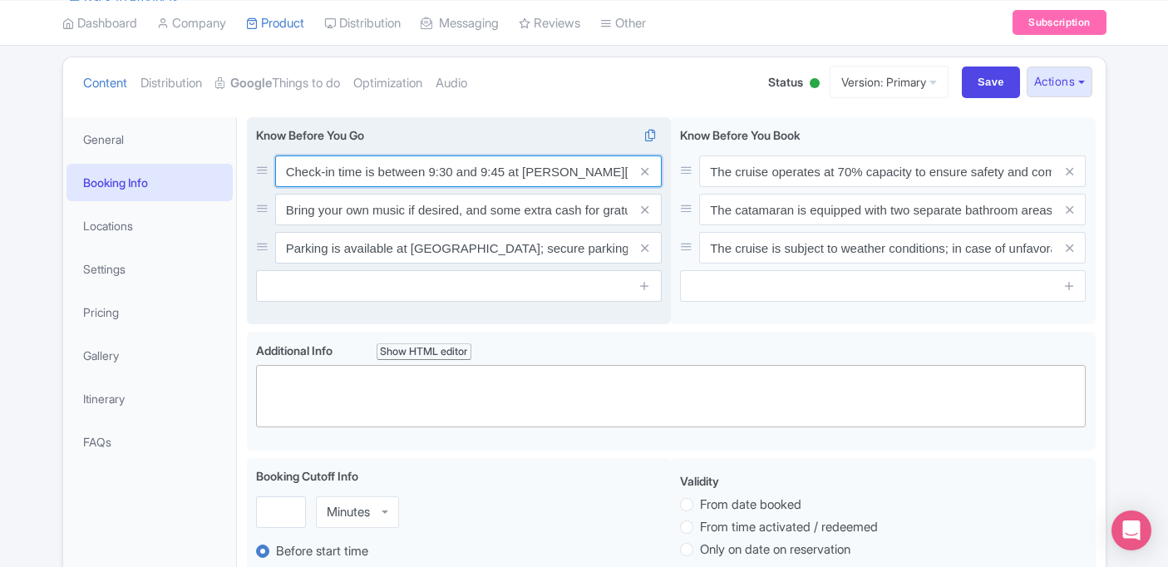
click at [494, 174] on input "Check-in time is between 9:30 and 9:45 at Bobby’s Marina. Meet the crew at the …" at bounding box center [468, 171] width 387 height 32
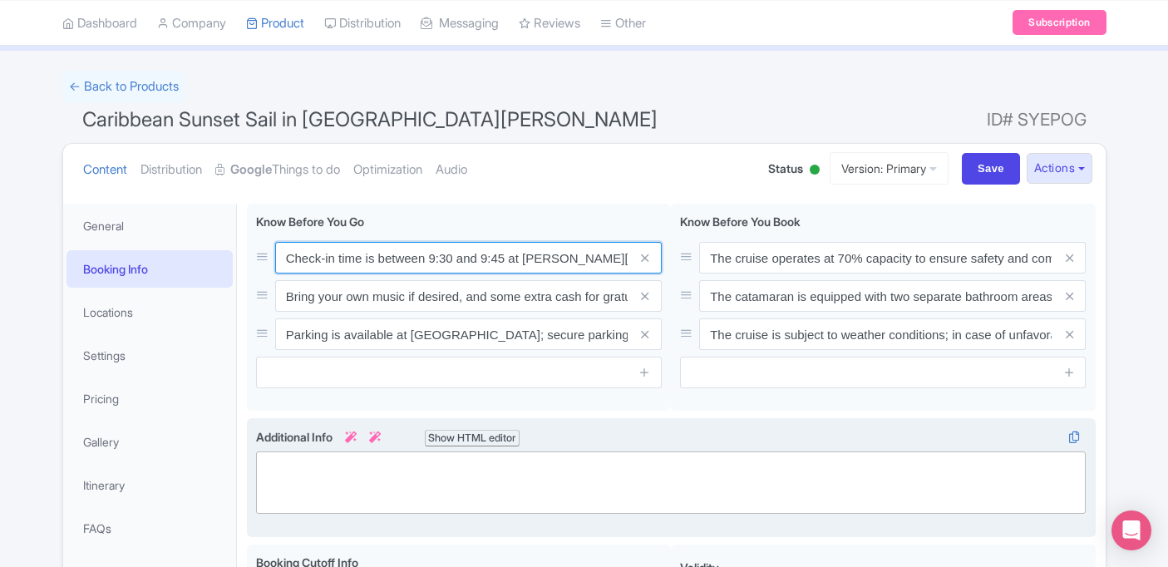
scroll to position [83, 0]
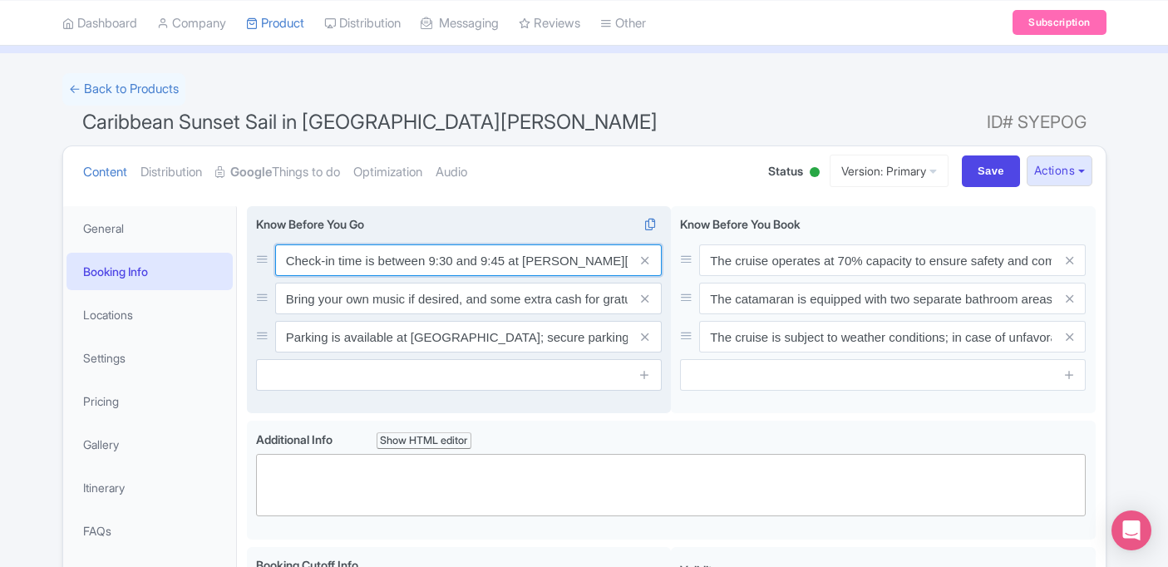
click at [435, 259] on input "Check-in time is between 9:30 and 9:45 at Bobby’s Marina. Meet the crew at the …" at bounding box center [468, 260] width 387 height 32
click at [487, 262] on input "Check-in time is between 4:30 and 9:45 at Bobby’s Marina. Meet the crew at the …" at bounding box center [468, 260] width 387 height 32
click at [455, 263] on input "Check-in time is between 4:30 and 4:45 at Bobby’s Marina. Meet the crew at the …" at bounding box center [468, 260] width 387 height 32
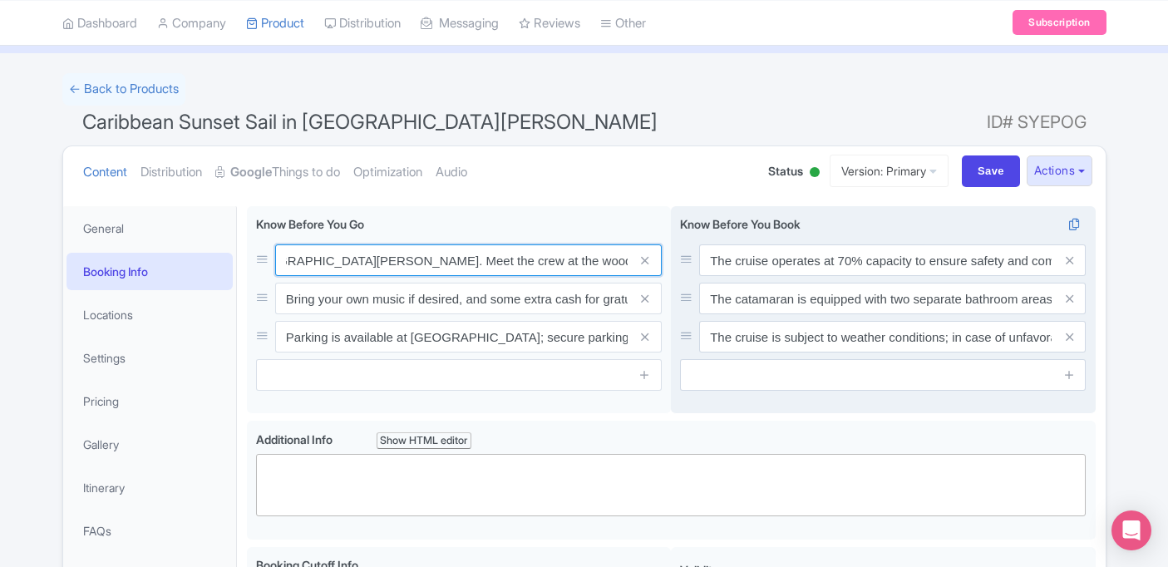
scroll to position [0, 386]
drag, startPoint x: 484, startPoint y: 260, endPoint x: 670, endPoint y: 268, distance: 186.4
click at [671, 268] on div "Check-in time is between 9:30 and 9:45 at Bobby’s Marina. Meet the crew at the …" at bounding box center [671, 313] width 849 height 214
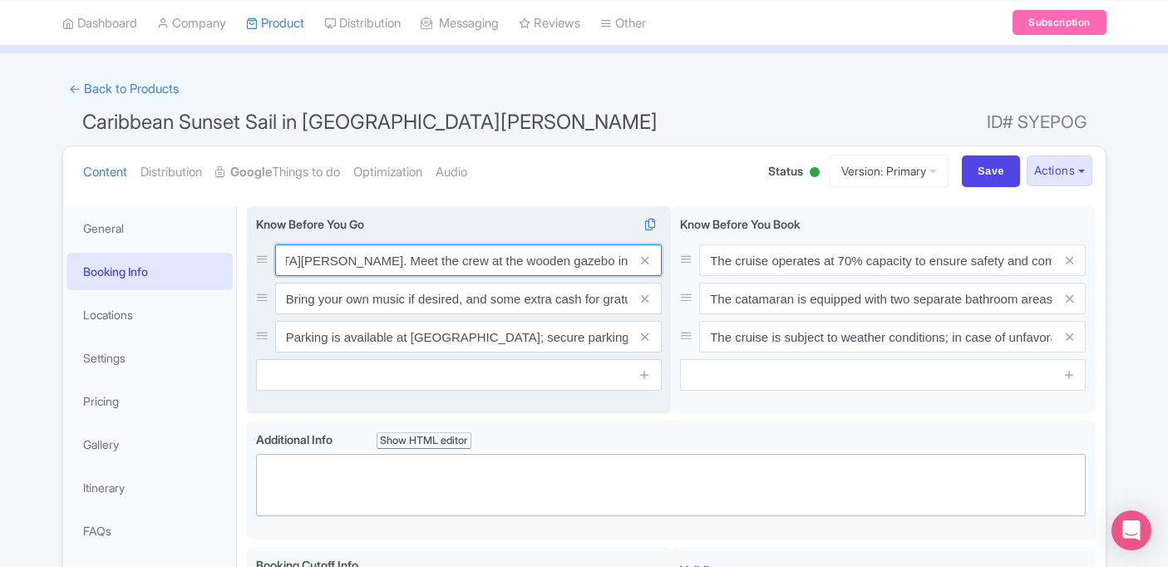
type input "Check-in time is between 4:30pm and 4:45pm at [GEOGRAPHIC_DATA][PERSON_NAME]. M…"
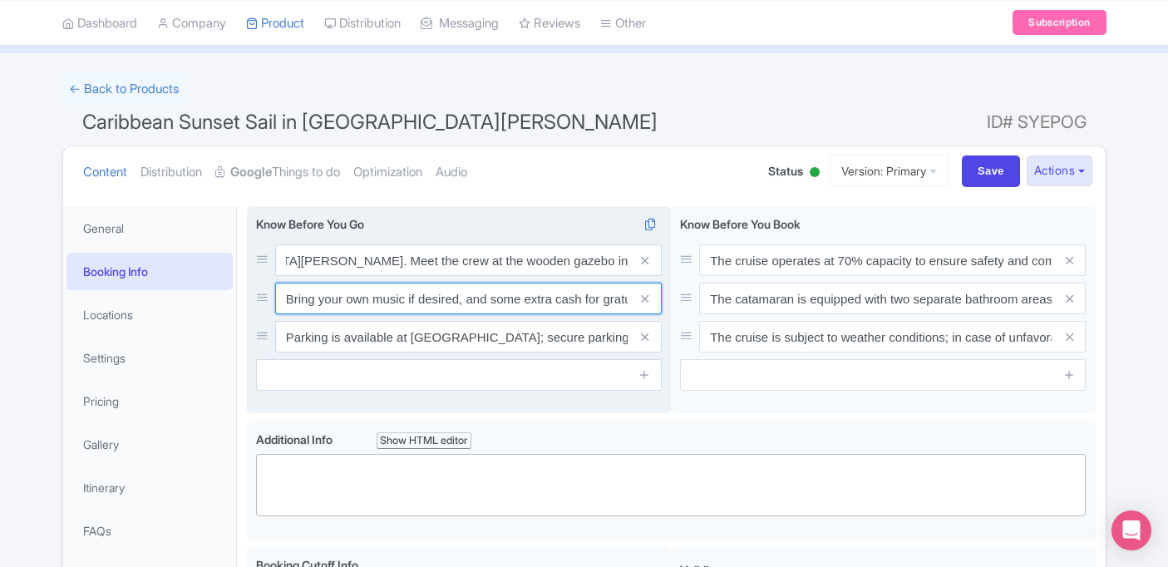
scroll to position [0, 0]
click at [471, 300] on input "Bring your own music if desired, and some extra cash for gratuity (15% to 20%) …" at bounding box center [468, 299] width 387 height 32
drag, startPoint x: 432, startPoint y: 300, endPoint x: 635, endPoint y: 317, distance: 203.5
click at [635, 317] on div "Check-in time is between 4:30pm and 4:45pm at Bobby’s Marina. Meet the crew at …" at bounding box center [459, 298] width 406 height 108
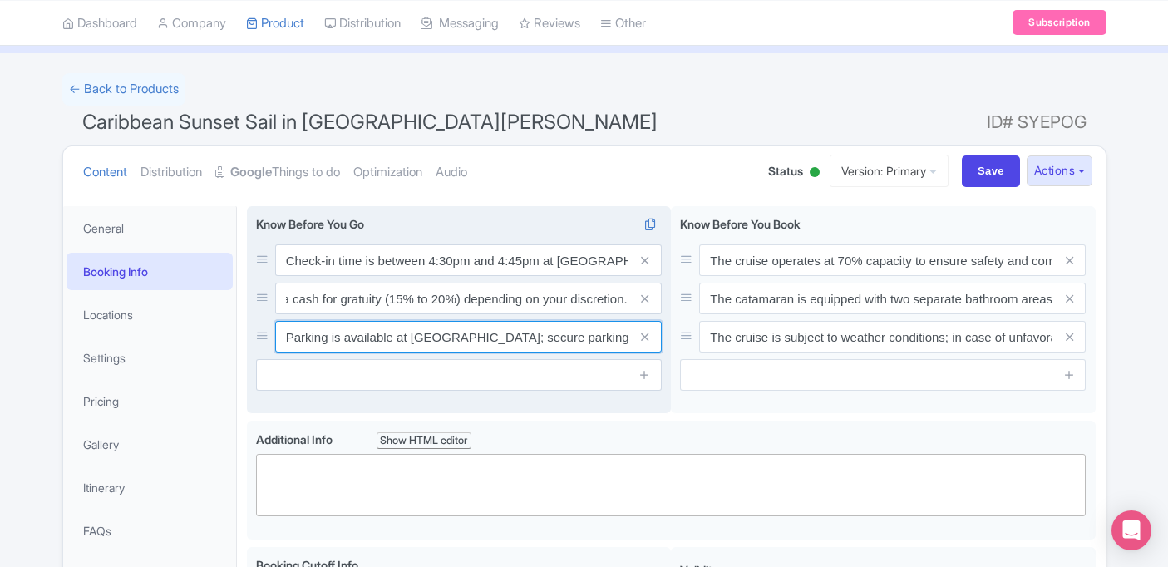
scroll to position [0, 0]
click at [413, 343] on input "Parking is available at [GEOGRAPHIC_DATA]; secure parking lots are provided for…" at bounding box center [468, 337] width 387 height 32
drag, startPoint x: 413, startPoint y: 342, endPoint x: 665, endPoint y: 356, distance: 252.2
click at [665, 356] on div "Check-in time is between 9:30 and 9:45 at Bobby’s Marina. Meet the crew at the …" at bounding box center [459, 310] width 425 height 208
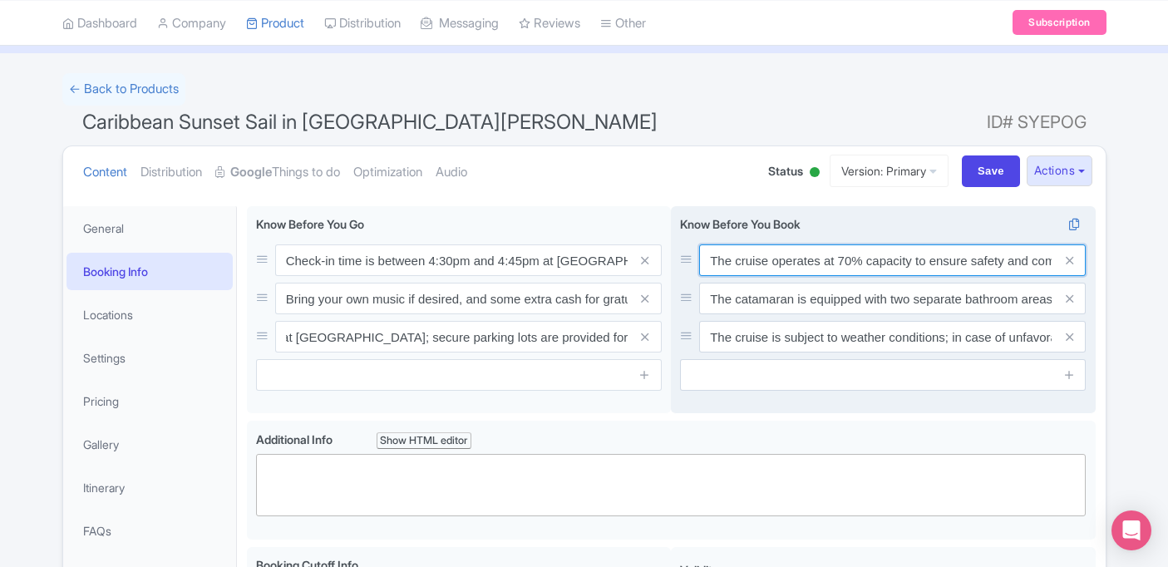
click at [761, 264] on input "The cruise operates at 70% capacity to ensure safety and comfort, adhering to C…" at bounding box center [892, 260] width 387 height 32
drag, startPoint x: 736, startPoint y: 262, endPoint x: 1047, endPoint y: 281, distance: 310.6
click at [1047, 281] on div "The cruise operates at 70% capacity to ensure safety and comfort, adhering to C…" at bounding box center [883, 298] width 406 height 108
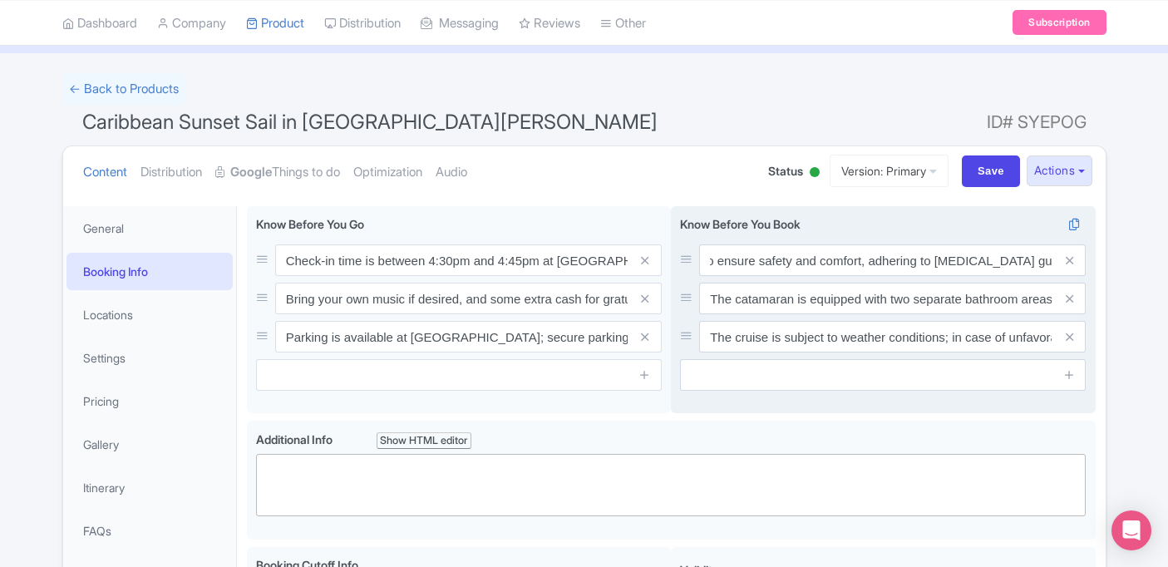
click at [1074, 261] on span at bounding box center [1068, 260] width 33 height 32
click at [1071, 261] on icon at bounding box center [1069, 260] width 7 height 12
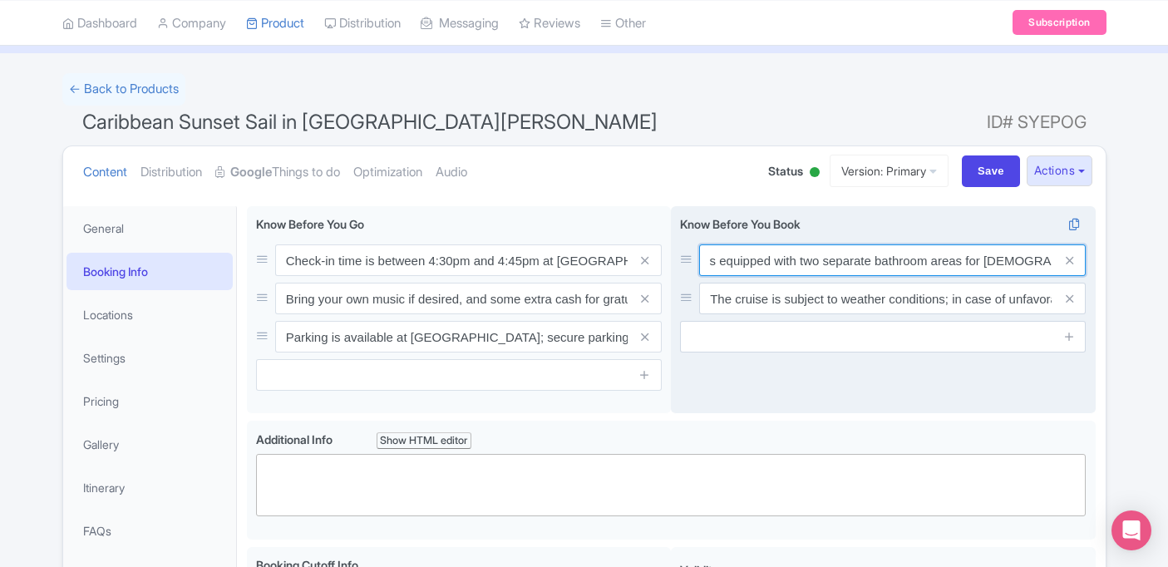
scroll to position [0, 158]
drag, startPoint x: 835, startPoint y: 266, endPoint x: 1066, endPoint y: 278, distance: 232.3
click at [1066, 278] on div "The catamaran is equipped with two separate bathroom areas for male and female …" at bounding box center [883, 279] width 406 height 70
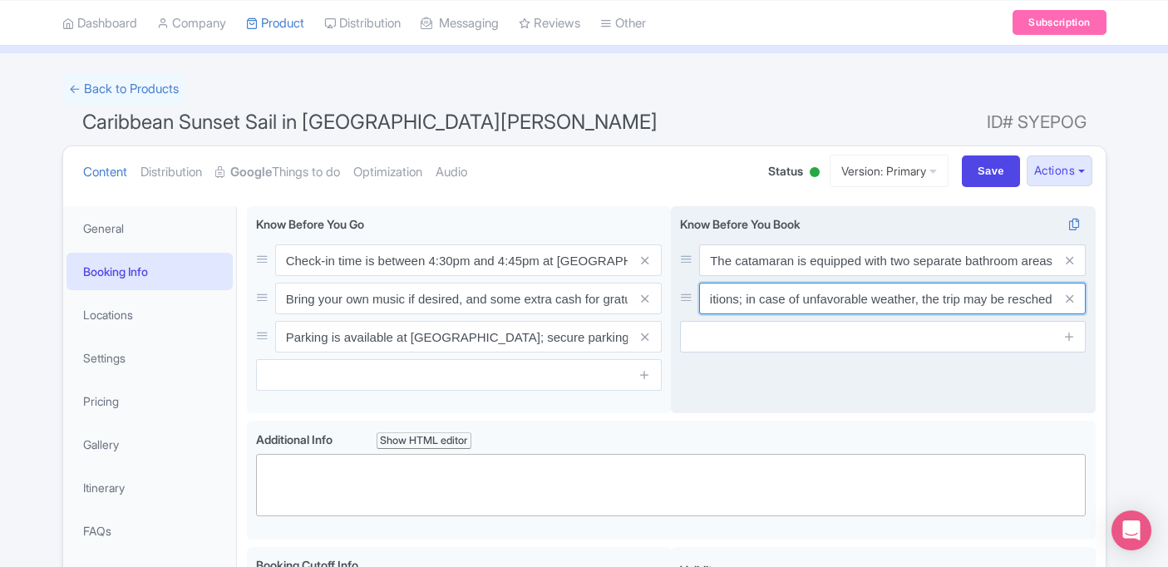
scroll to position [0, 302]
drag, startPoint x: 800, startPoint y: 306, endPoint x: 1074, endPoint y: 303, distance: 274.3
click at [1074, 303] on div "The cruise is subject to weather conditions; in case of unfavorable weather, th…" at bounding box center [892, 299] width 387 height 32
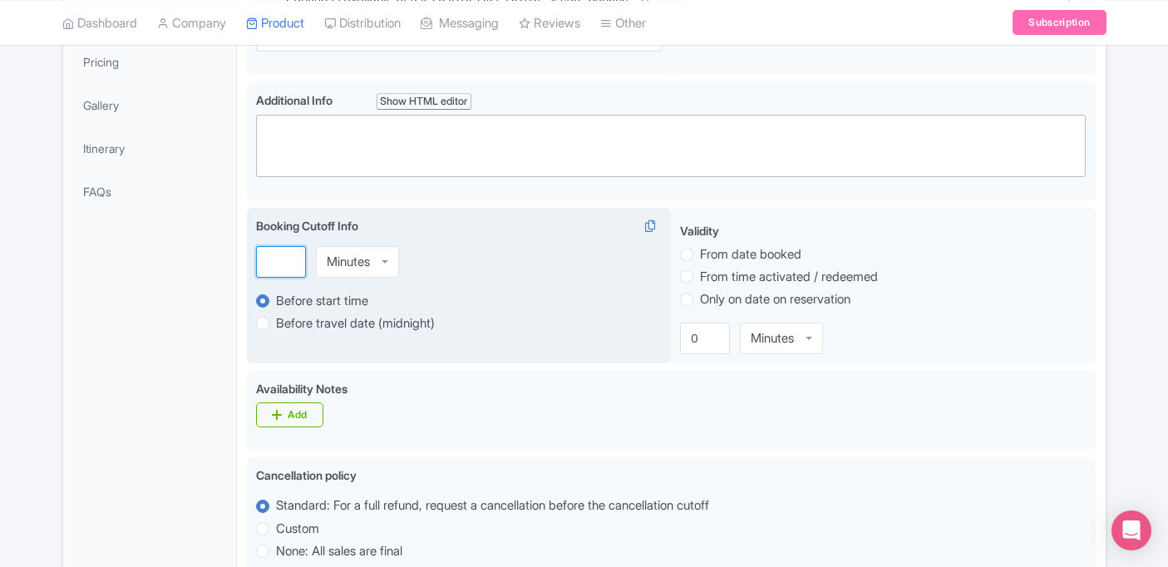
scroll to position [0, 0]
click at [300, 264] on input "number" at bounding box center [281, 262] width 50 height 32
type input "15"
click at [366, 264] on div "Minutes" at bounding box center [348, 261] width 43 height 15
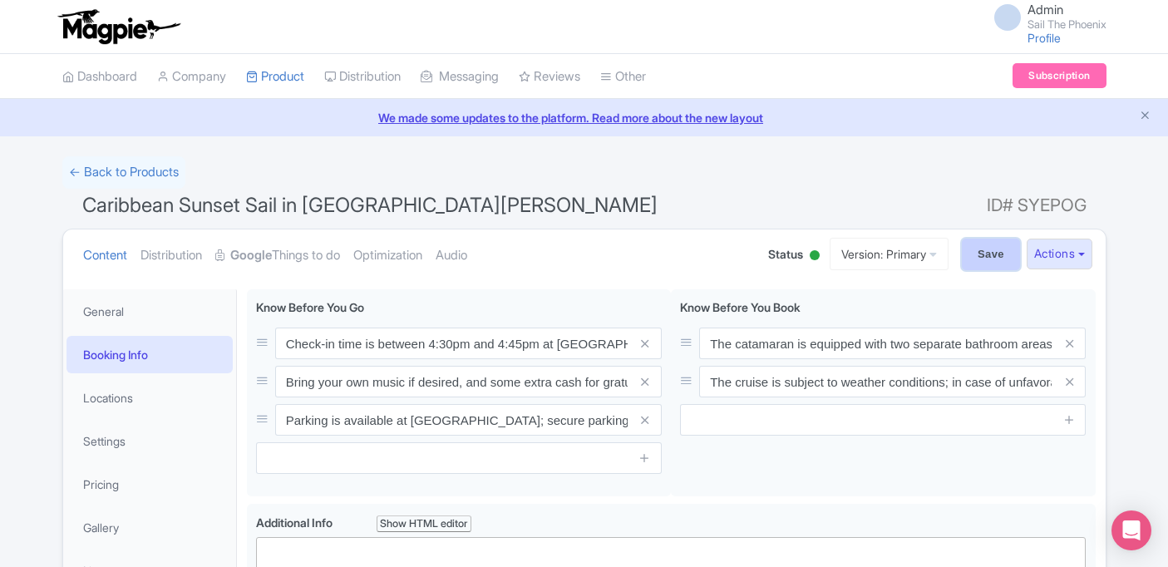
click at [988, 252] on input "Save" at bounding box center [991, 255] width 58 height 32
type input "Saving..."
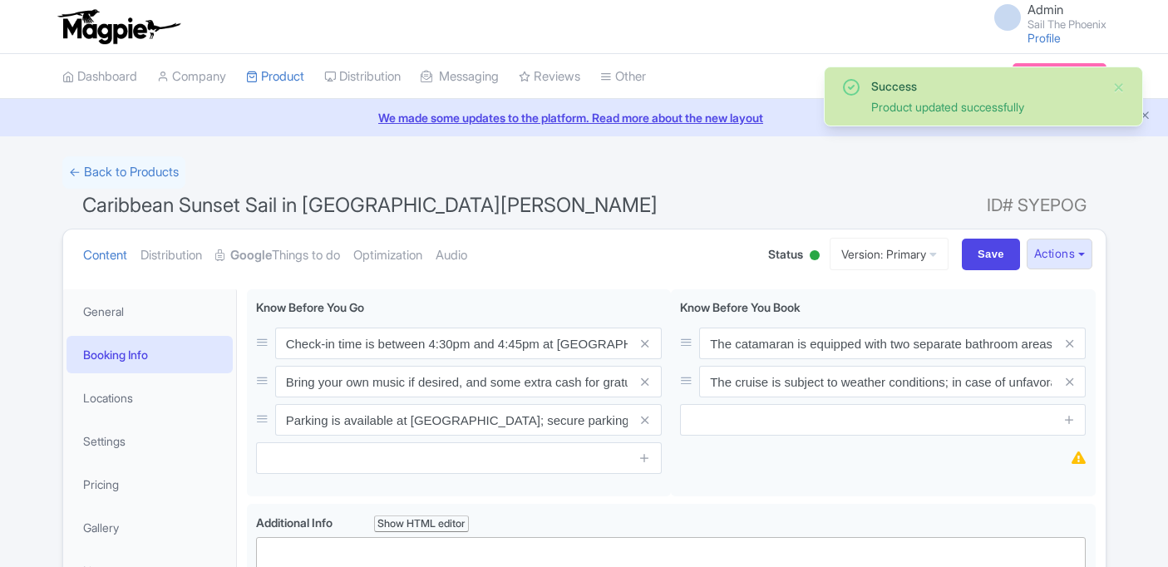
scroll to position [289, 0]
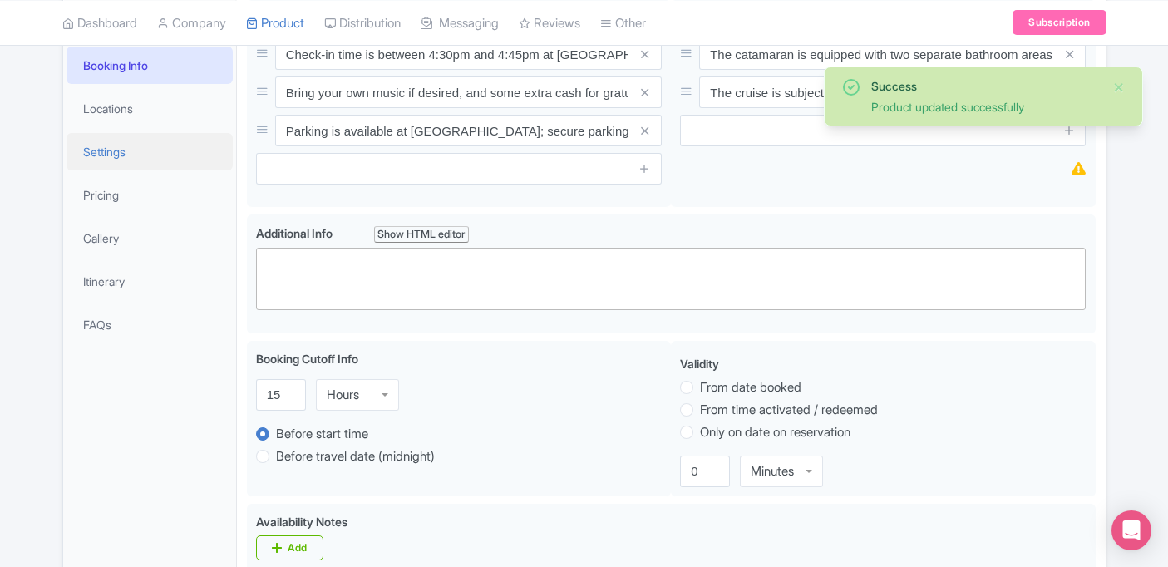
click at [116, 155] on link "Settings" at bounding box center [149, 151] width 166 height 37
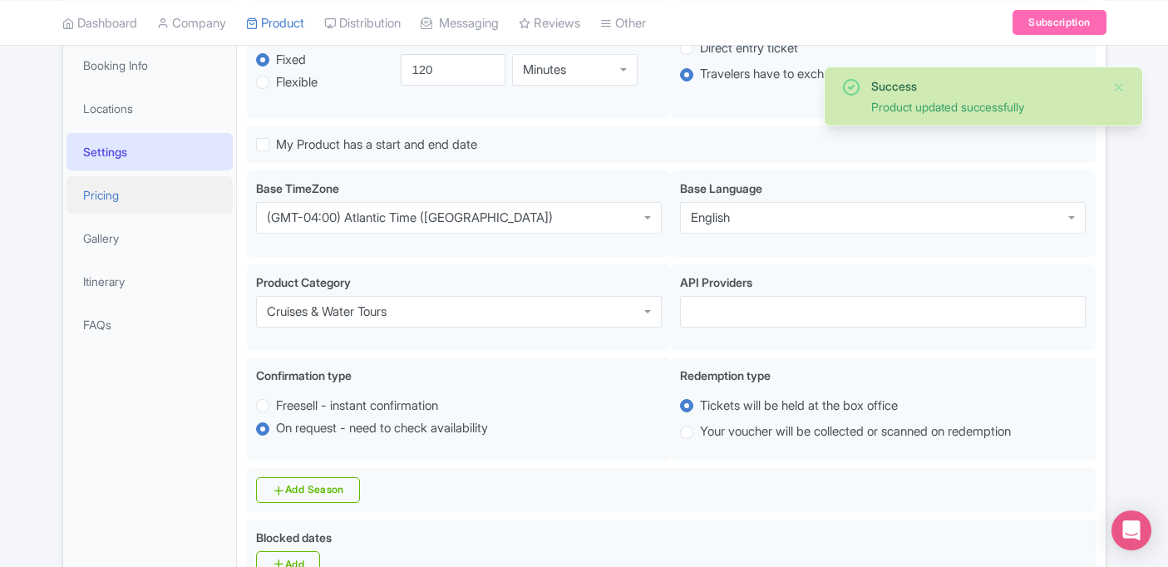
click at [112, 207] on link "Pricing" at bounding box center [149, 194] width 166 height 37
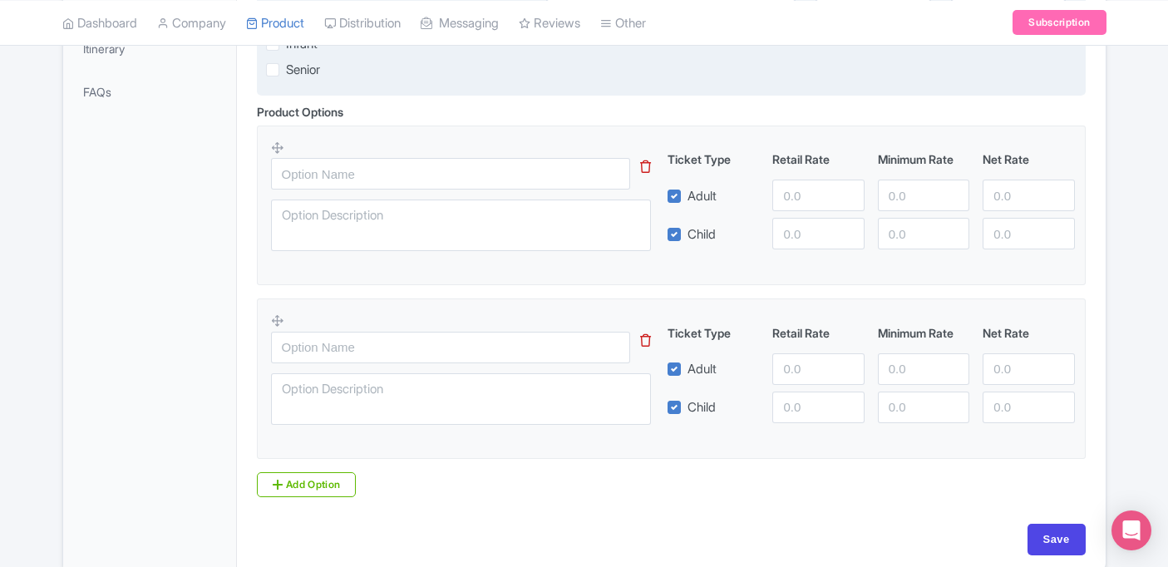
scroll to position [526, 0]
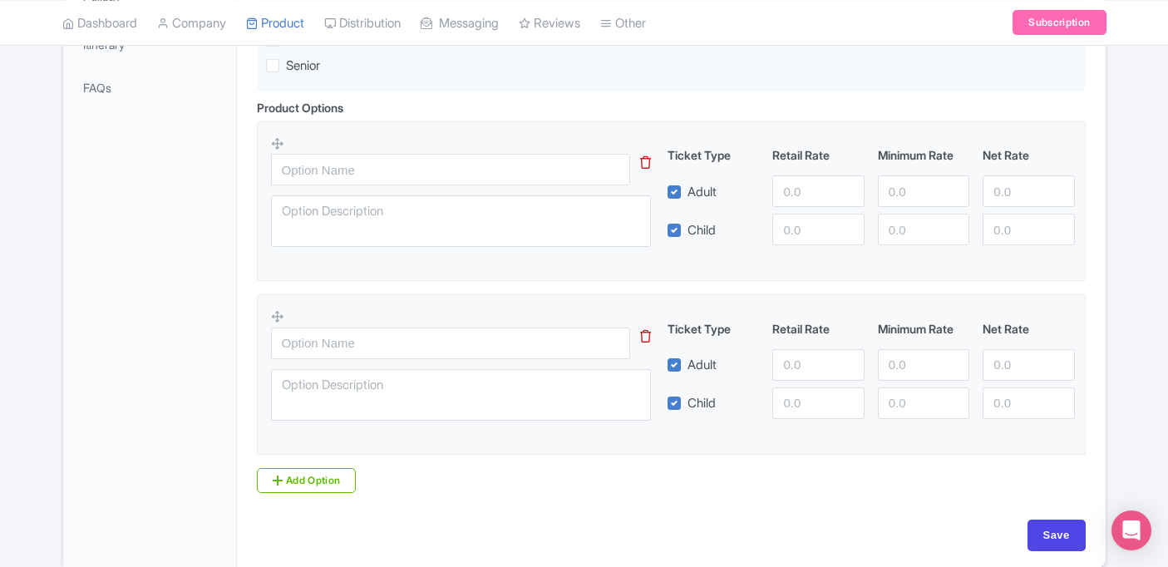
click at [649, 339] on icon at bounding box center [645, 336] width 11 height 12
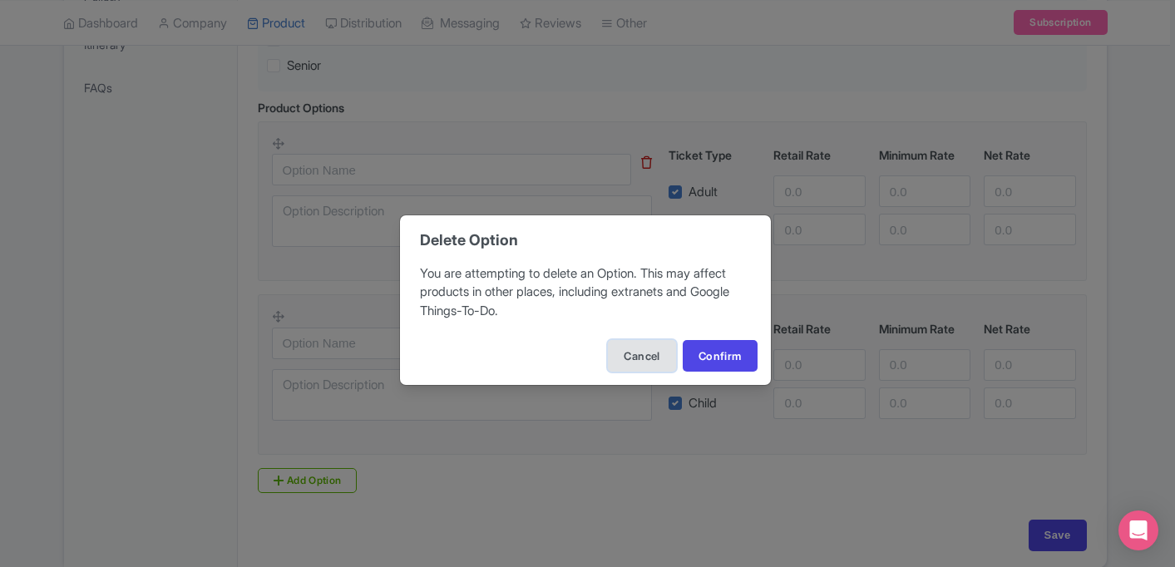
click at [637, 356] on button "Cancel" at bounding box center [641, 356] width 67 height 32
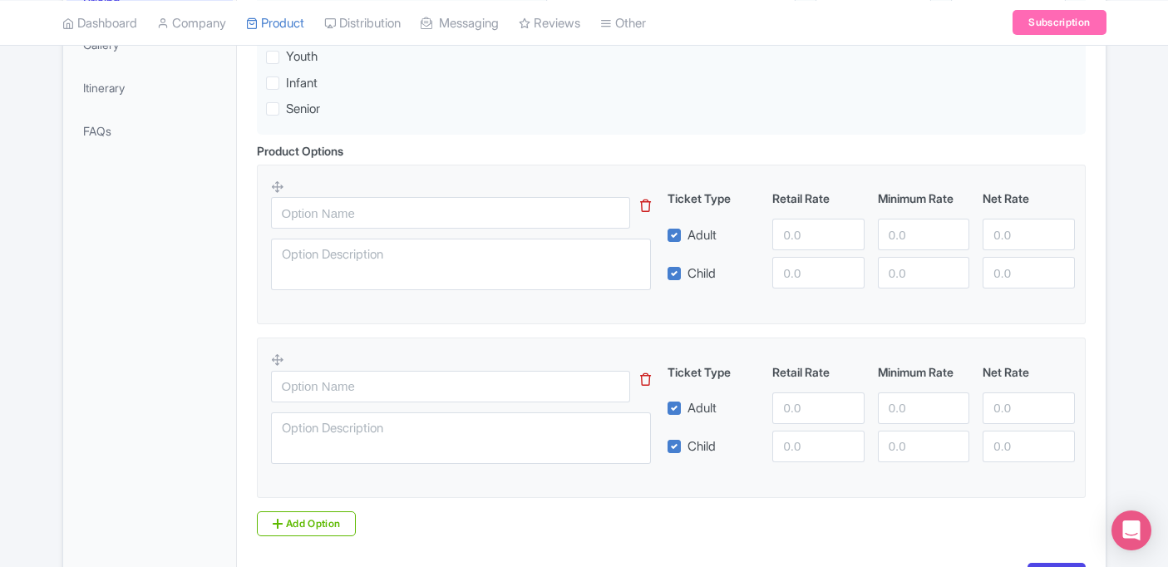
scroll to position [472, 0]
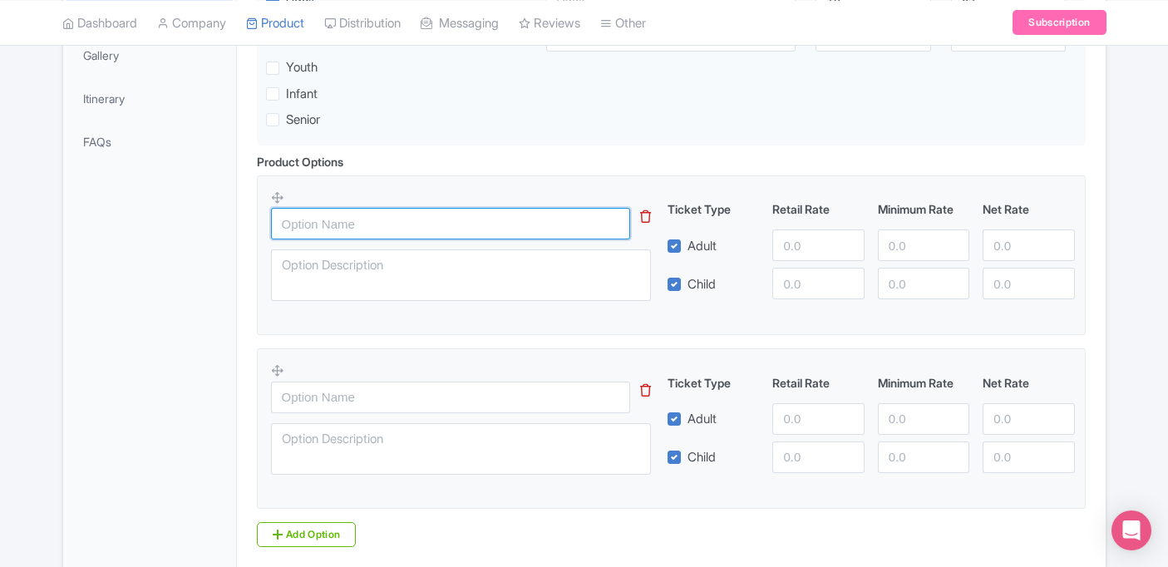
click at [436, 225] on input "text" at bounding box center [451, 224] width 360 height 32
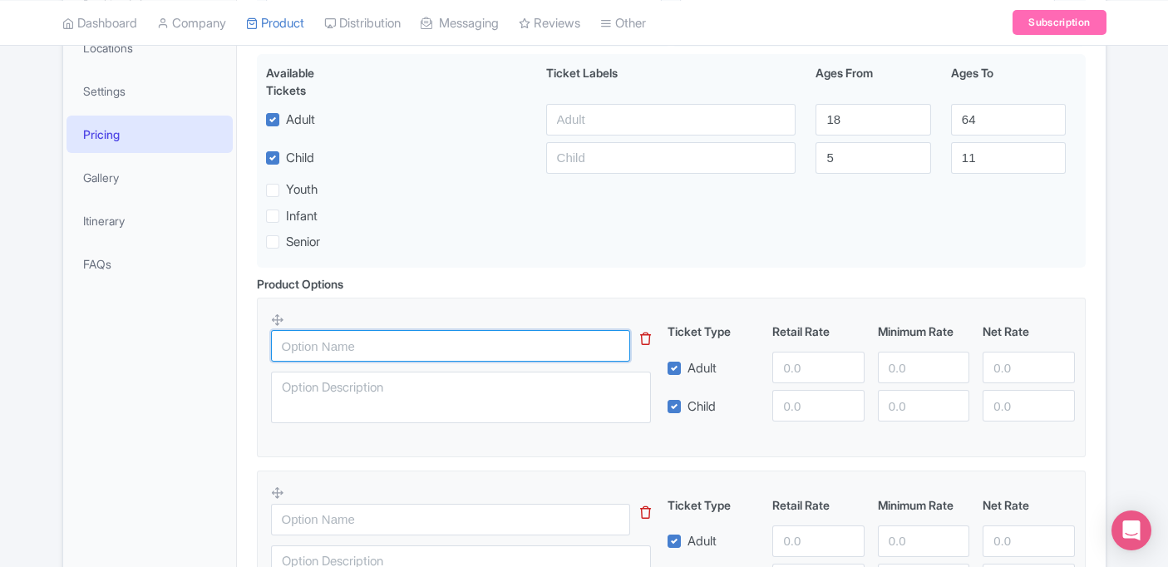
scroll to position [353, 0]
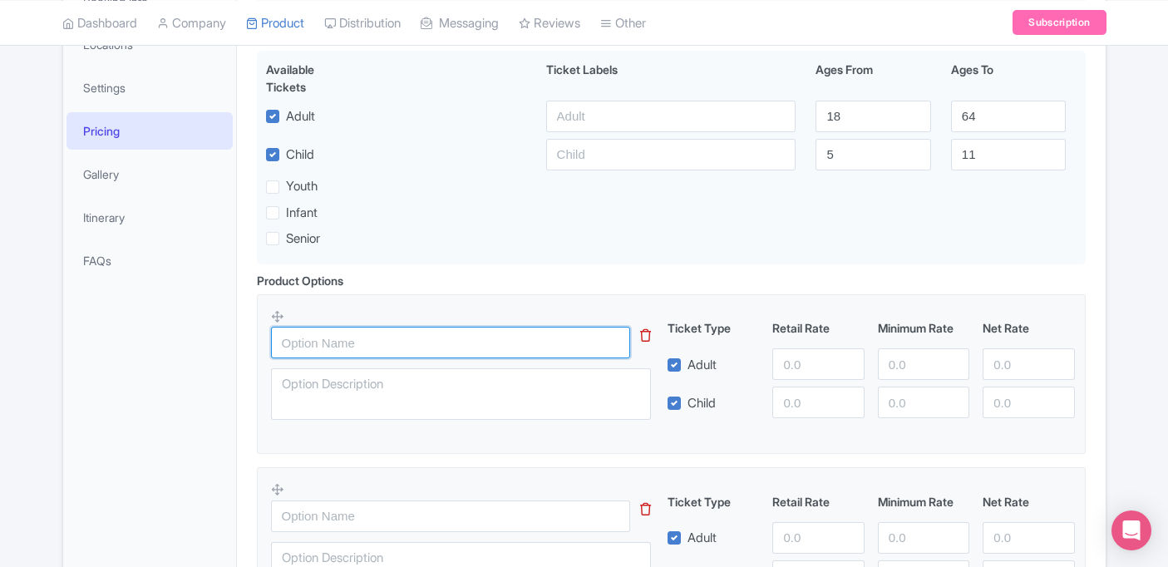
click at [348, 345] on input "text" at bounding box center [451, 343] width 360 height 32
type input "S"
type input "Caribbean Sunset Cruise"
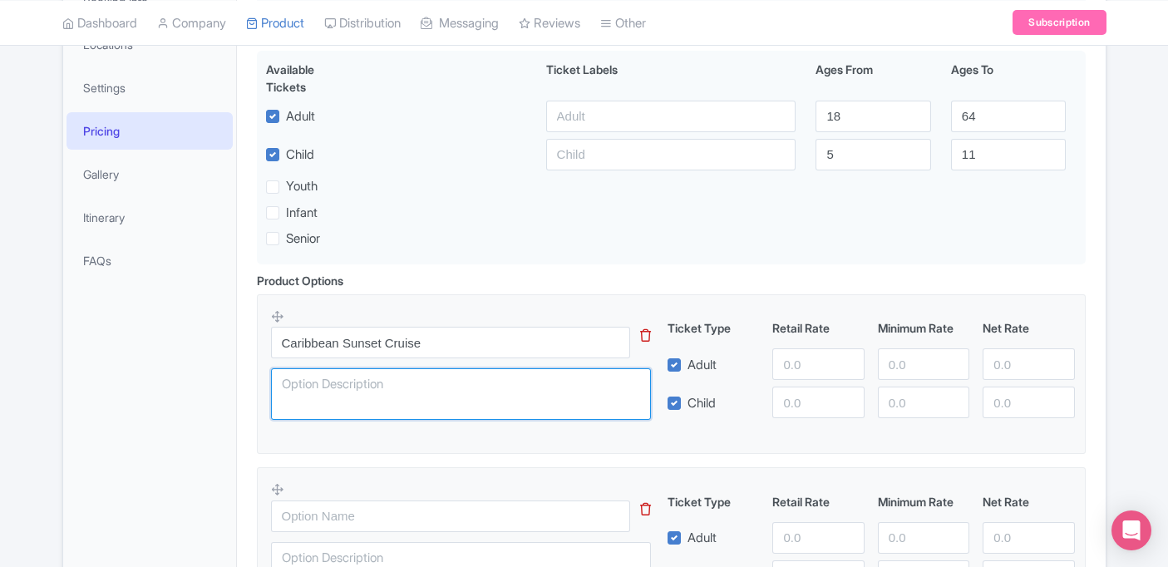
click at [337, 403] on textarea at bounding box center [461, 394] width 381 height 52
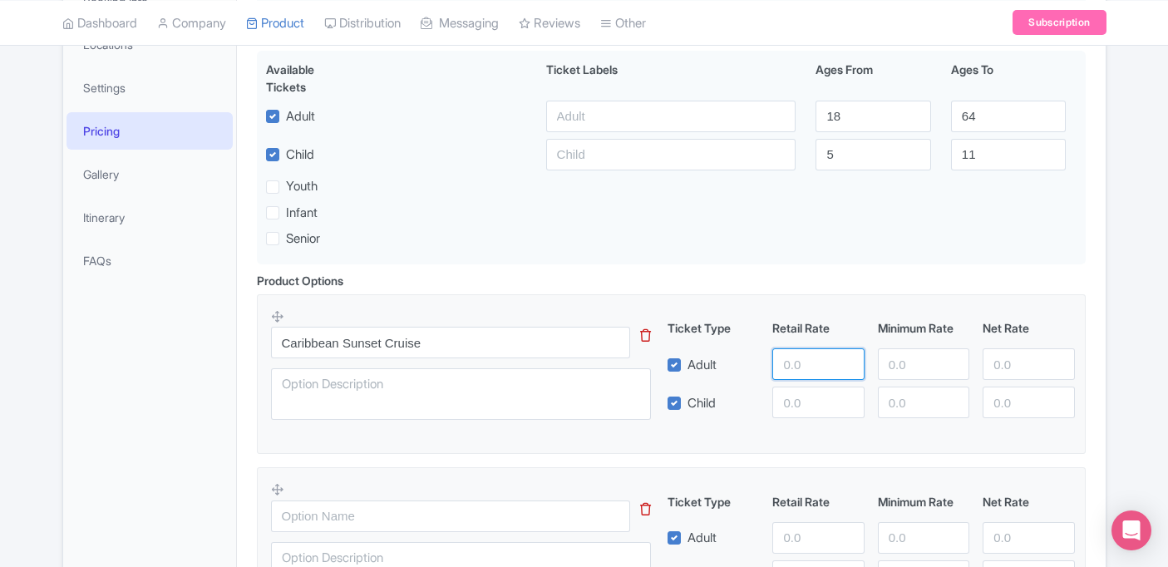
click at [805, 367] on input "number" at bounding box center [817, 364] width 91 height 32
click at [909, 369] on input "number" at bounding box center [923, 364] width 91 height 32
type input "1200.00"
click at [547, 290] on div "Product Options i Caribbean Sunset Cruise This tip has not data. Code: tip_opti…" at bounding box center [671, 469] width 849 height 394
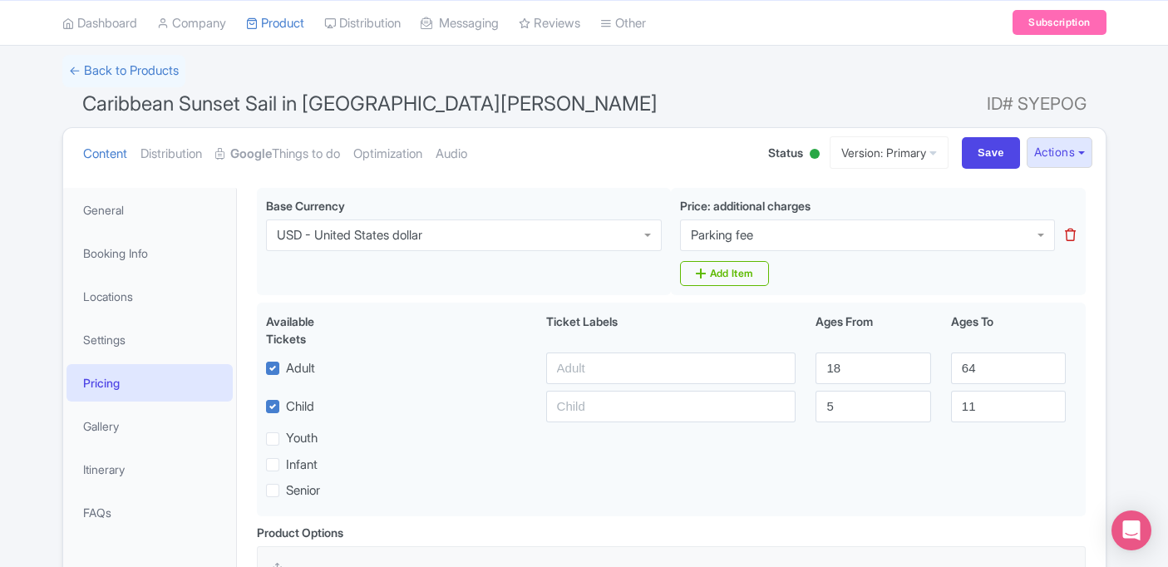
scroll to position [99, 0]
